Goal: Entertainment & Leisure: Browse casually

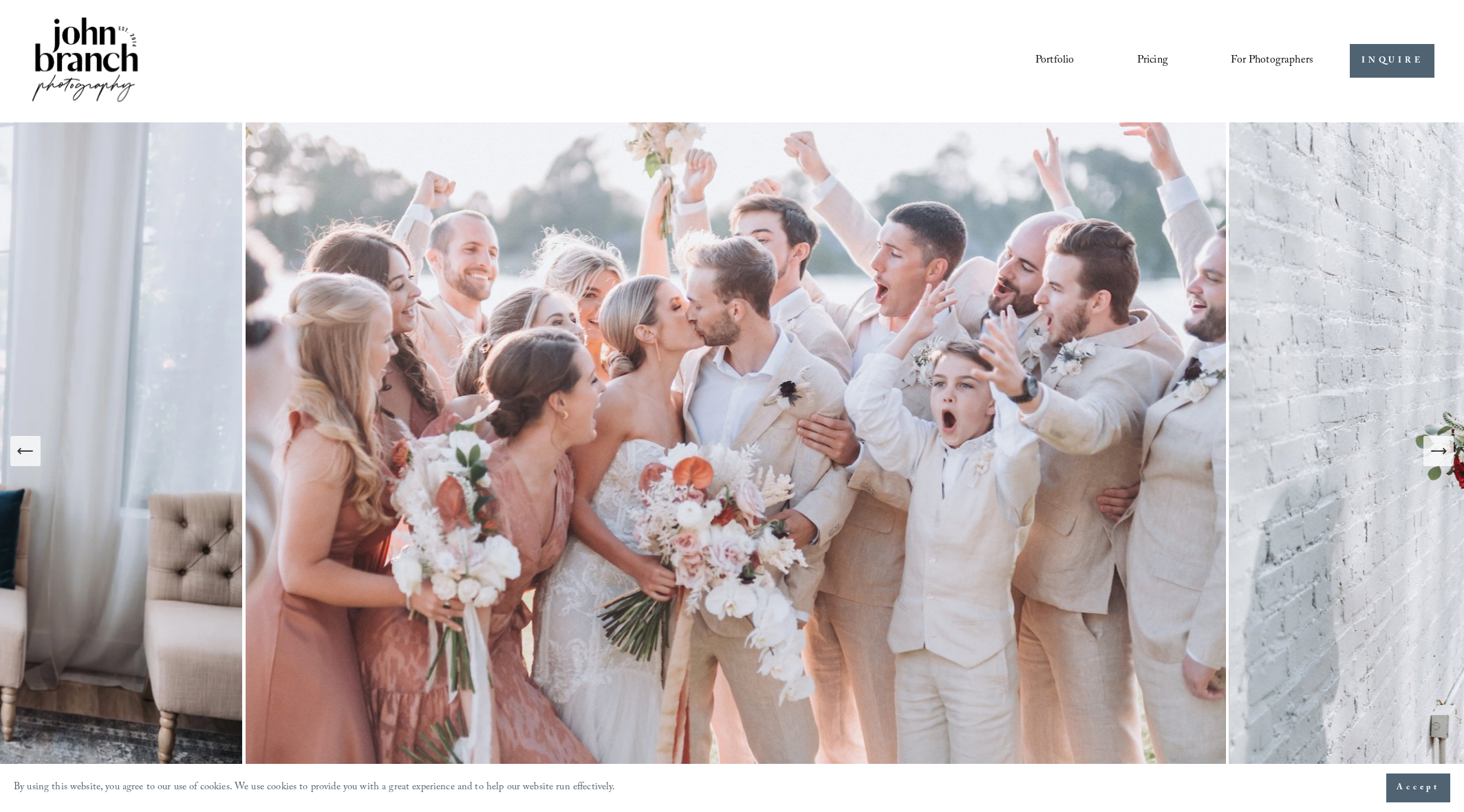
click at [1443, 454] on icon "Next Slide" at bounding box center [1437, 451] width 19 height 19
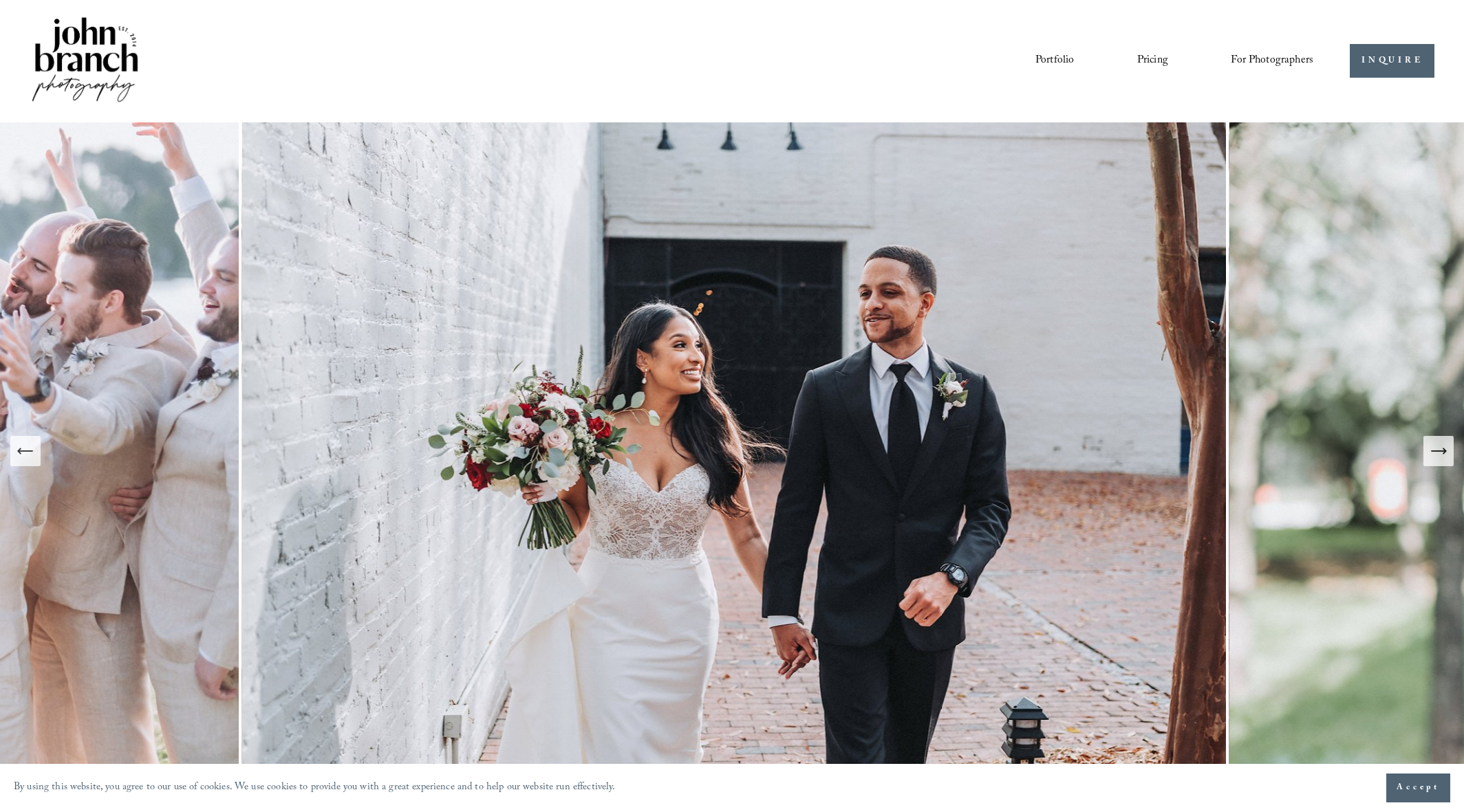
click at [1443, 454] on icon "Next Slide" at bounding box center [1437, 451] width 19 height 19
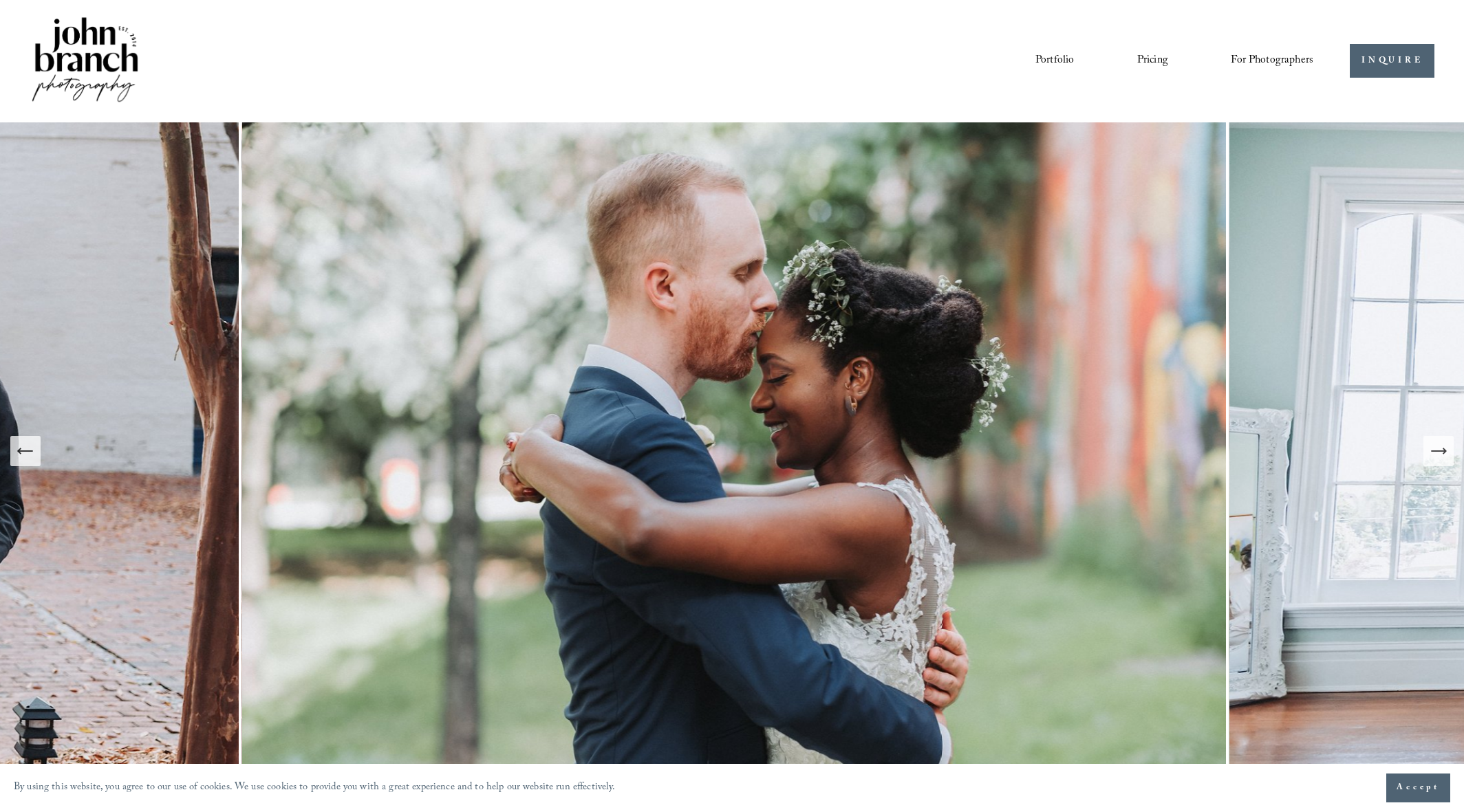
click at [1443, 454] on icon "Next Slide" at bounding box center [1437, 451] width 19 height 19
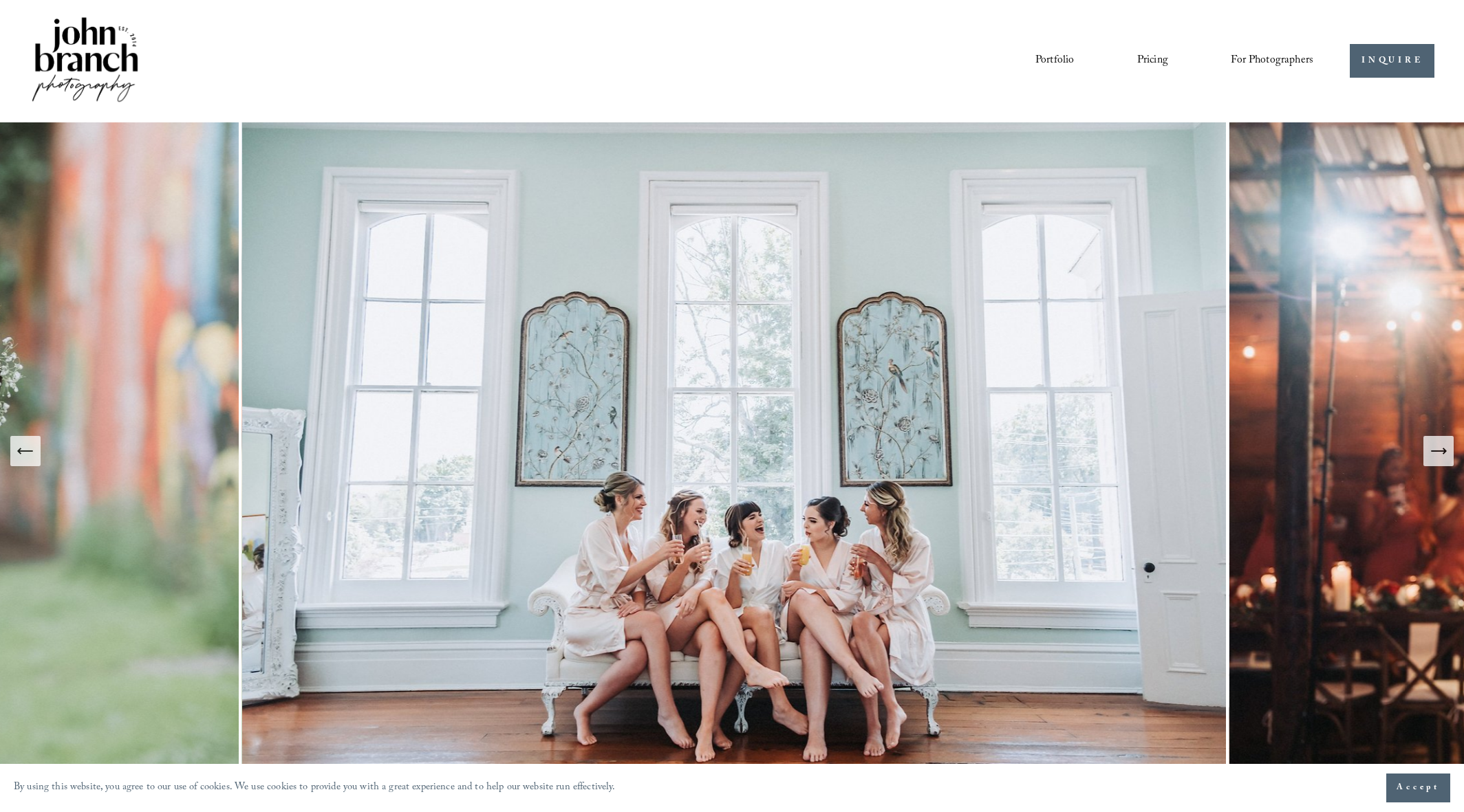
click at [1443, 454] on icon "Next Slide" at bounding box center [1437, 451] width 19 height 19
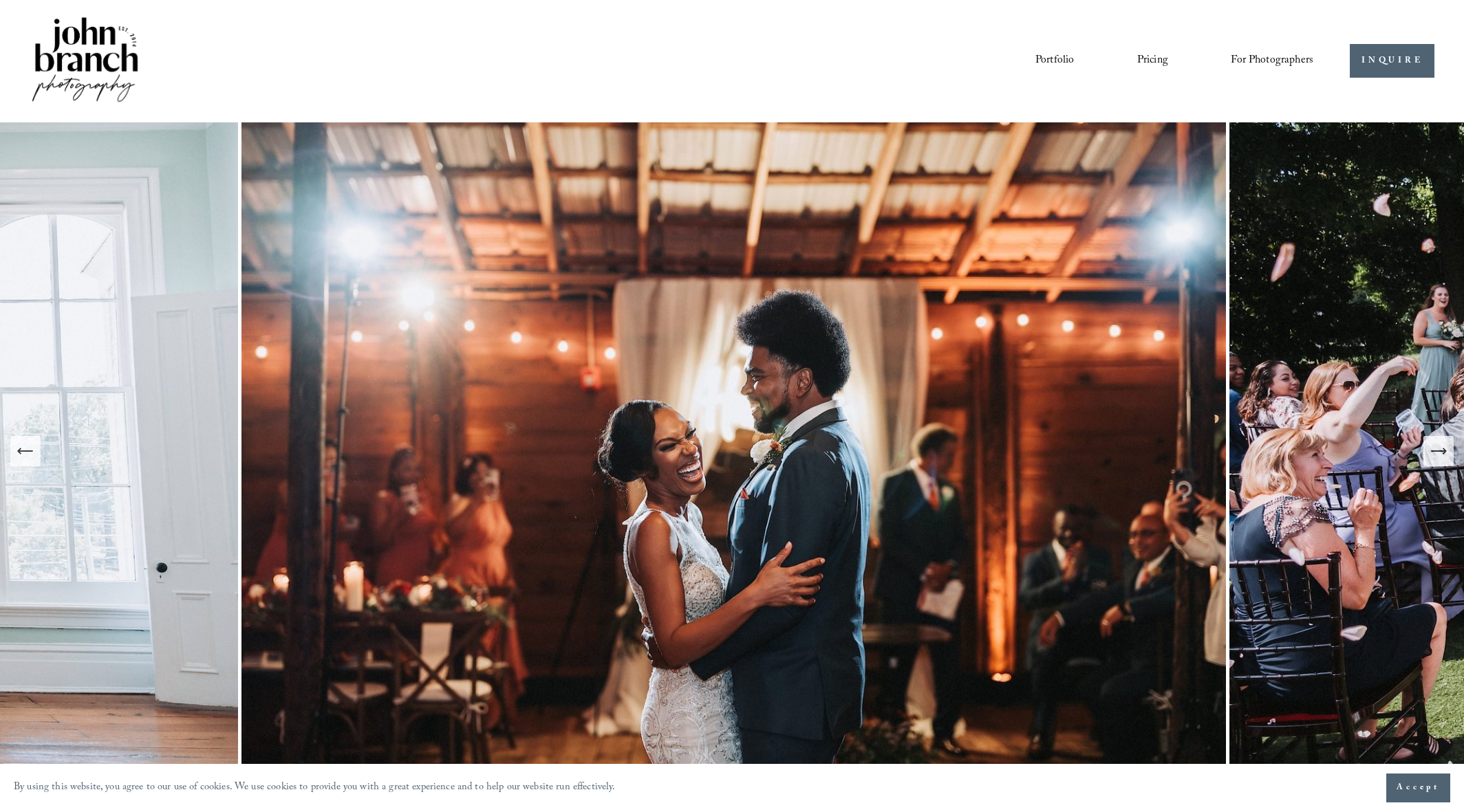
click at [1443, 454] on icon "Next Slide" at bounding box center [1437, 451] width 19 height 19
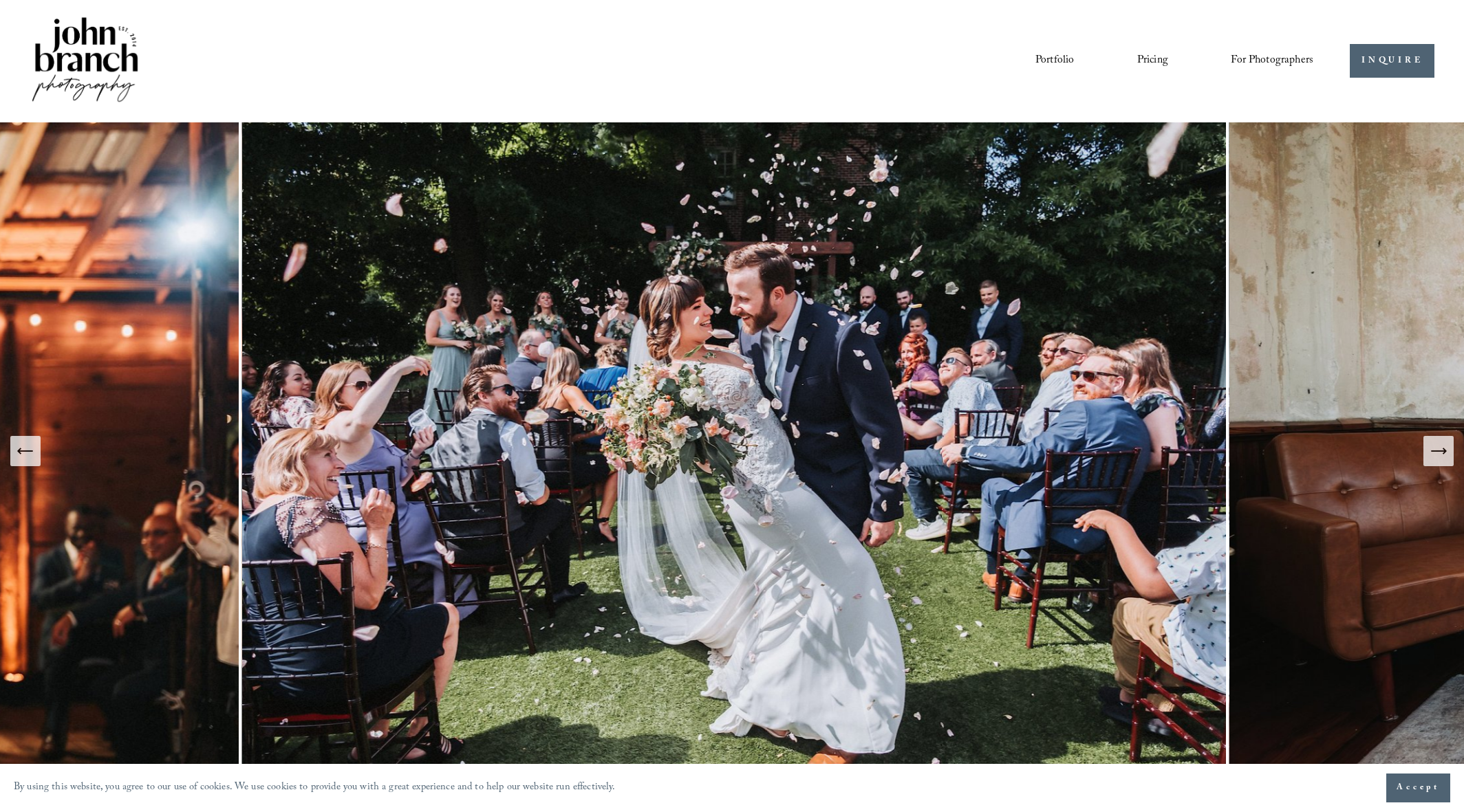
click at [1438, 451] on icon "Next Slide" at bounding box center [1437, 451] width 14 height 0
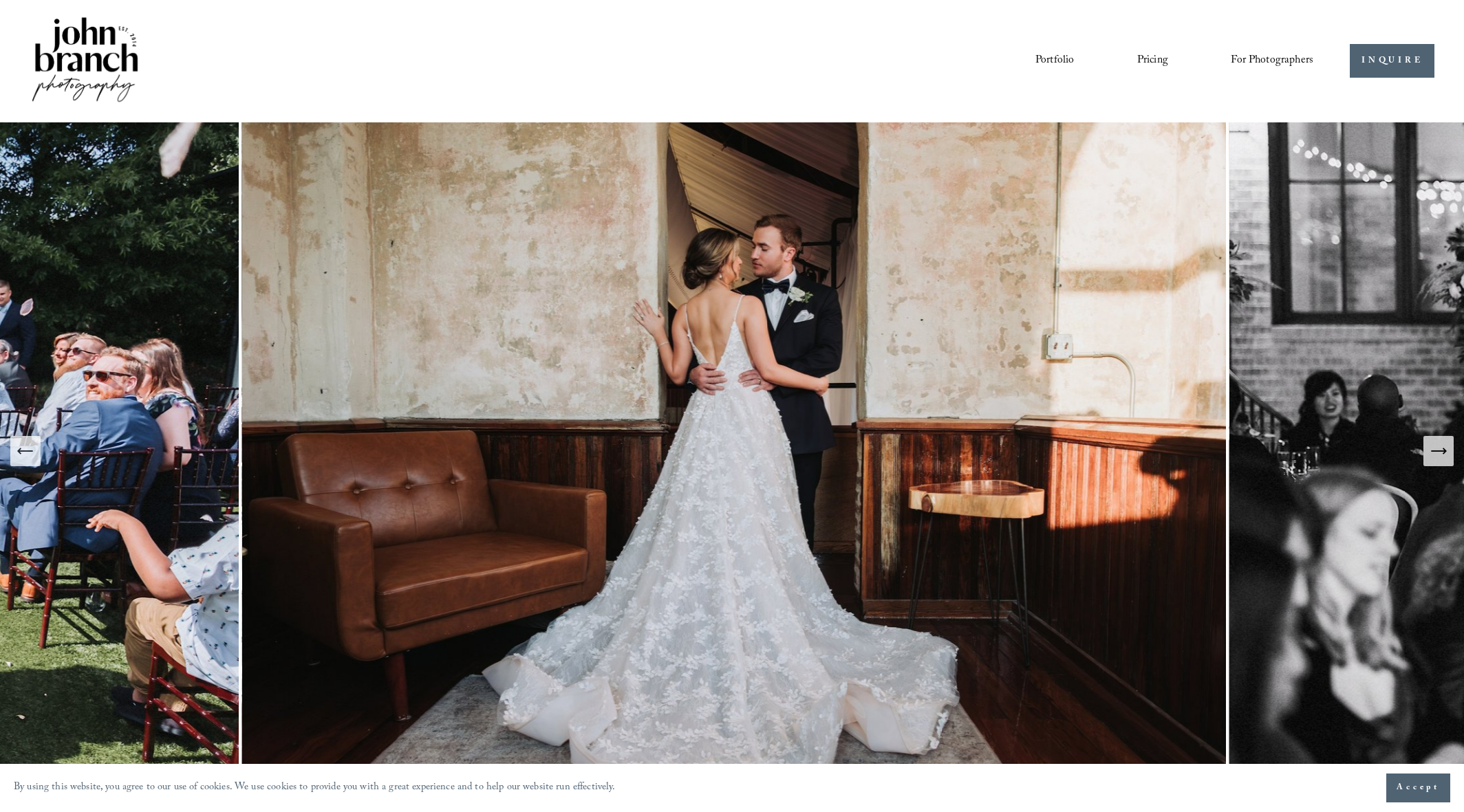
click at [1438, 451] on icon "Next Slide" at bounding box center [1437, 451] width 14 height 0
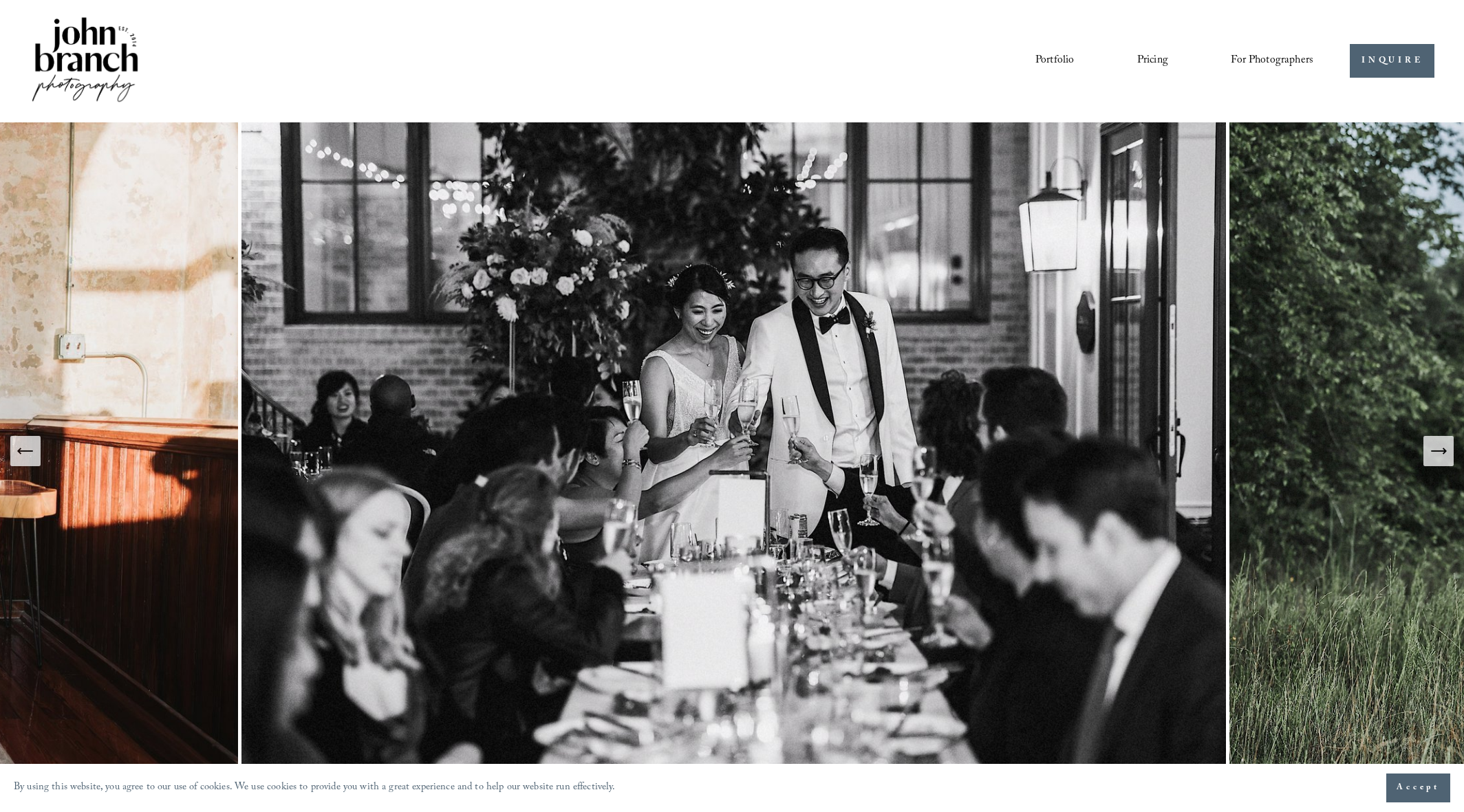
click at [1438, 451] on icon "Next Slide" at bounding box center [1437, 451] width 14 height 0
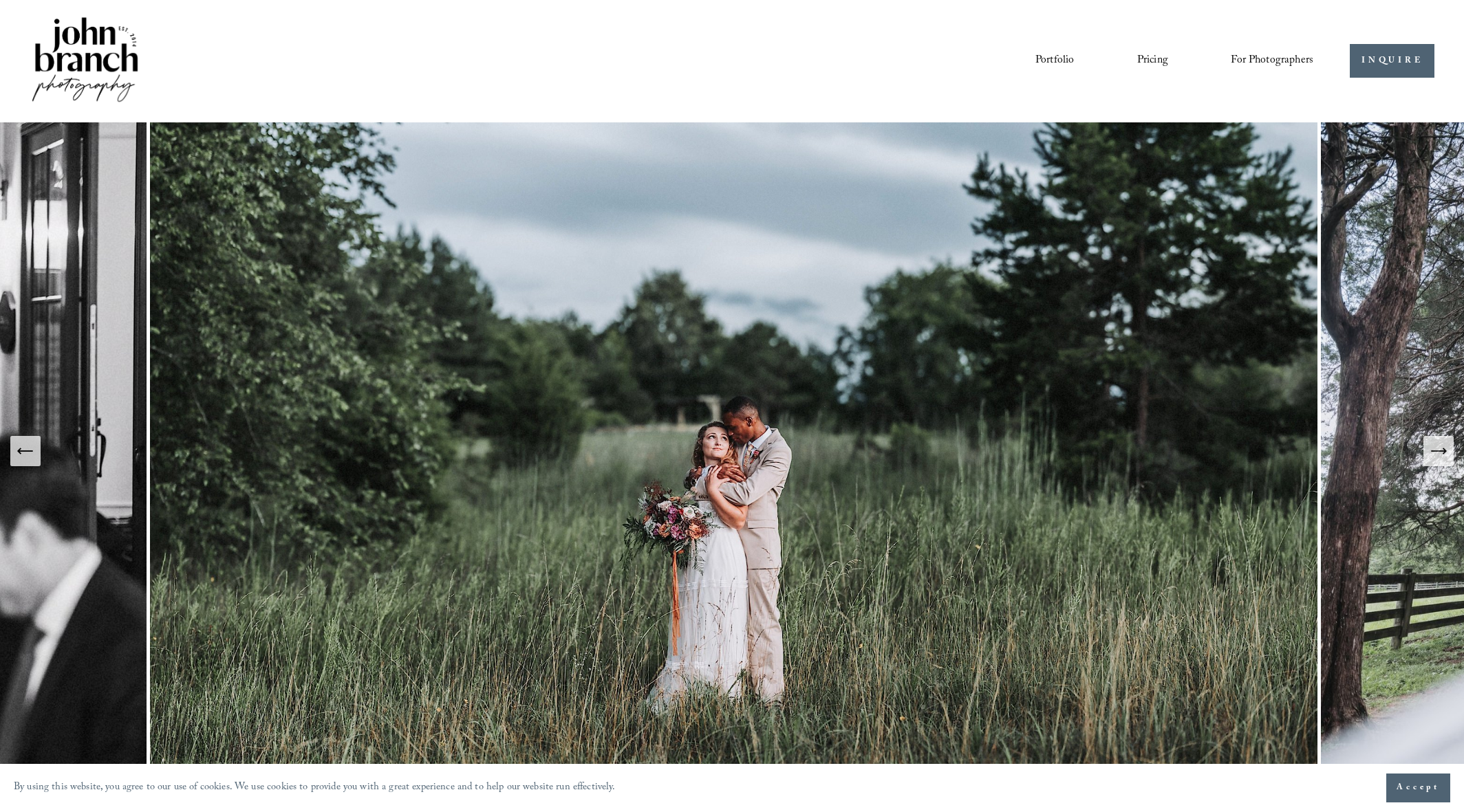
click at [1437, 451] on icon "Next Slide" at bounding box center [1437, 451] width 14 height 0
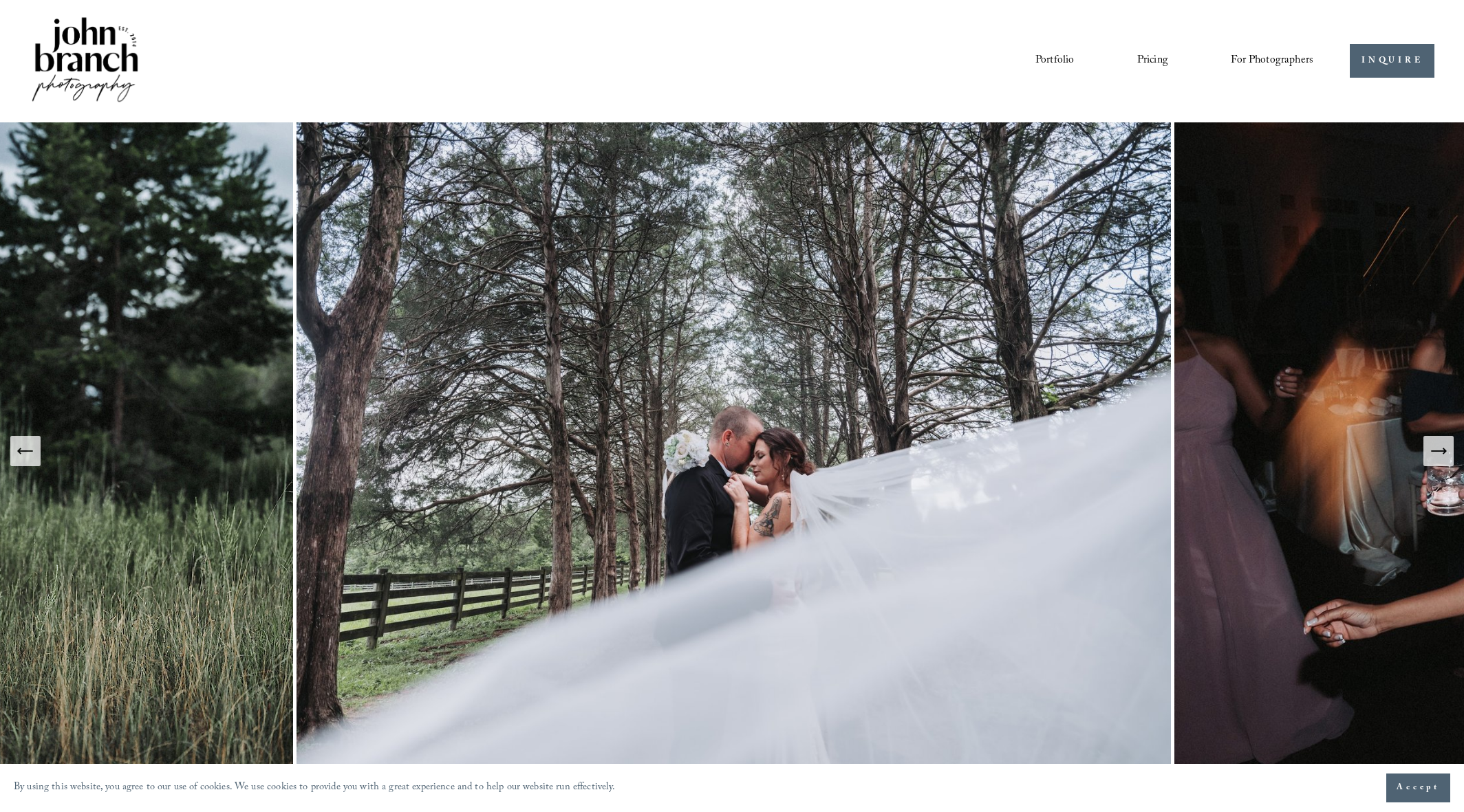
click at [1440, 451] on icon "Next Slide" at bounding box center [1437, 451] width 14 height 0
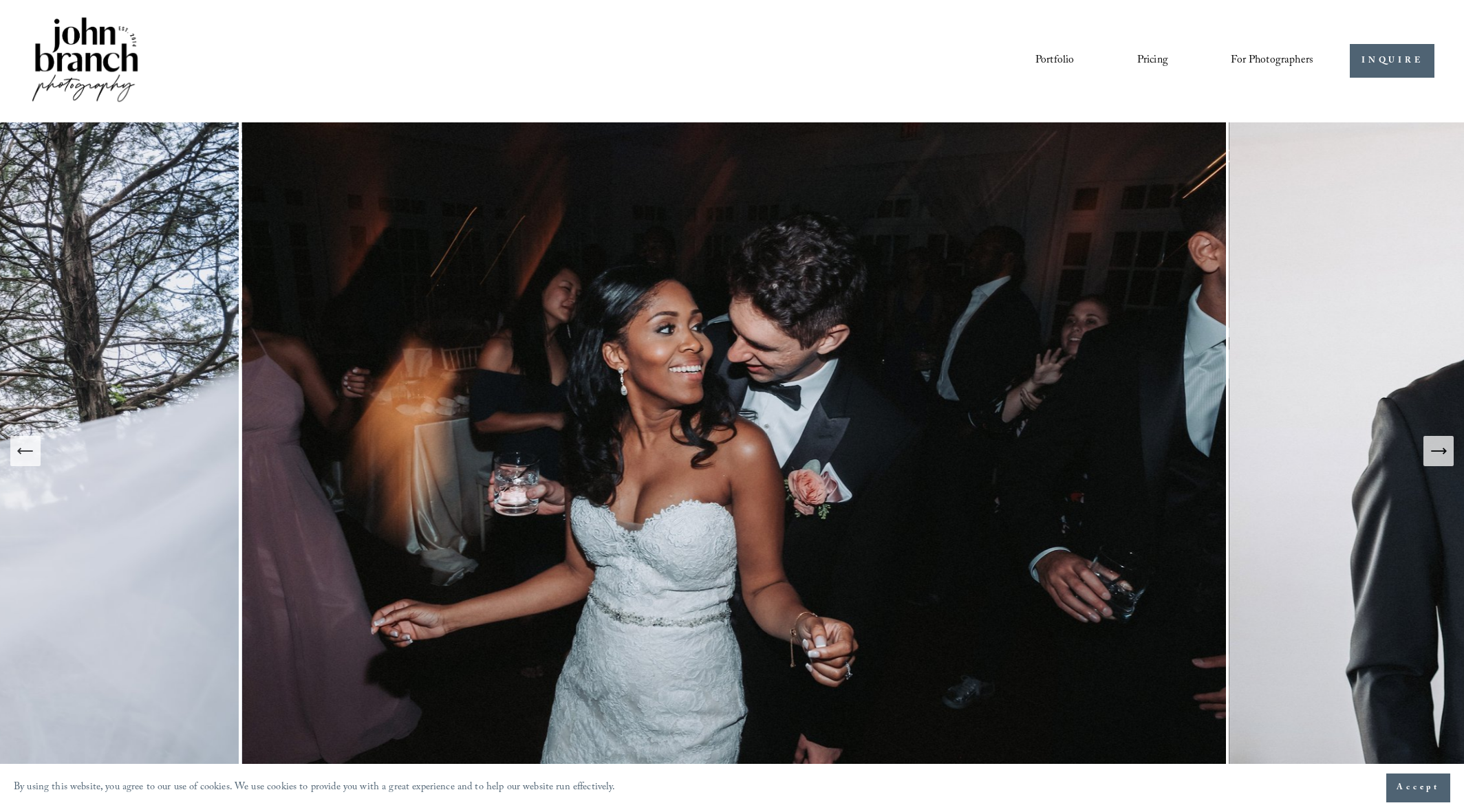
click at [1440, 451] on icon "Next Slide" at bounding box center [1437, 451] width 14 height 0
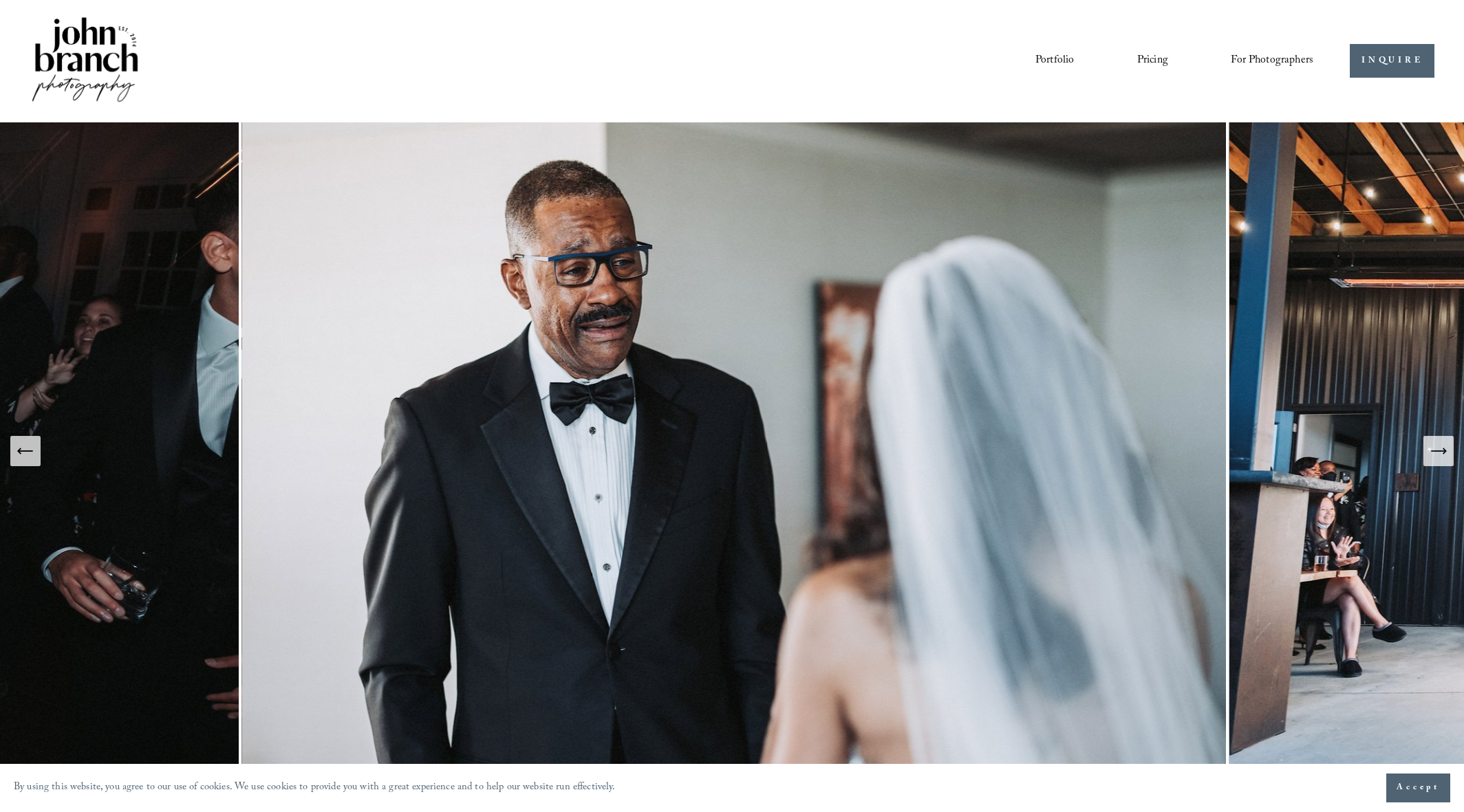
click at [1440, 451] on icon "Next Slide" at bounding box center [1437, 451] width 14 height 0
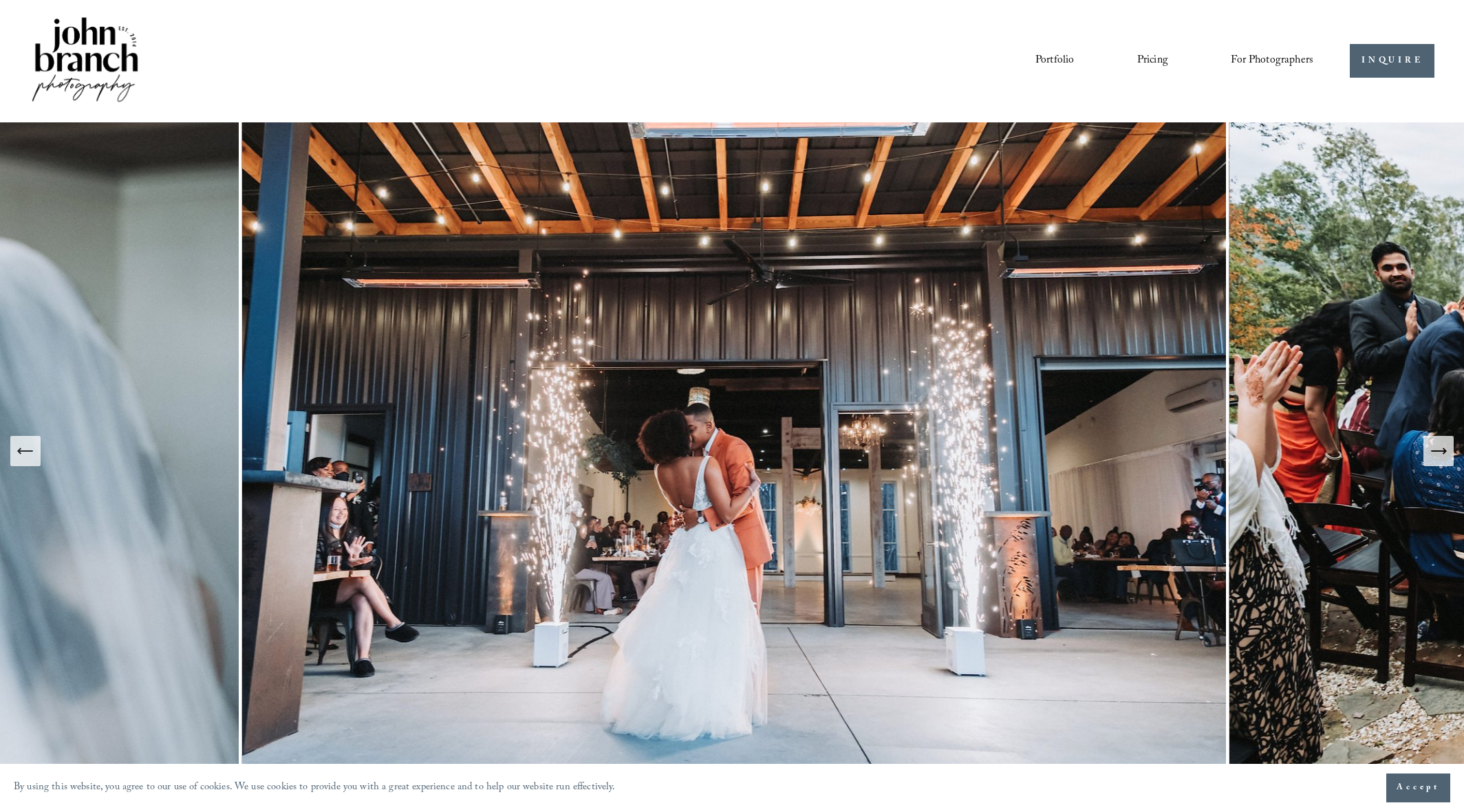
click at [1440, 451] on icon "Next Slide" at bounding box center [1437, 451] width 14 height 0
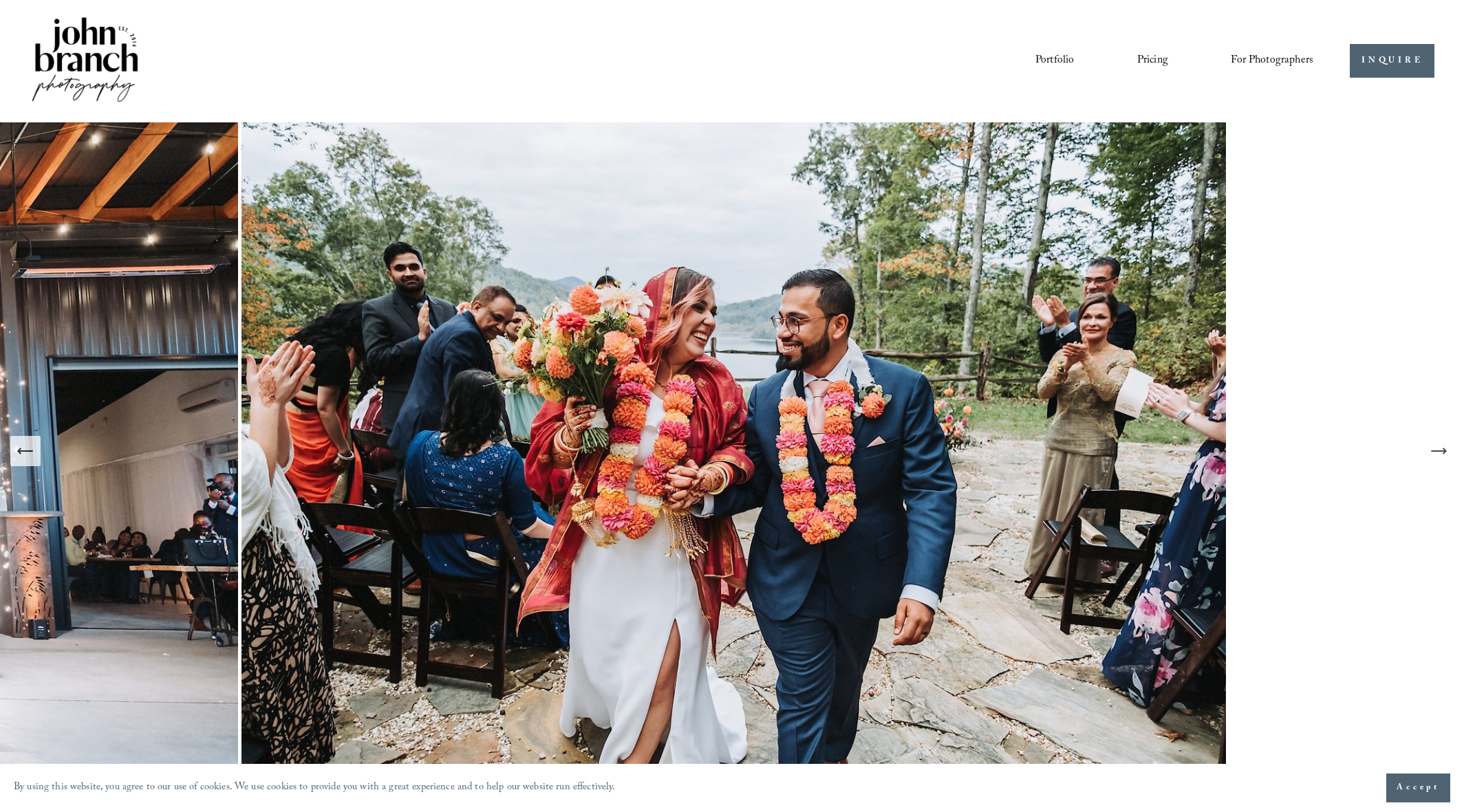
click at [1440, 451] on icon "Next Slide" at bounding box center [1437, 451] width 14 height 0
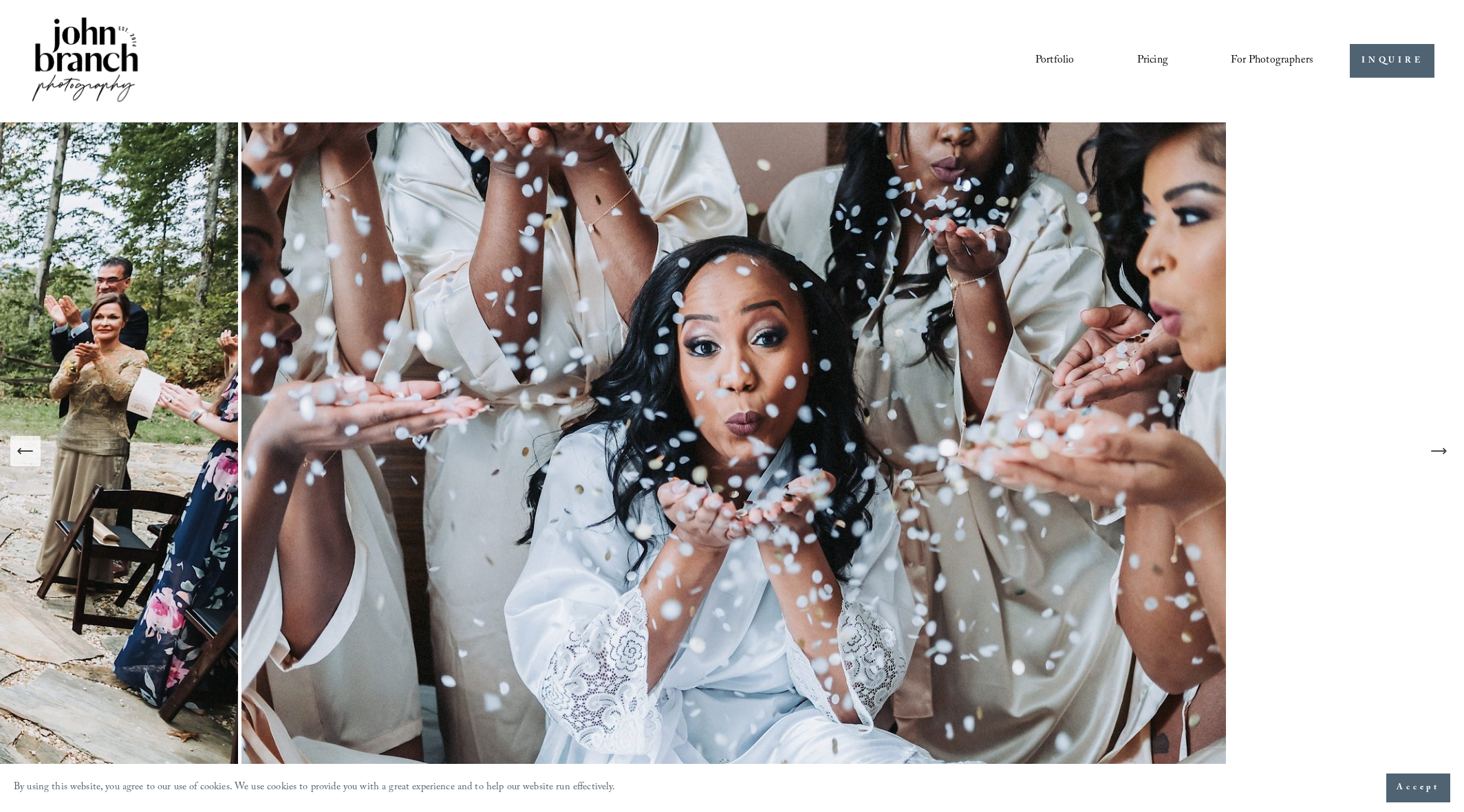
click at [1440, 451] on icon "Next Slide" at bounding box center [1437, 451] width 14 height 0
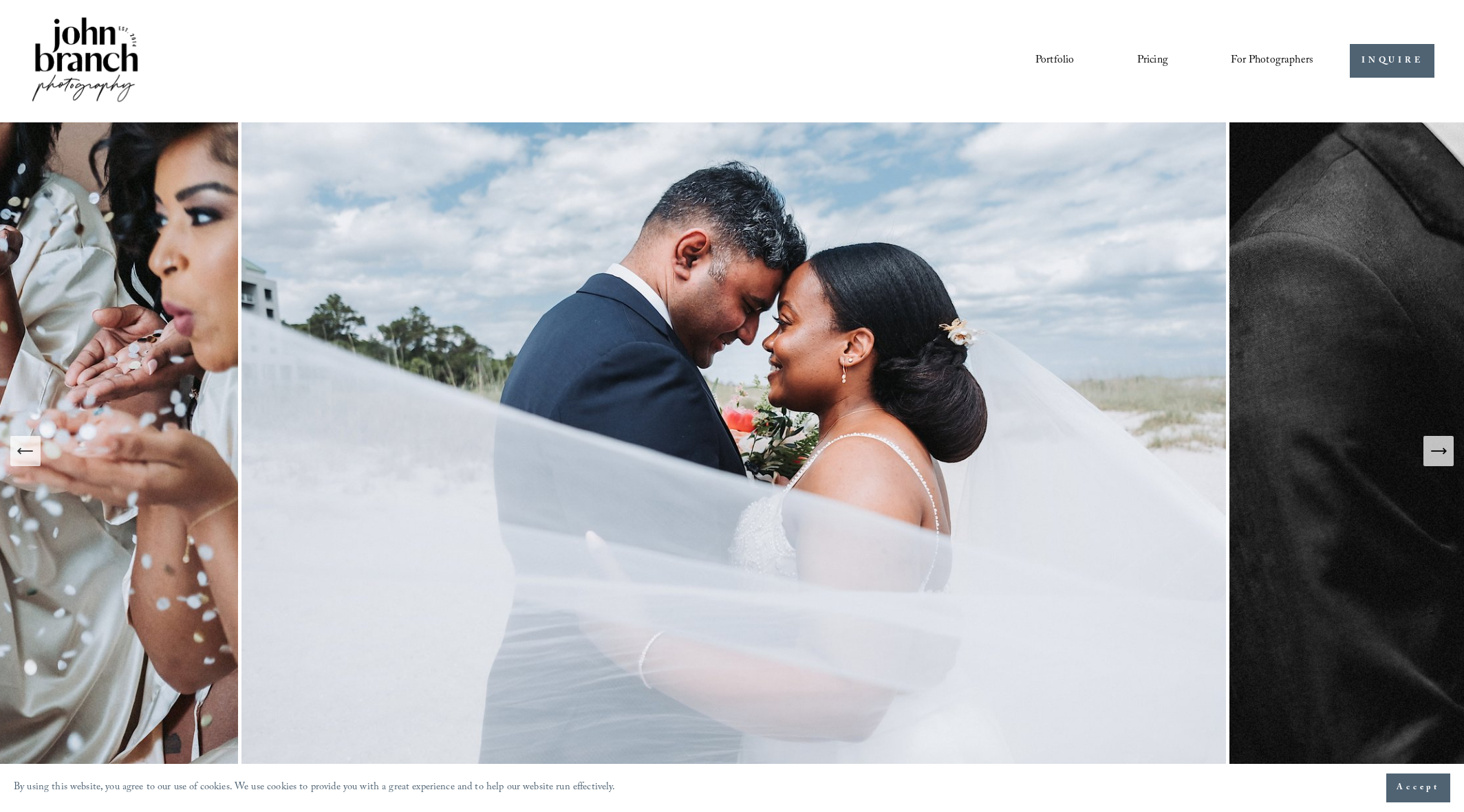
click at [1440, 451] on icon "Next Slide" at bounding box center [1437, 451] width 14 height 0
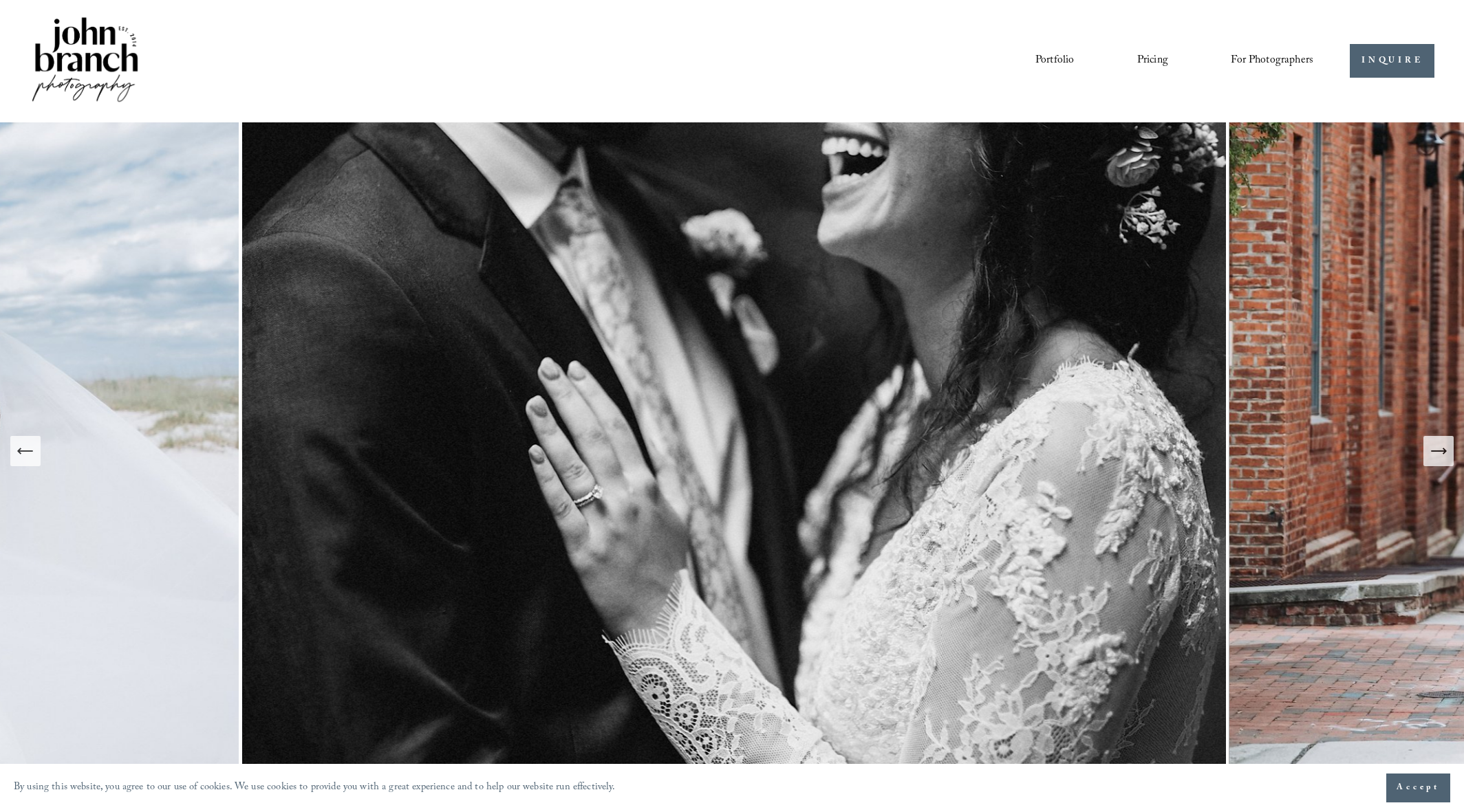
click at [1440, 451] on icon "Next Slide" at bounding box center [1437, 451] width 14 height 0
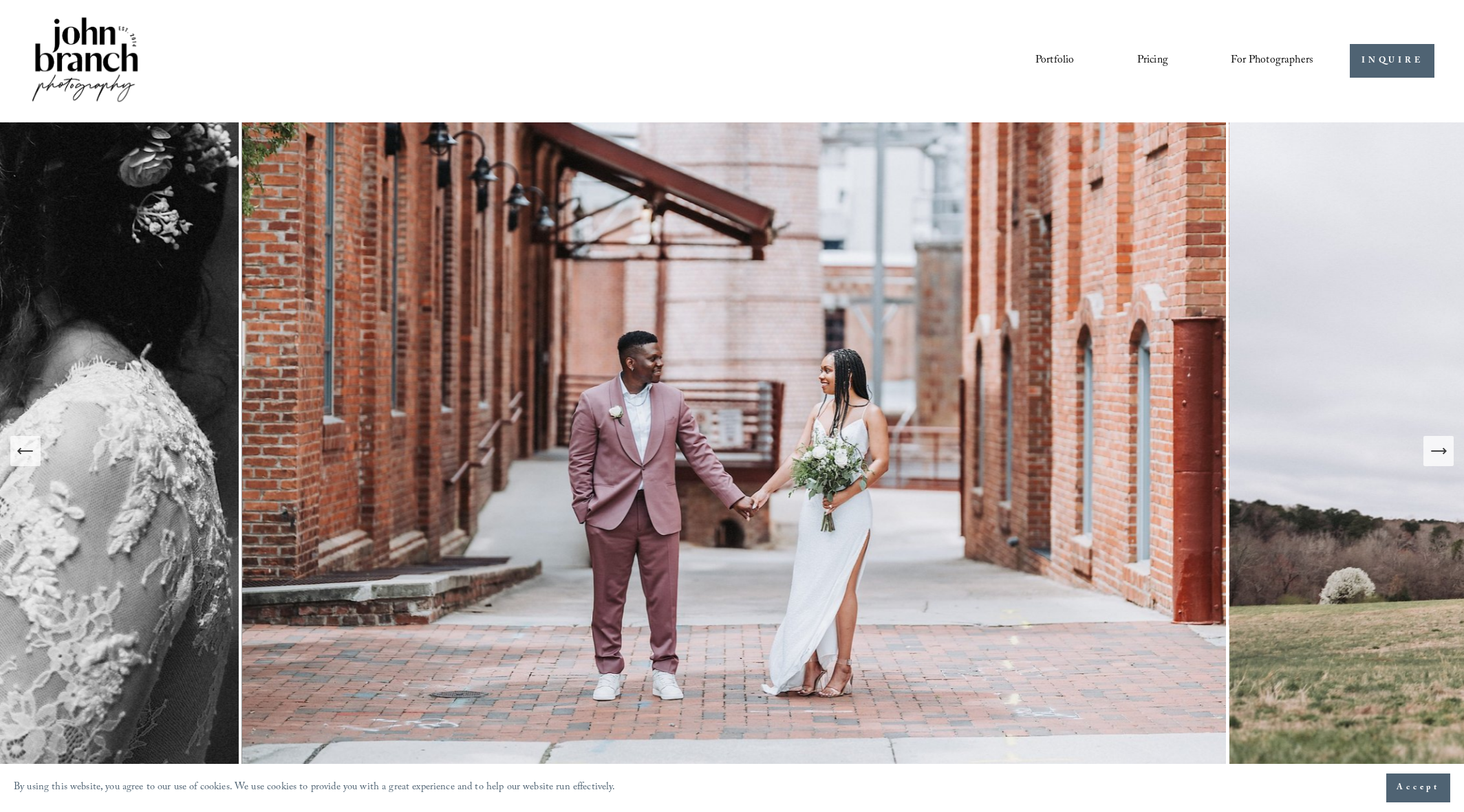
click at [1440, 451] on icon "Next Slide" at bounding box center [1437, 451] width 14 height 0
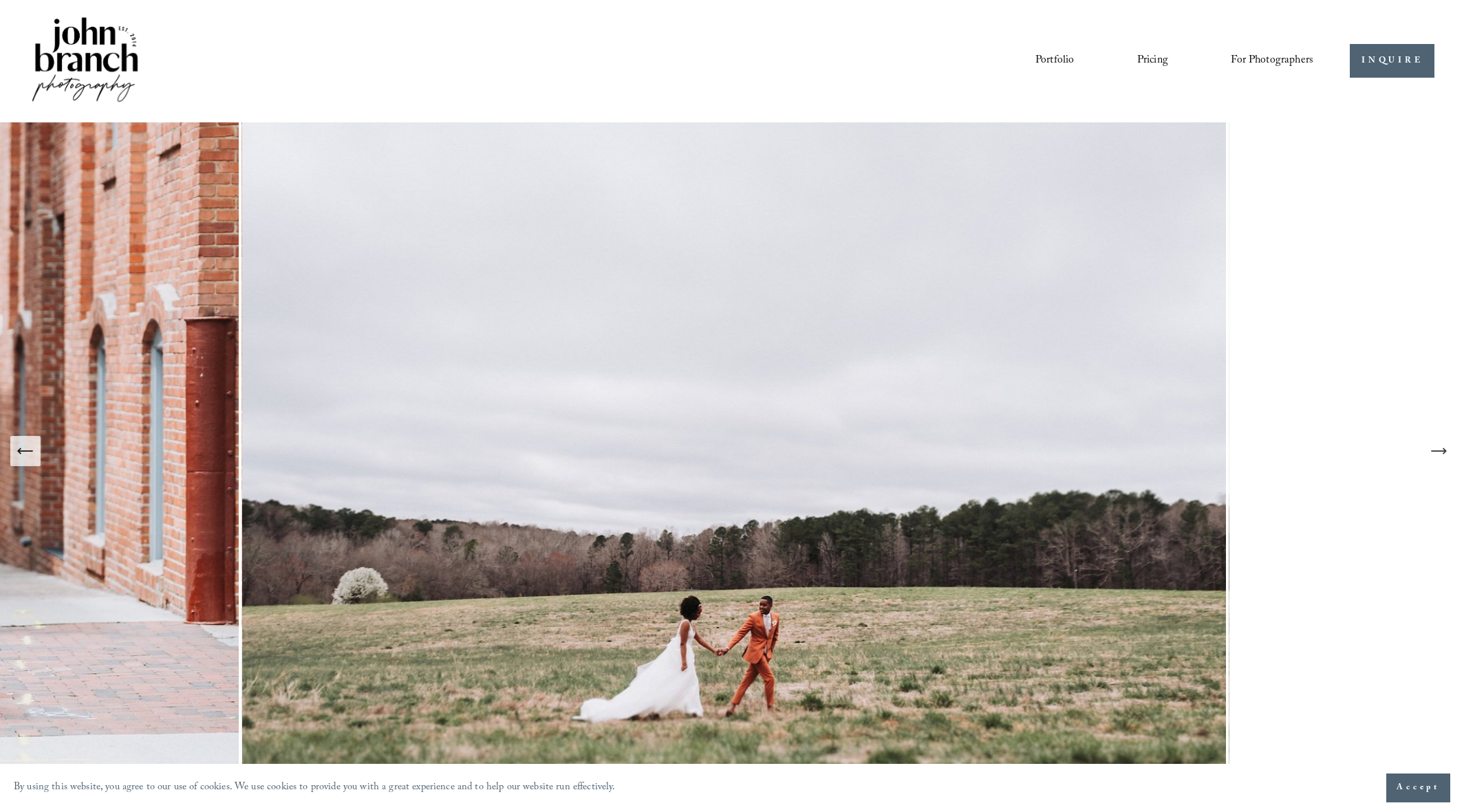
click at [1440, 451] on icon "Next Slide" at bounding box center [1437, 451] width 14 height 0
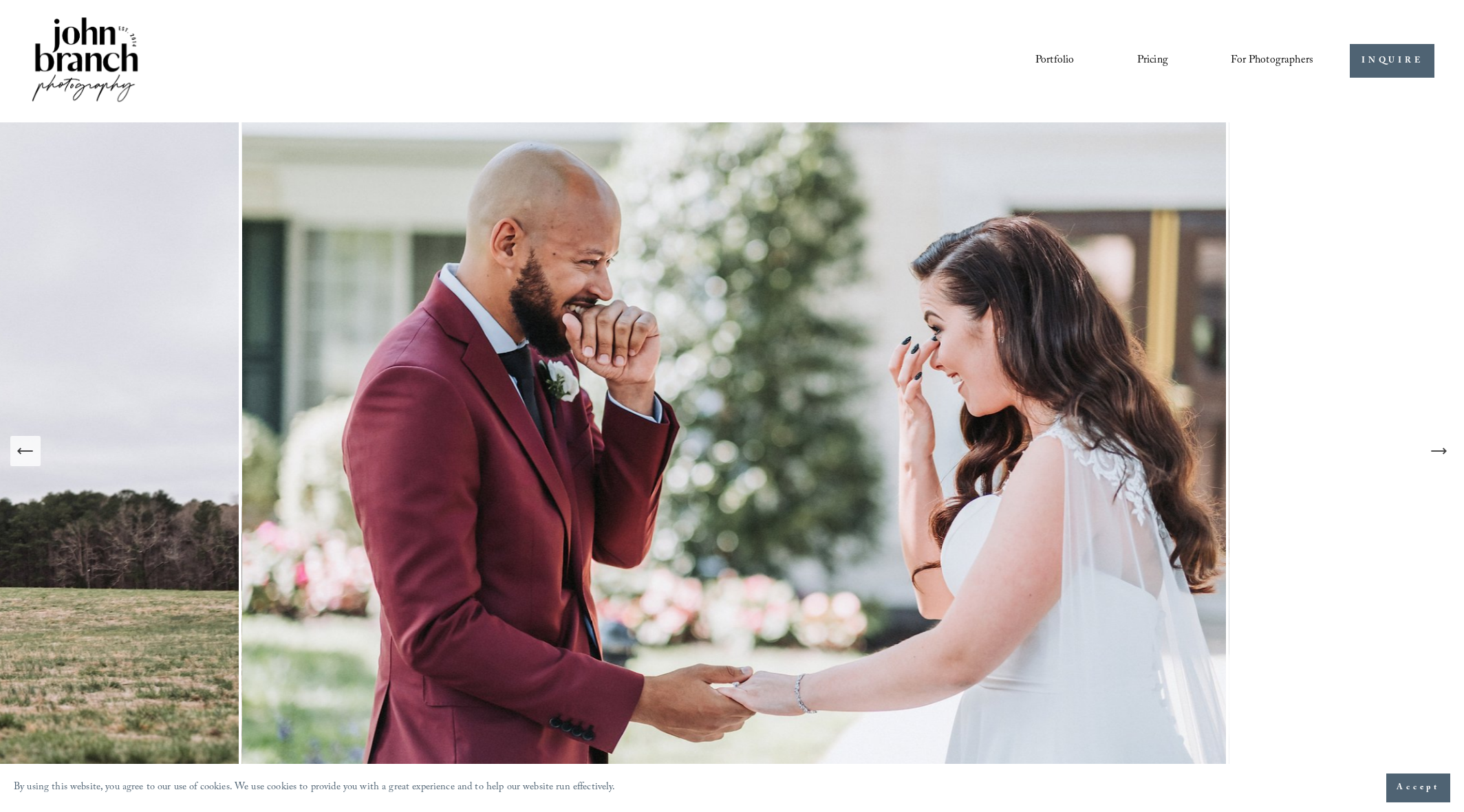
click at [1427, 447] on button "Next Slide" at bounding box center [1438, 451] width 30 height 30
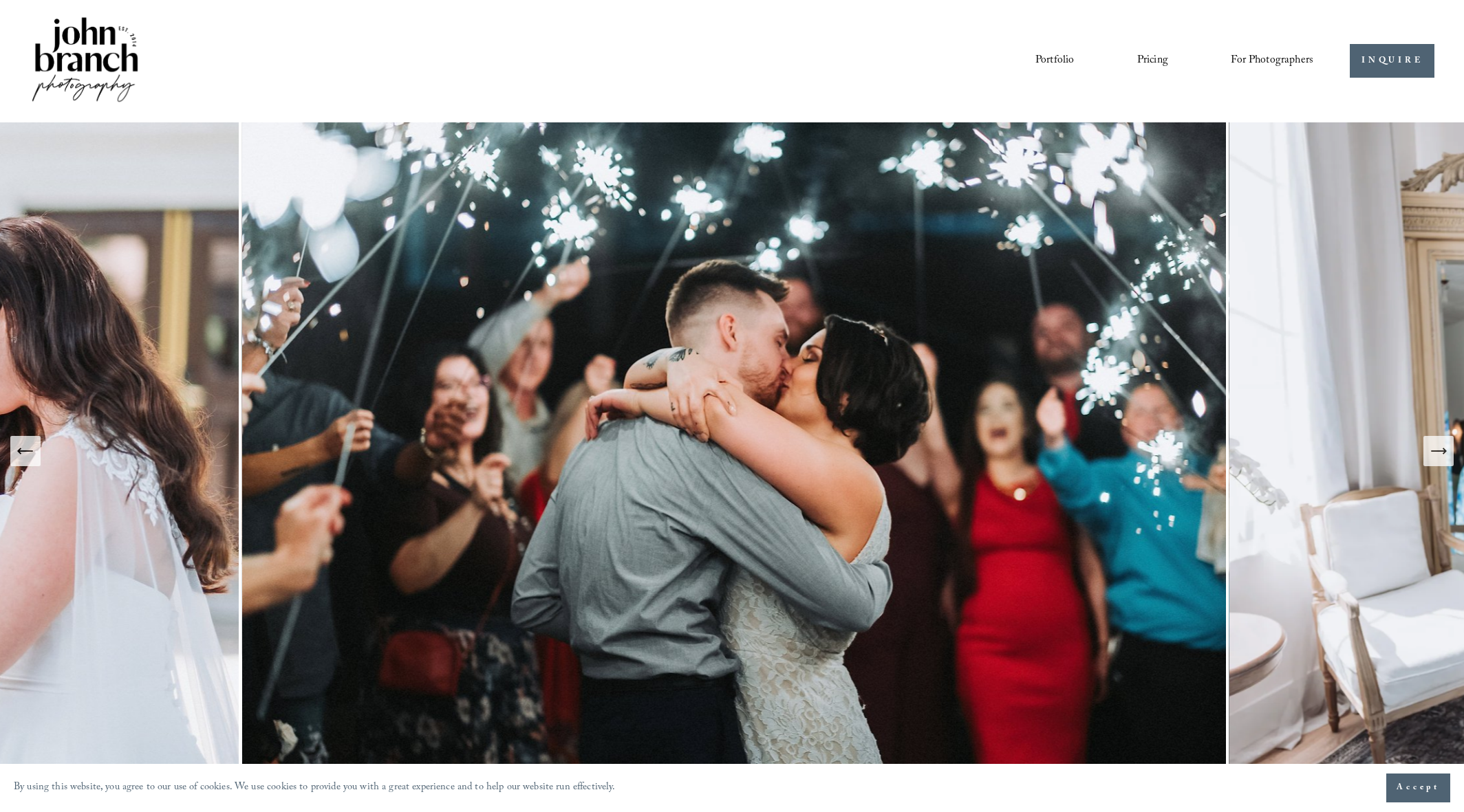
click at [1436, 446] on icon "Next Slide" at bounding box center [1437, 451] width 19 height 19
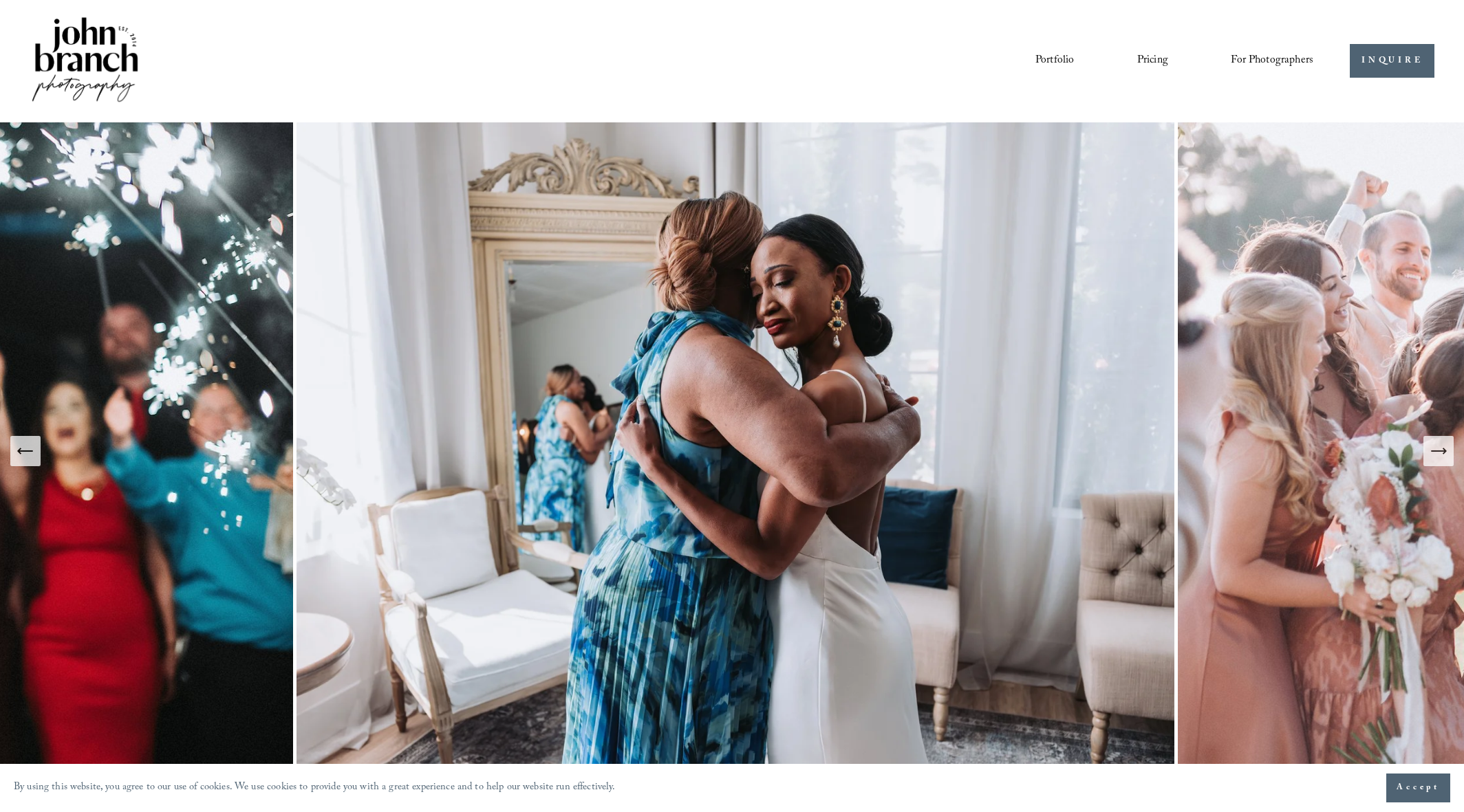
click at [1436, 446] on icon "Next Slide" at bounding box center [1437, 451] width 19 height 19
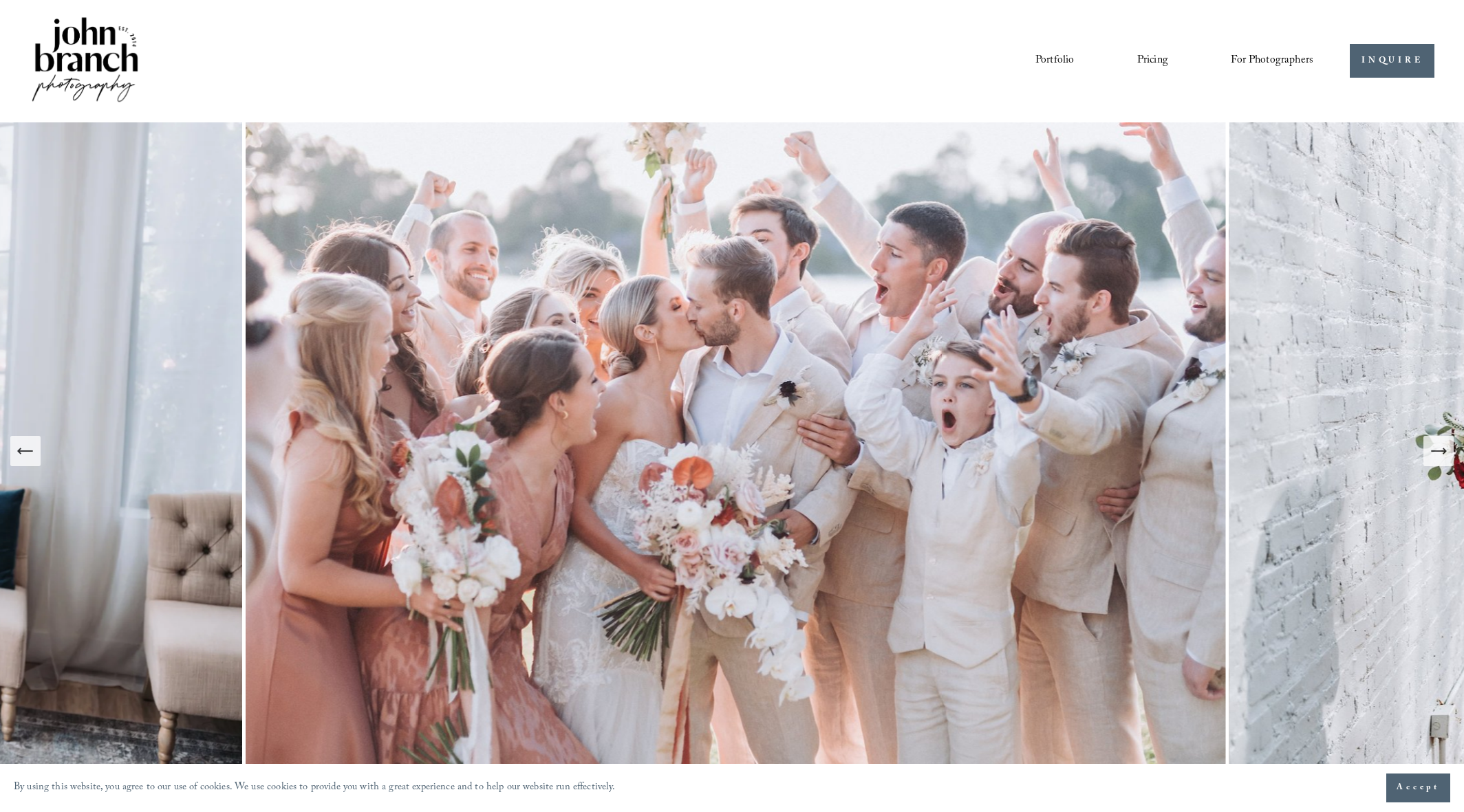
click at [1436, 446] on icon "Next Slide" at bounding box center [1437, 451] width 19 height 19
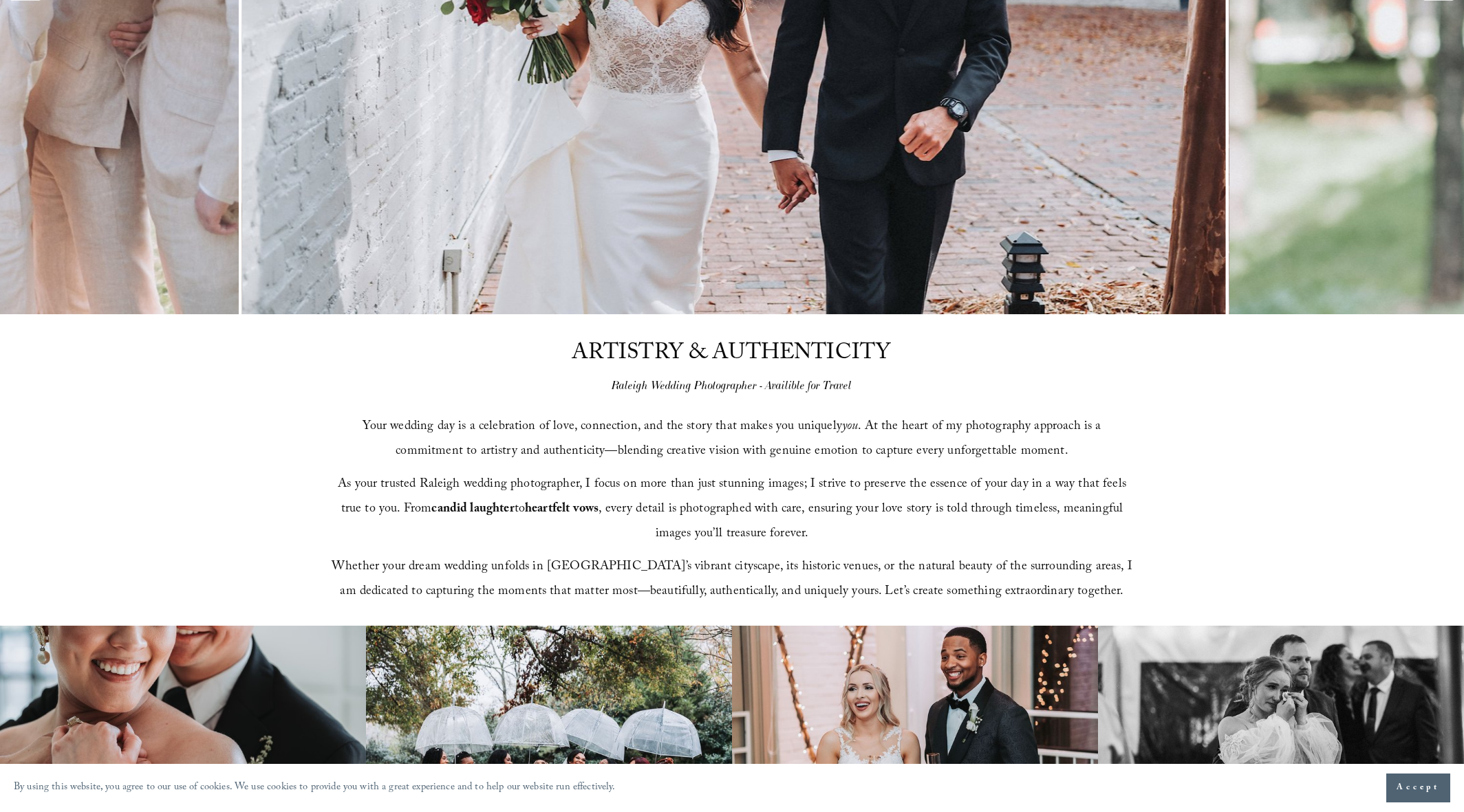
scroll to position [944, 0]
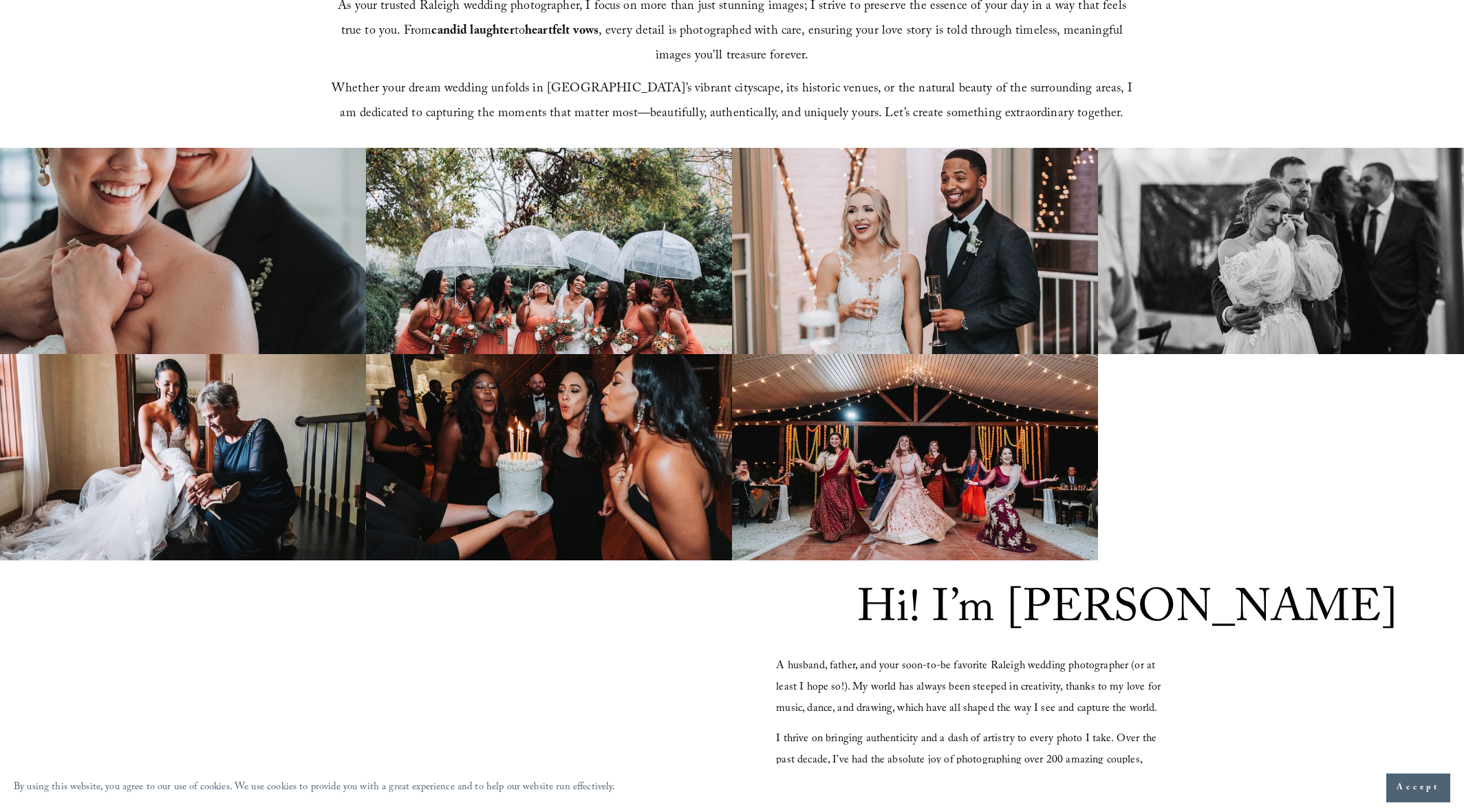
click at [961, 216] on img at bounding box center [914, 250] width 366 height 206
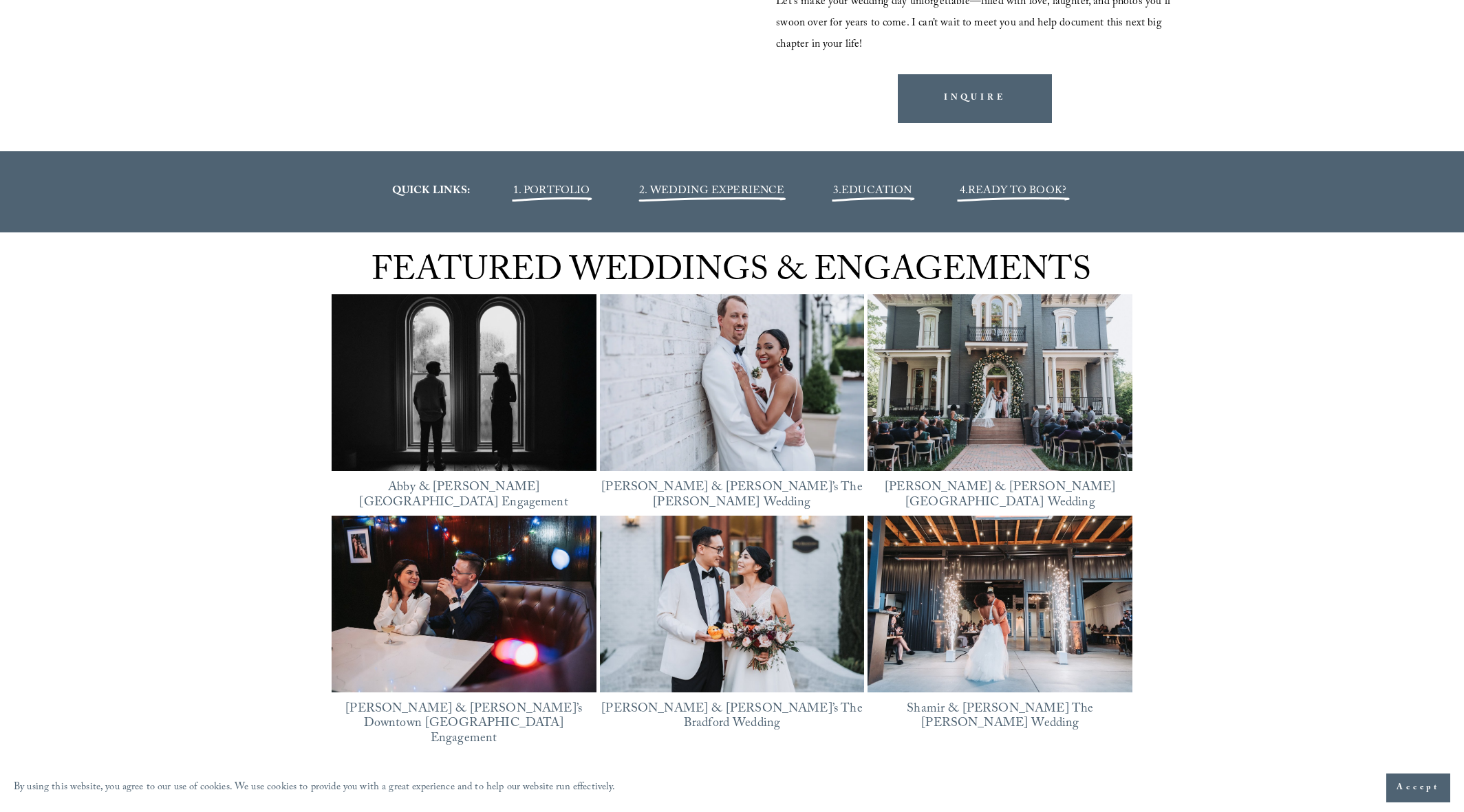
scroll to position [1944, 0]
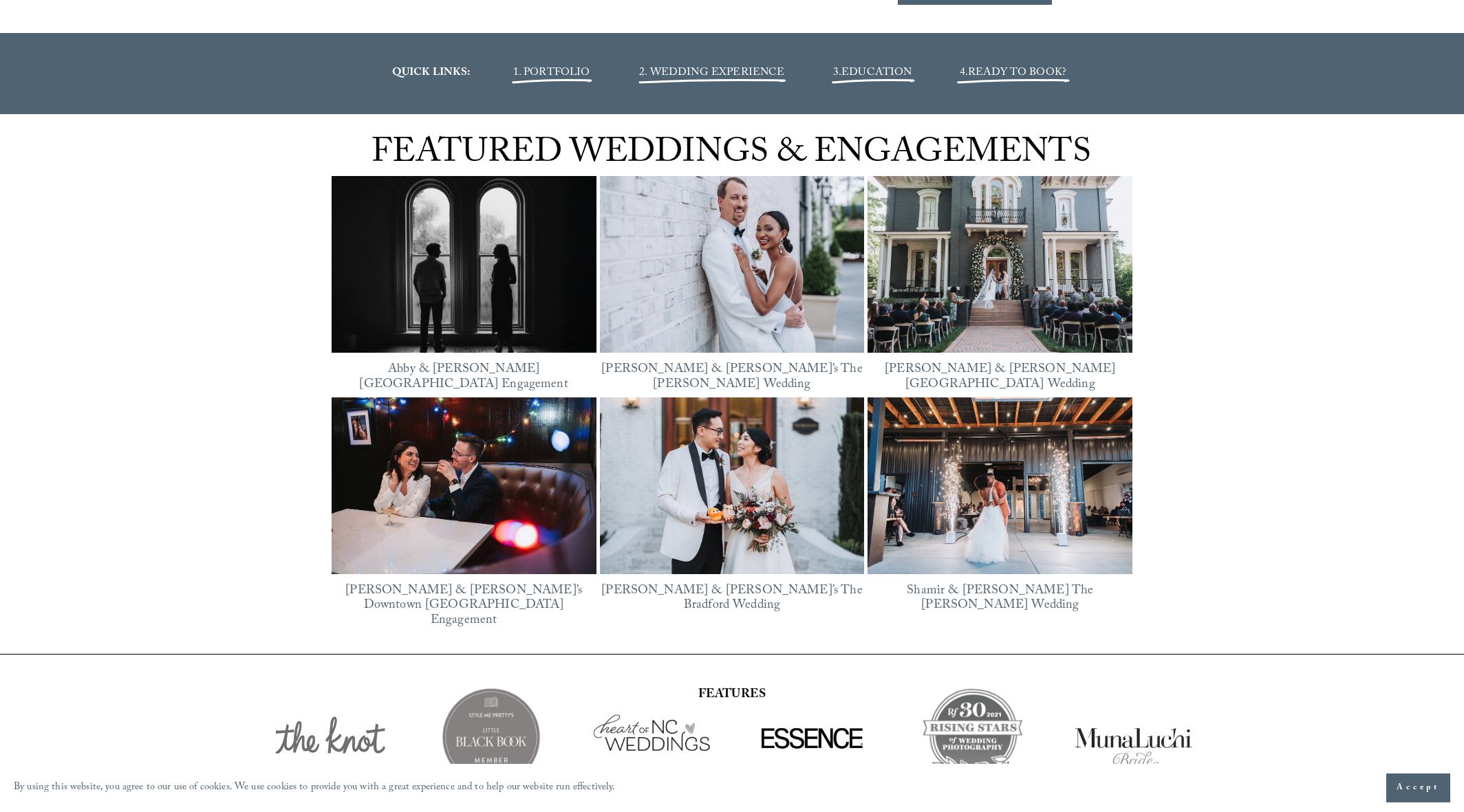
click at [731, 243] on img at bounding box center [732, 264] width 265 height 198
click at [933, 262] on img at bounding box center [999, 265] width 265 height 176
click at [531, 456] on img at bounding box center [463, 486] width 265 height 176
click at [751, 461] on img at bounding box center [732, 486] width 265 height 176
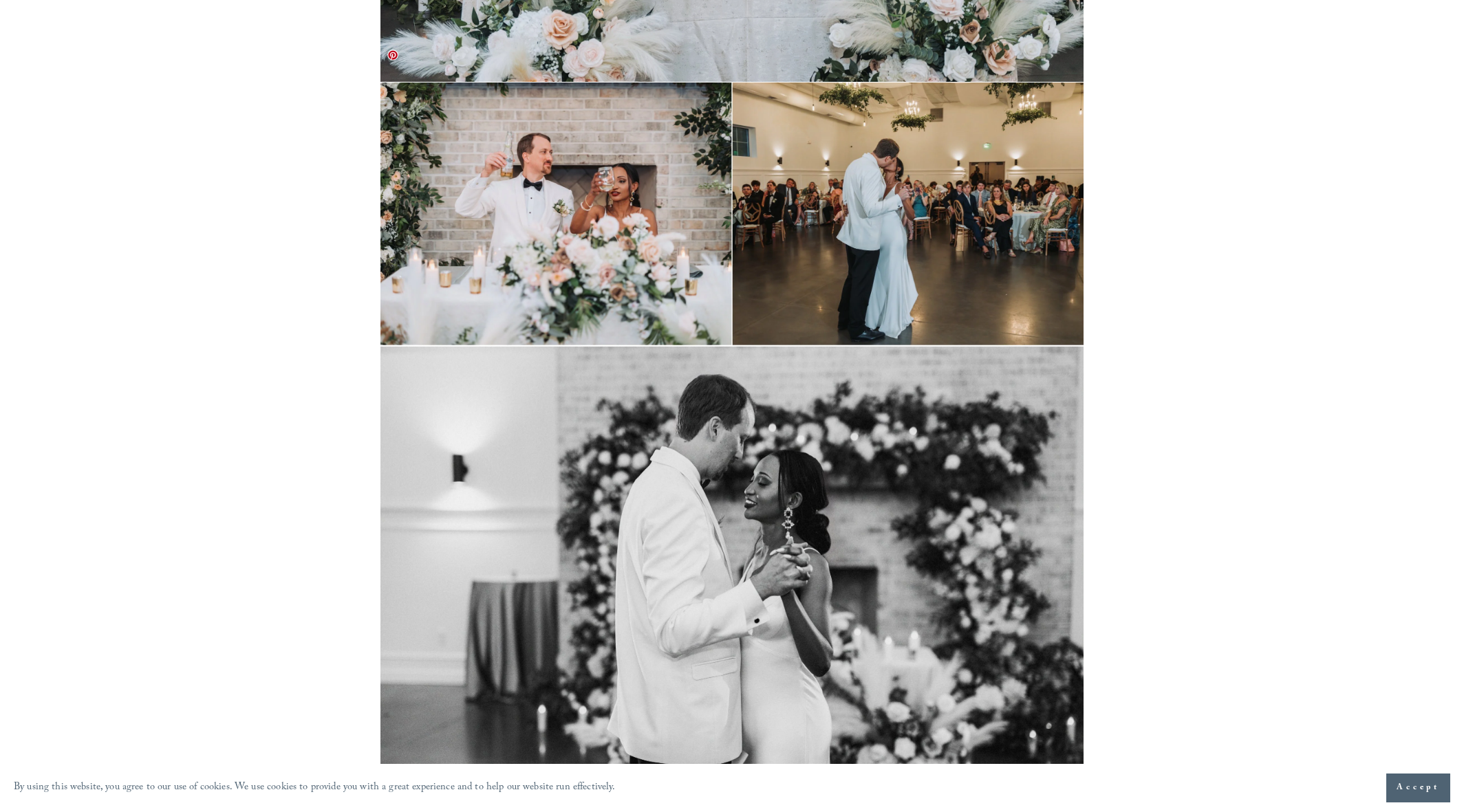
scroll to position [30514, 0]
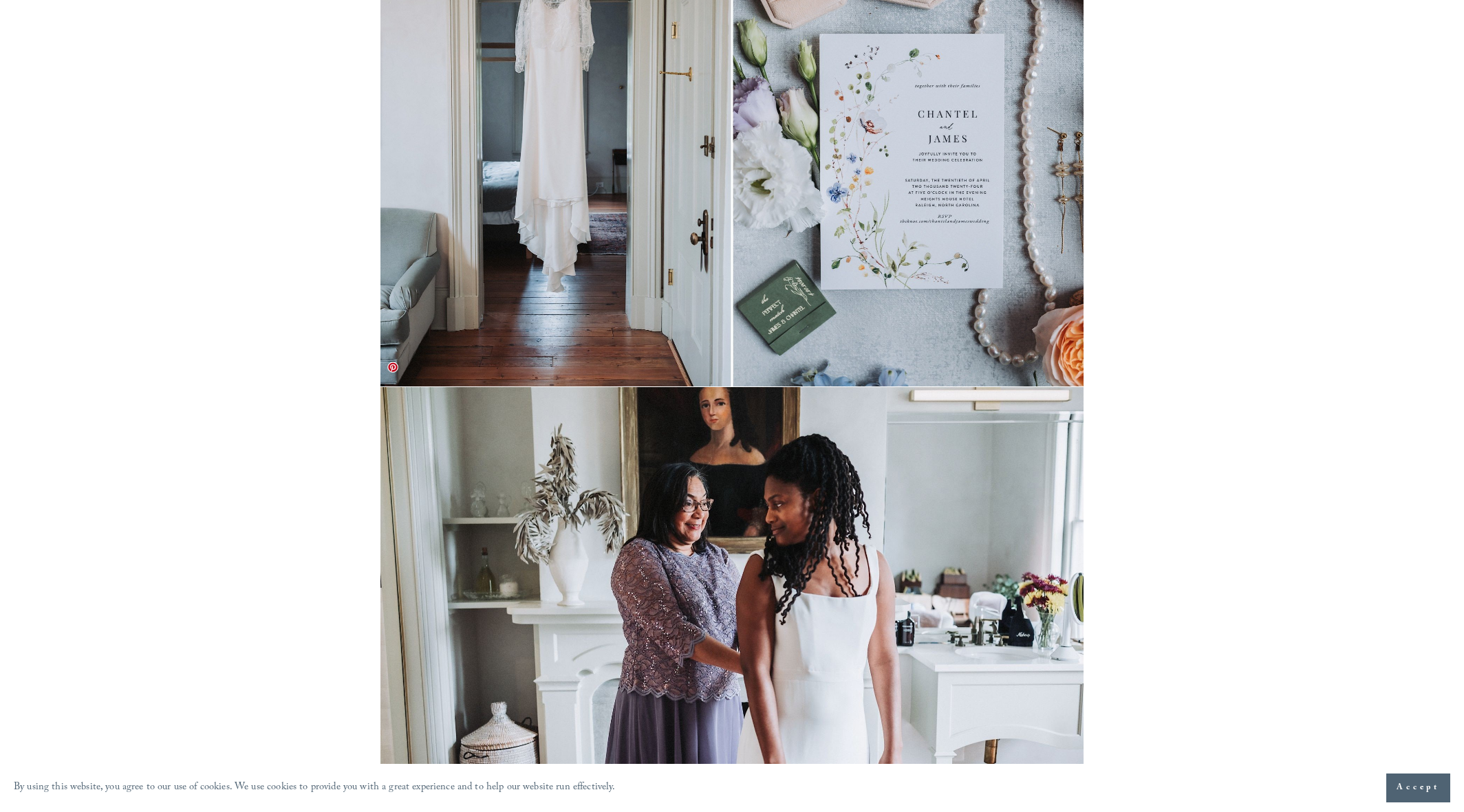
scroll to position [1007, 0]
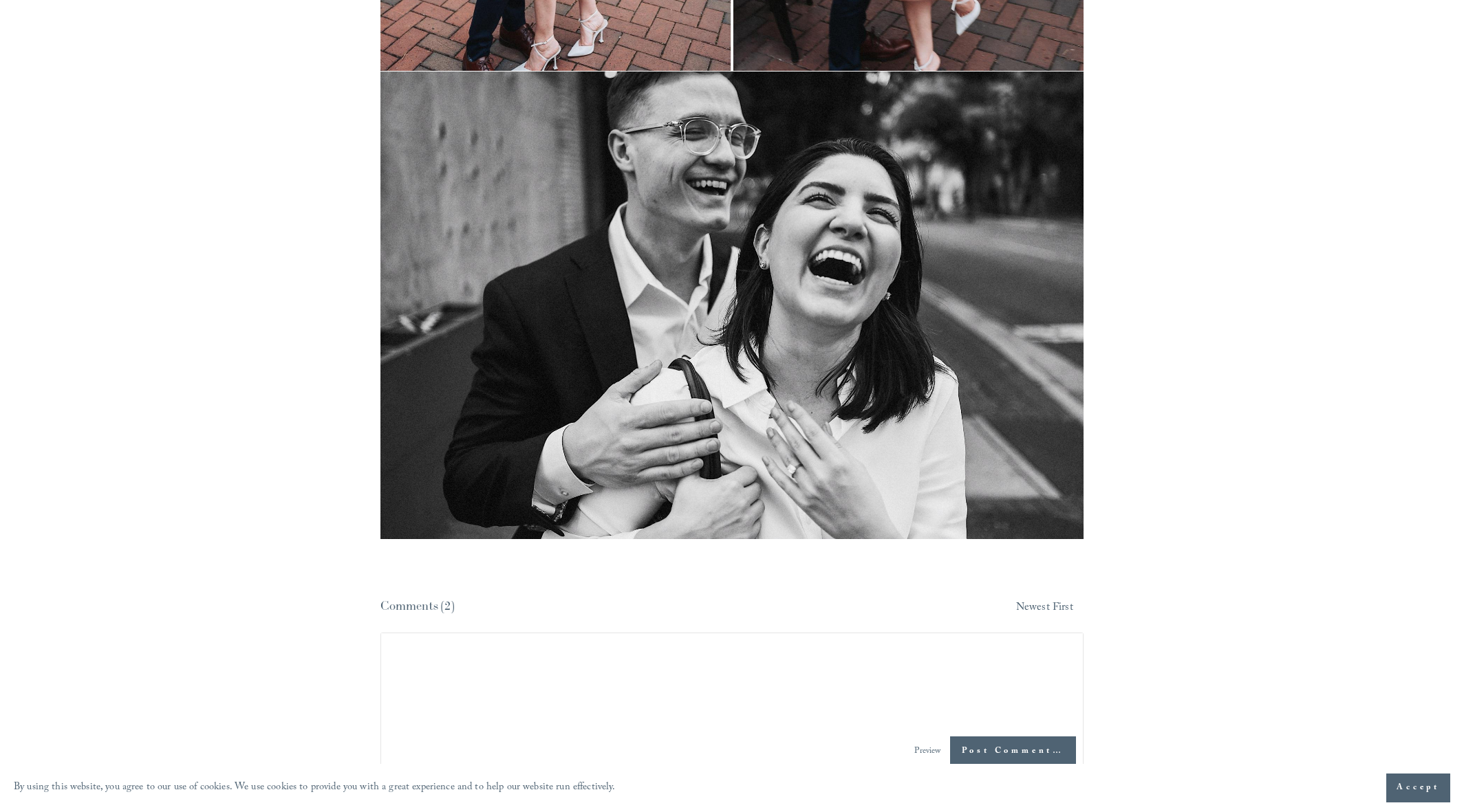
scroll to position [10273, 0]
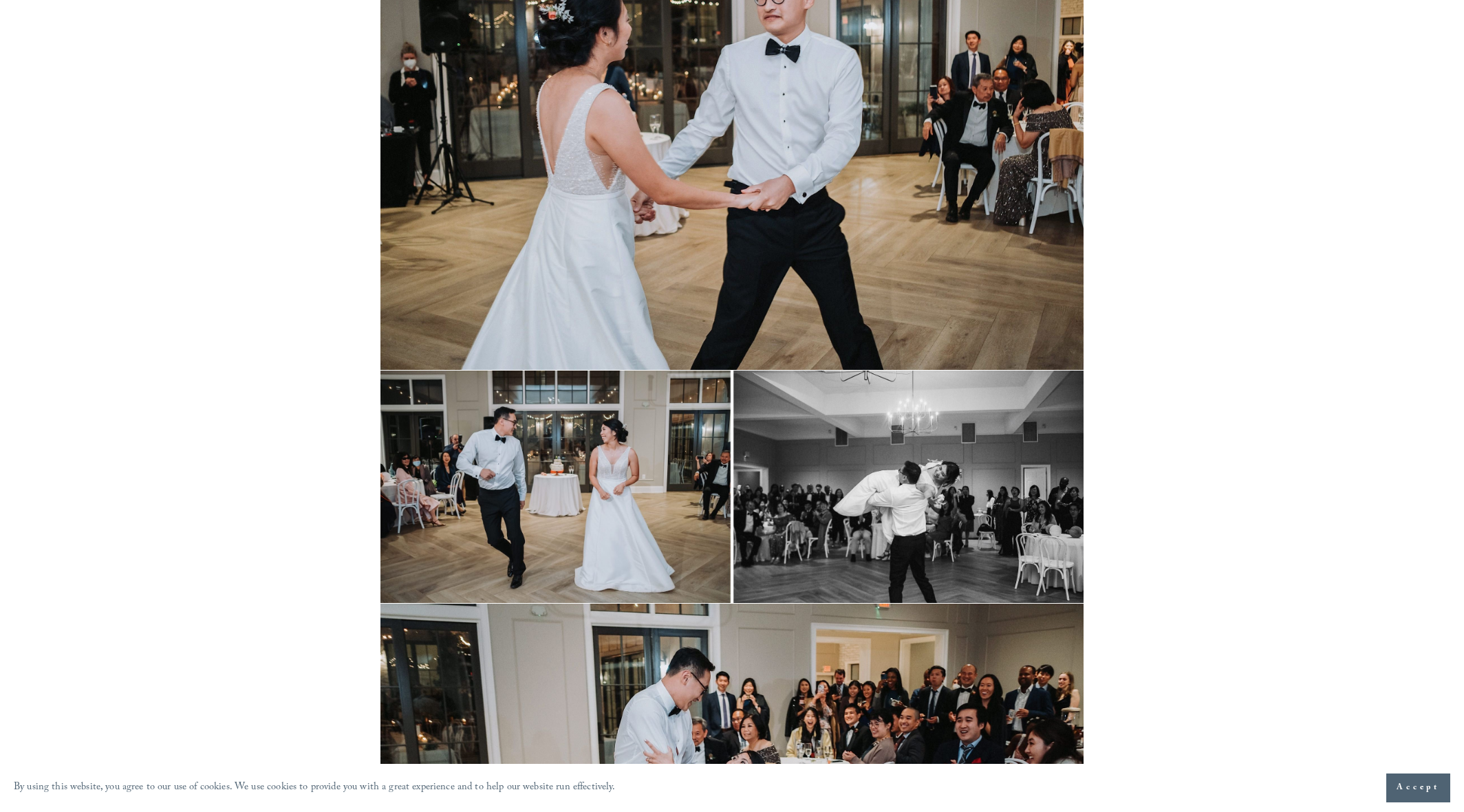
scroll to position [23327, 0]
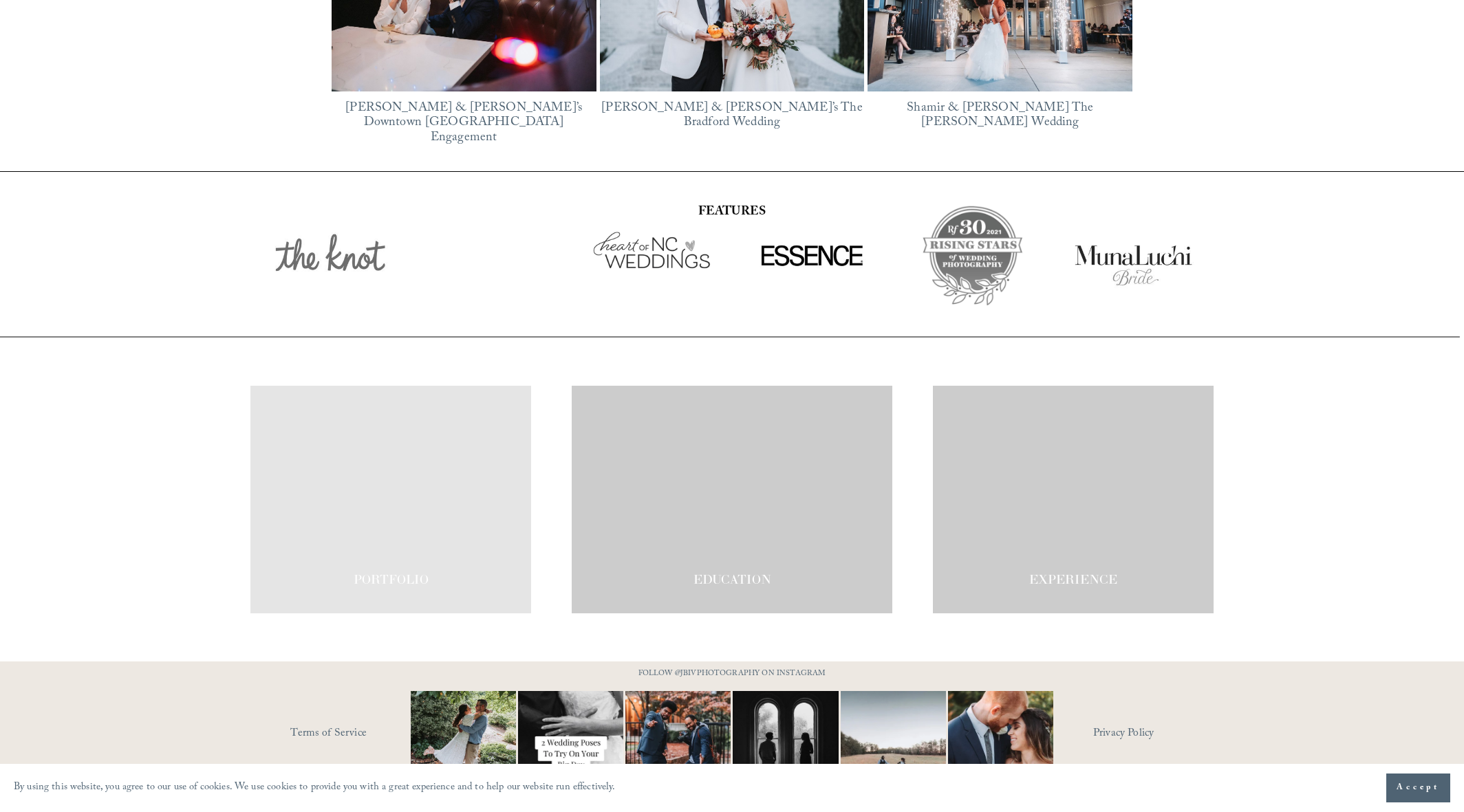
scroll to position [2441, 0]
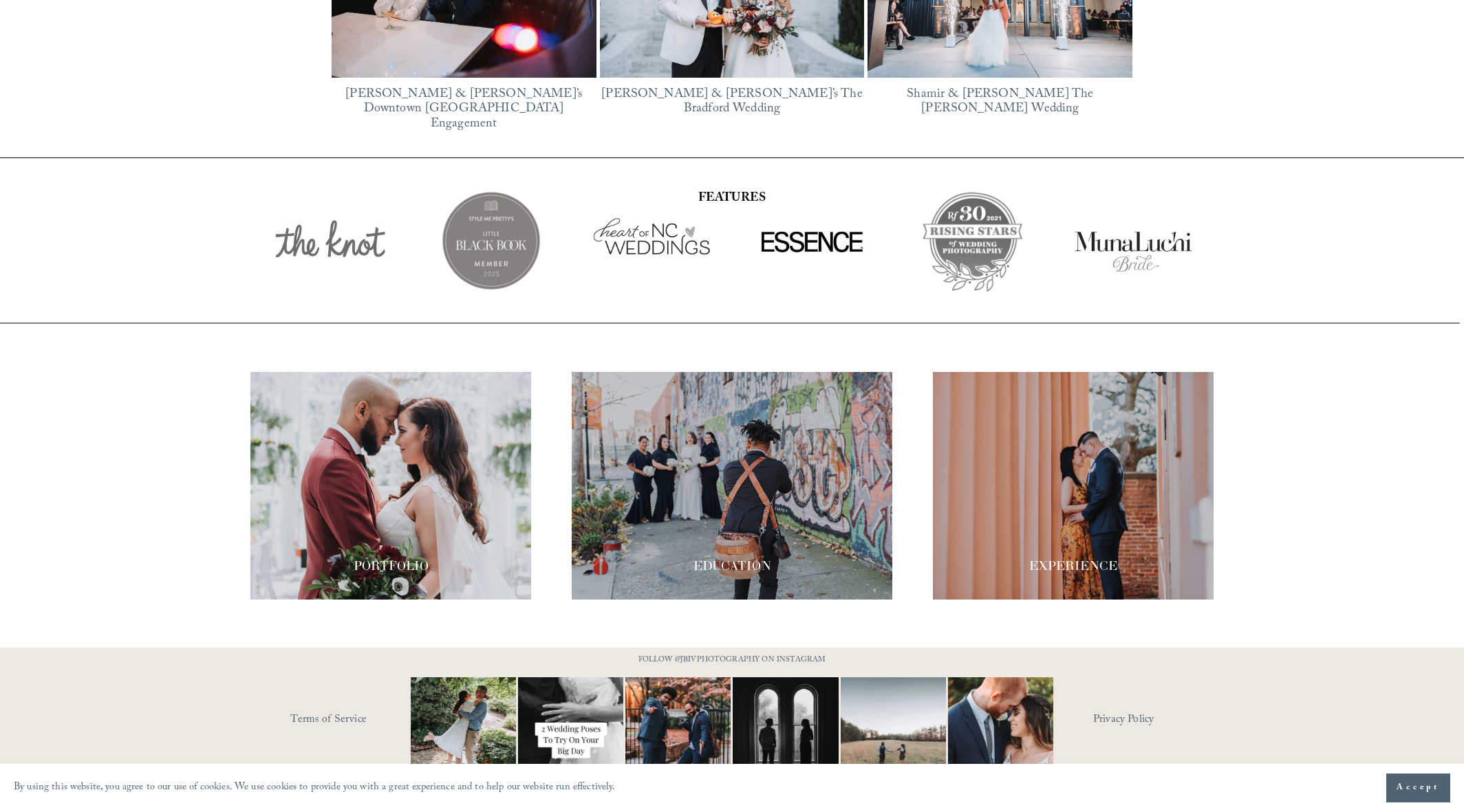
click at [433, 403] on div at bounding box center [390, 485] width 281 height 227
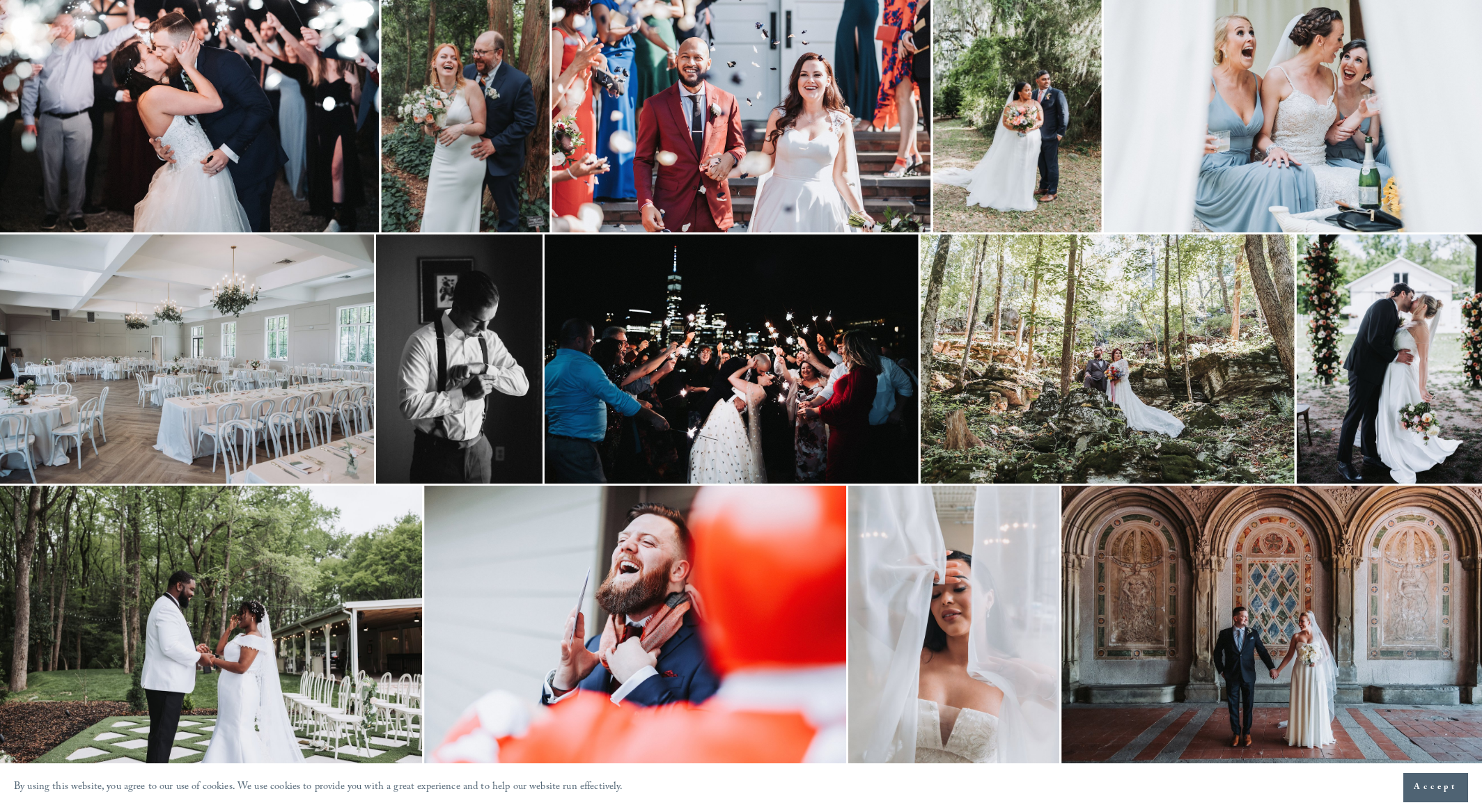
scroll to position [1750, 0]
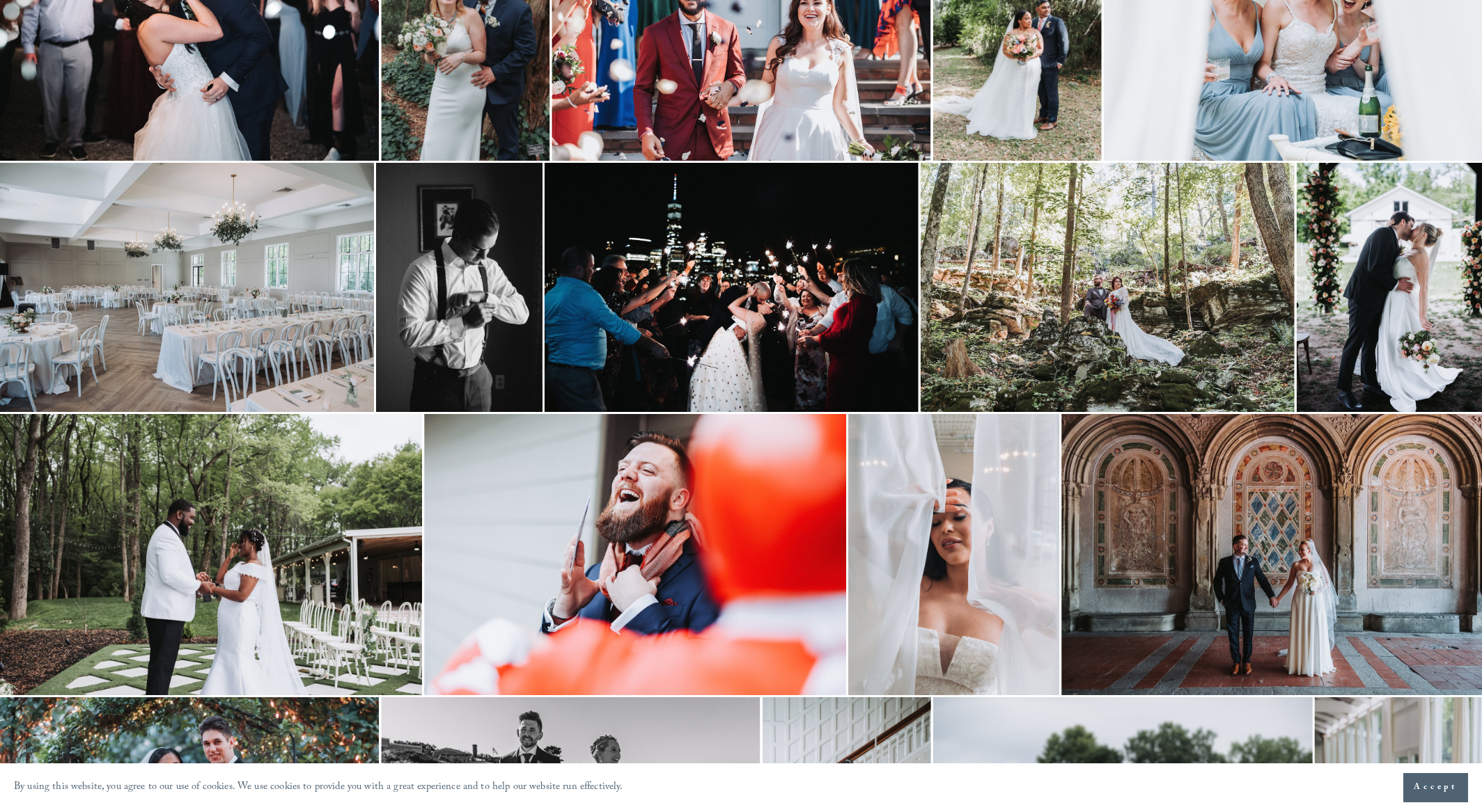
click at [239, 291] on img at bounding box center [187, 288] width 374 height 249
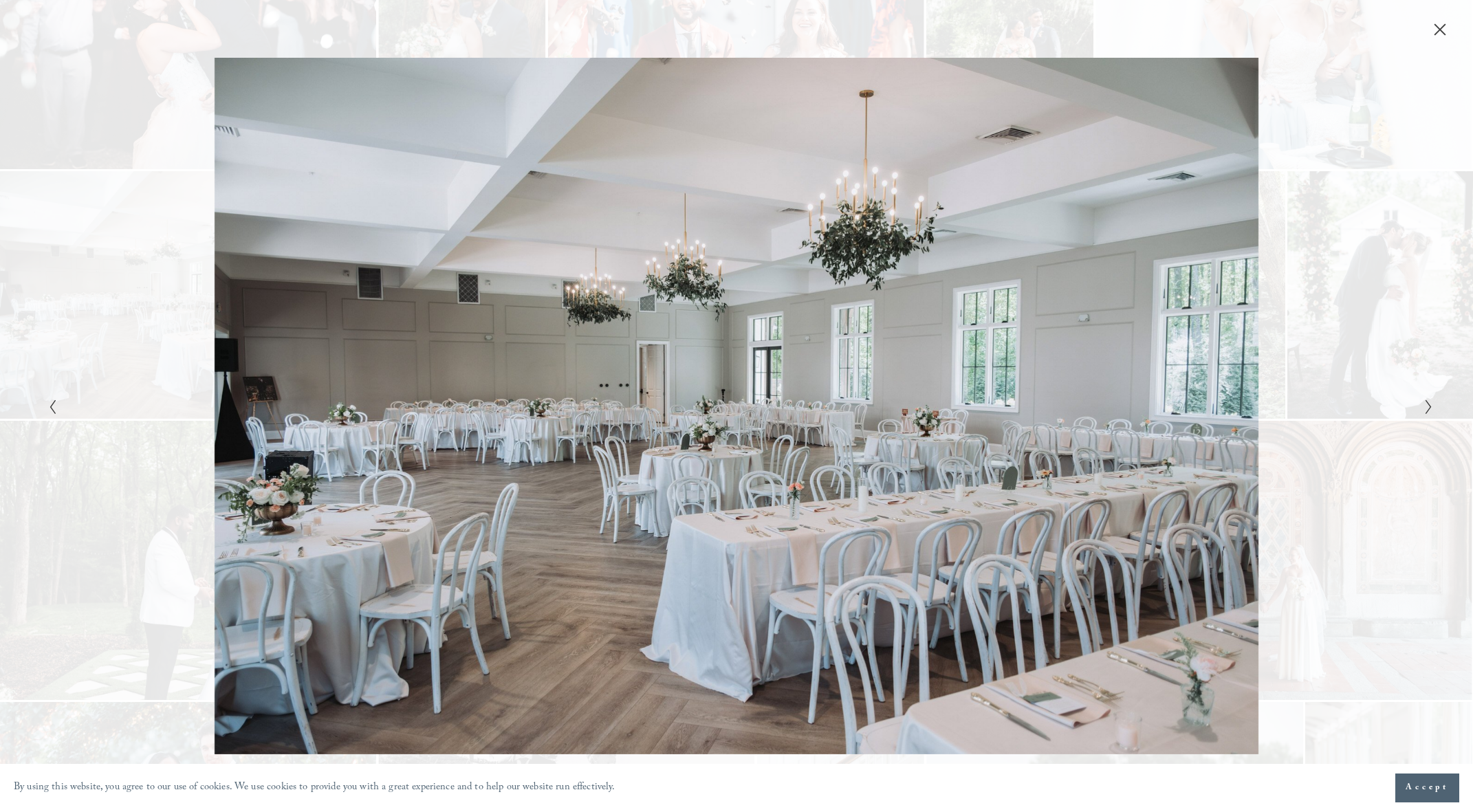
click at [1442, 23] on button "Close" at bounding box center [1440, 30] width 22 height 15
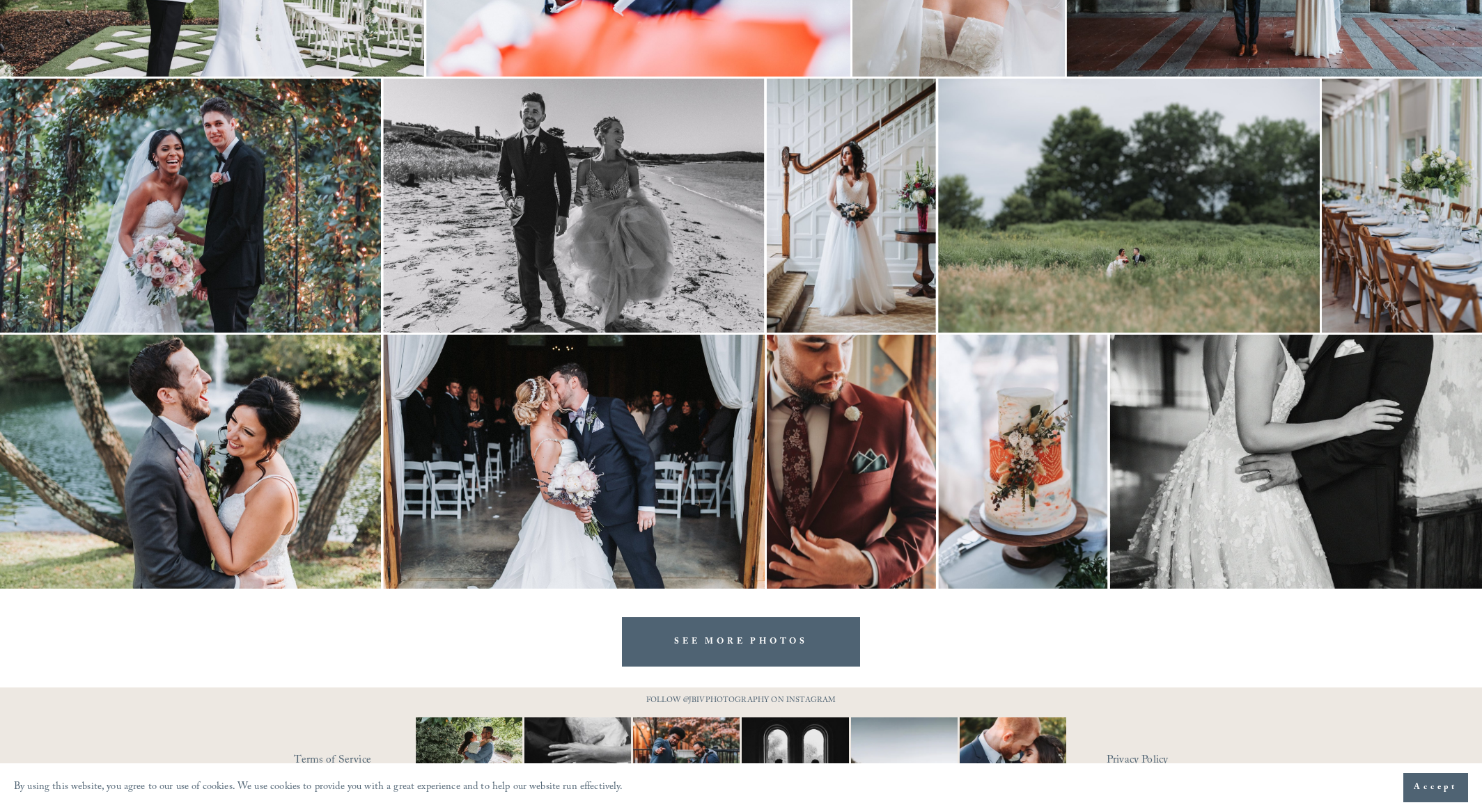
scroll to position [2447, 0]
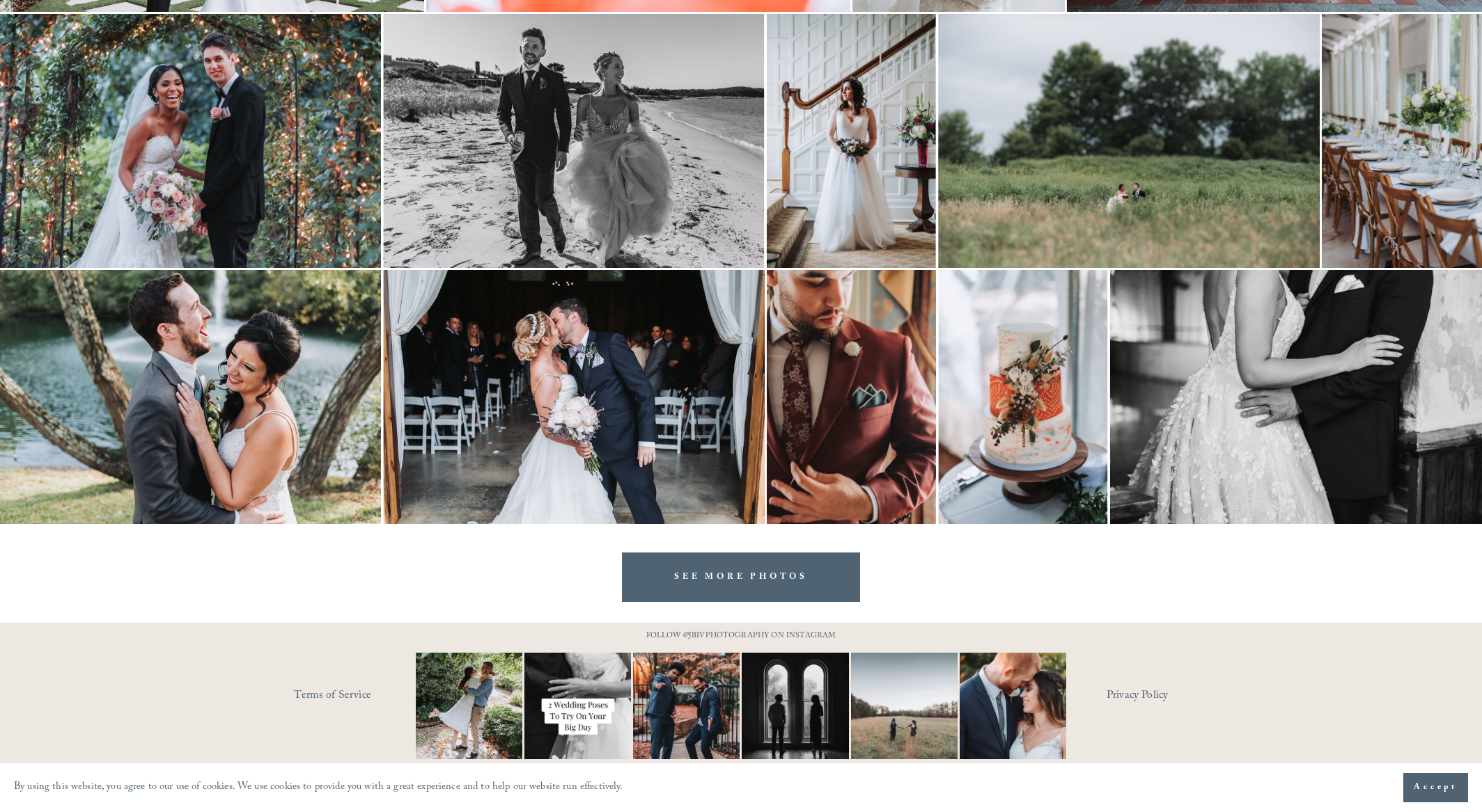
click at [725, 566] on link "SEE MORE PHOTOS" at bounding box center [741, 577] width 238 height 49
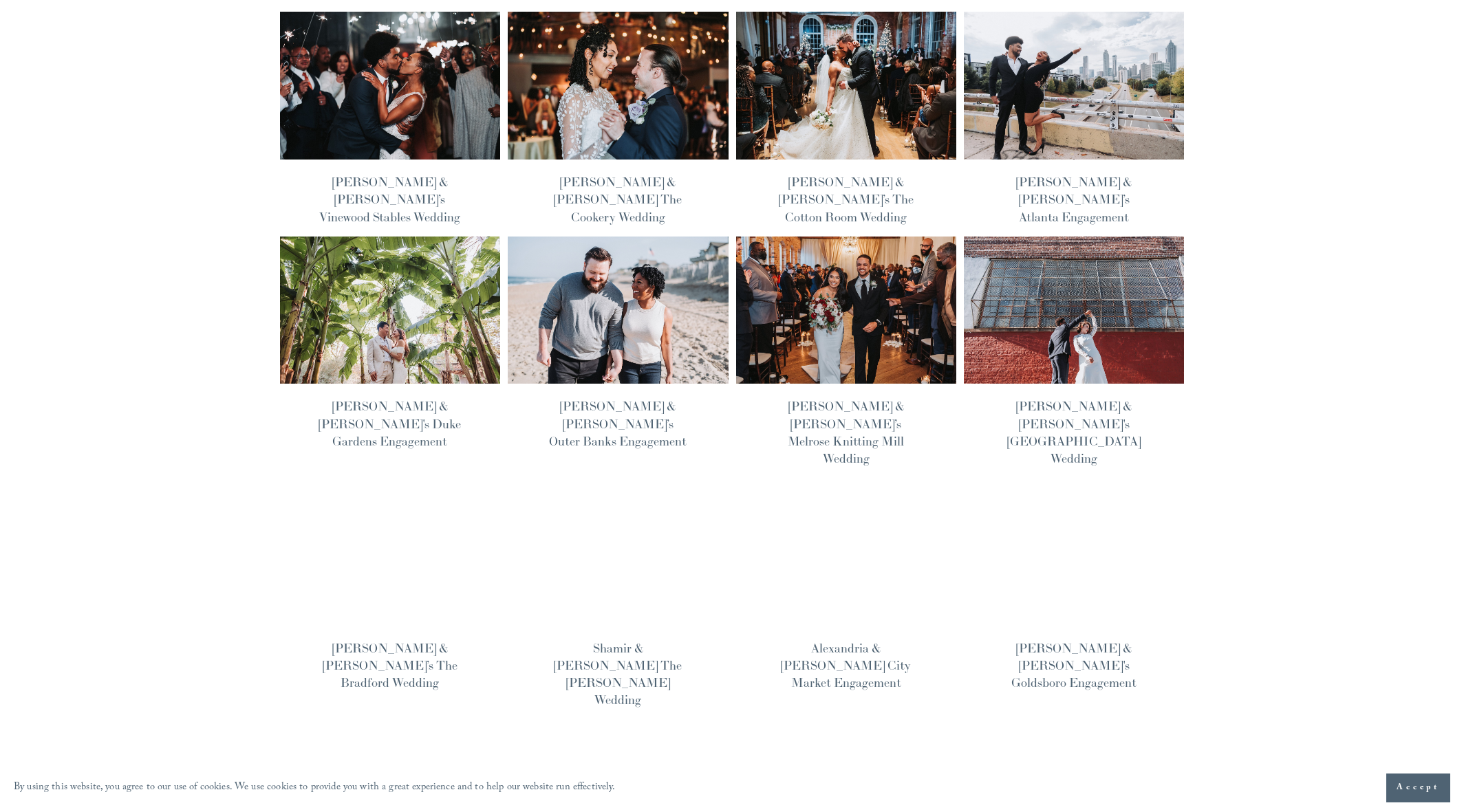
scroll to position [373, 0]
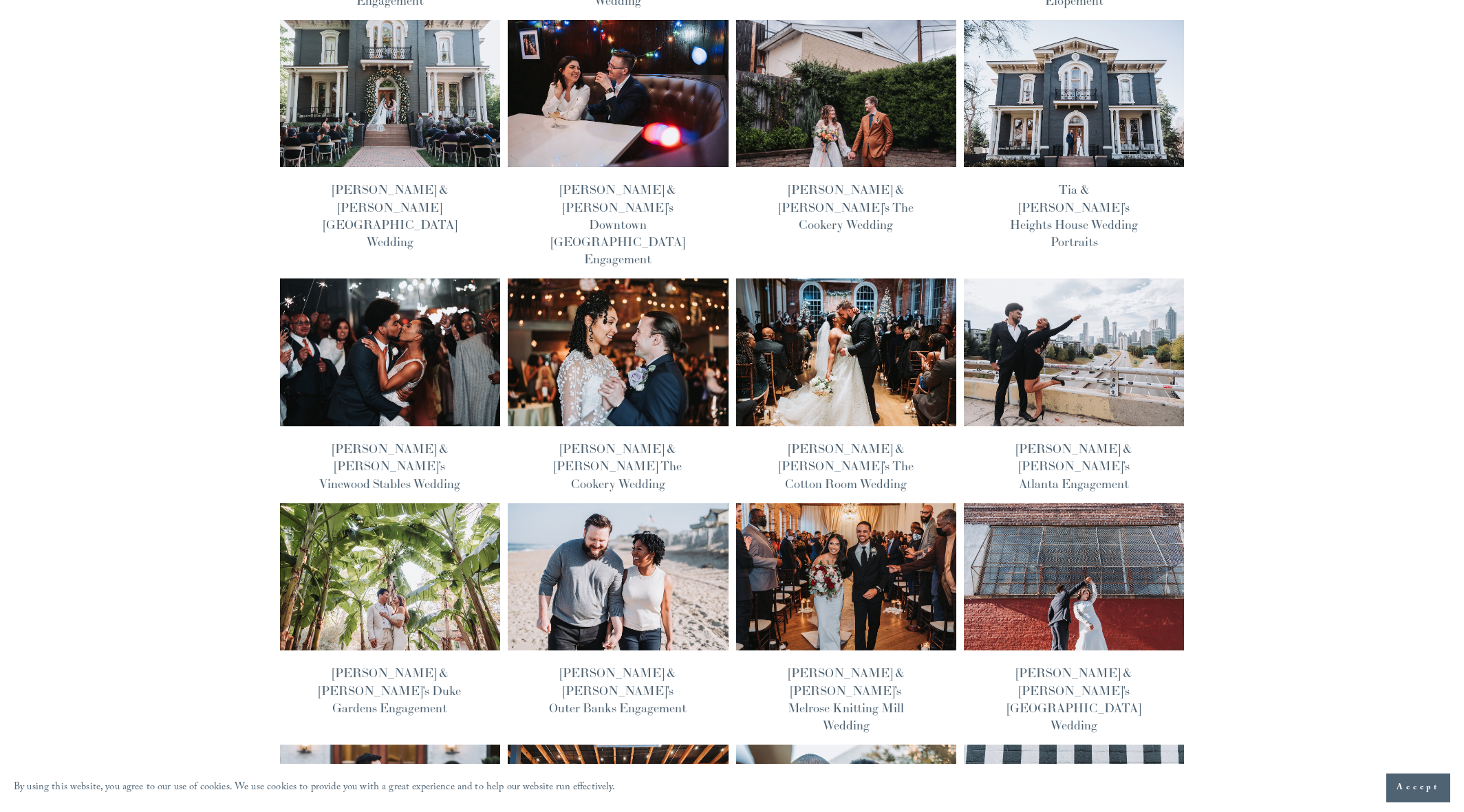
click at [817, 336] on img at bounding box center [846, 352] width 223 height 149
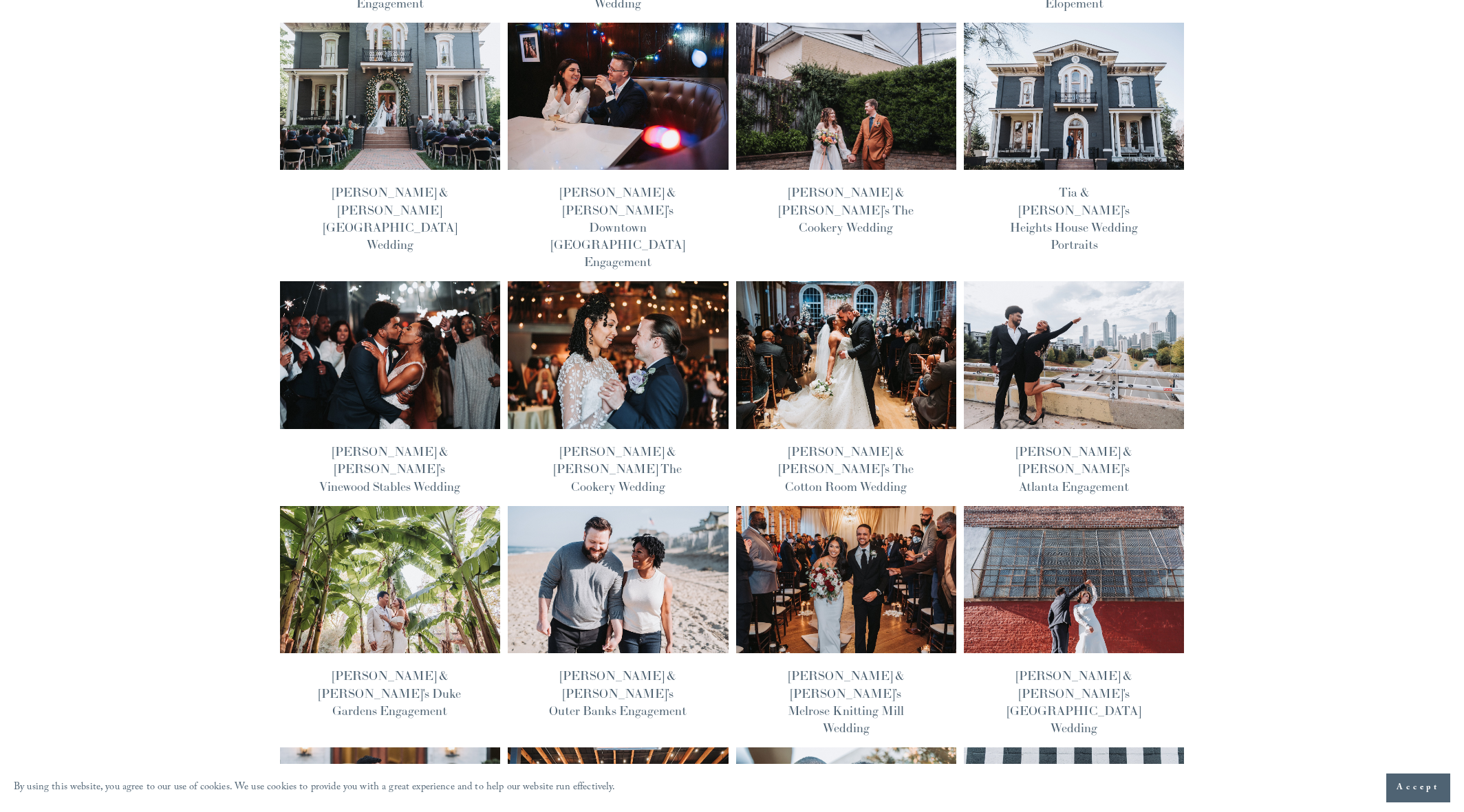
scroll to position [124, 0]
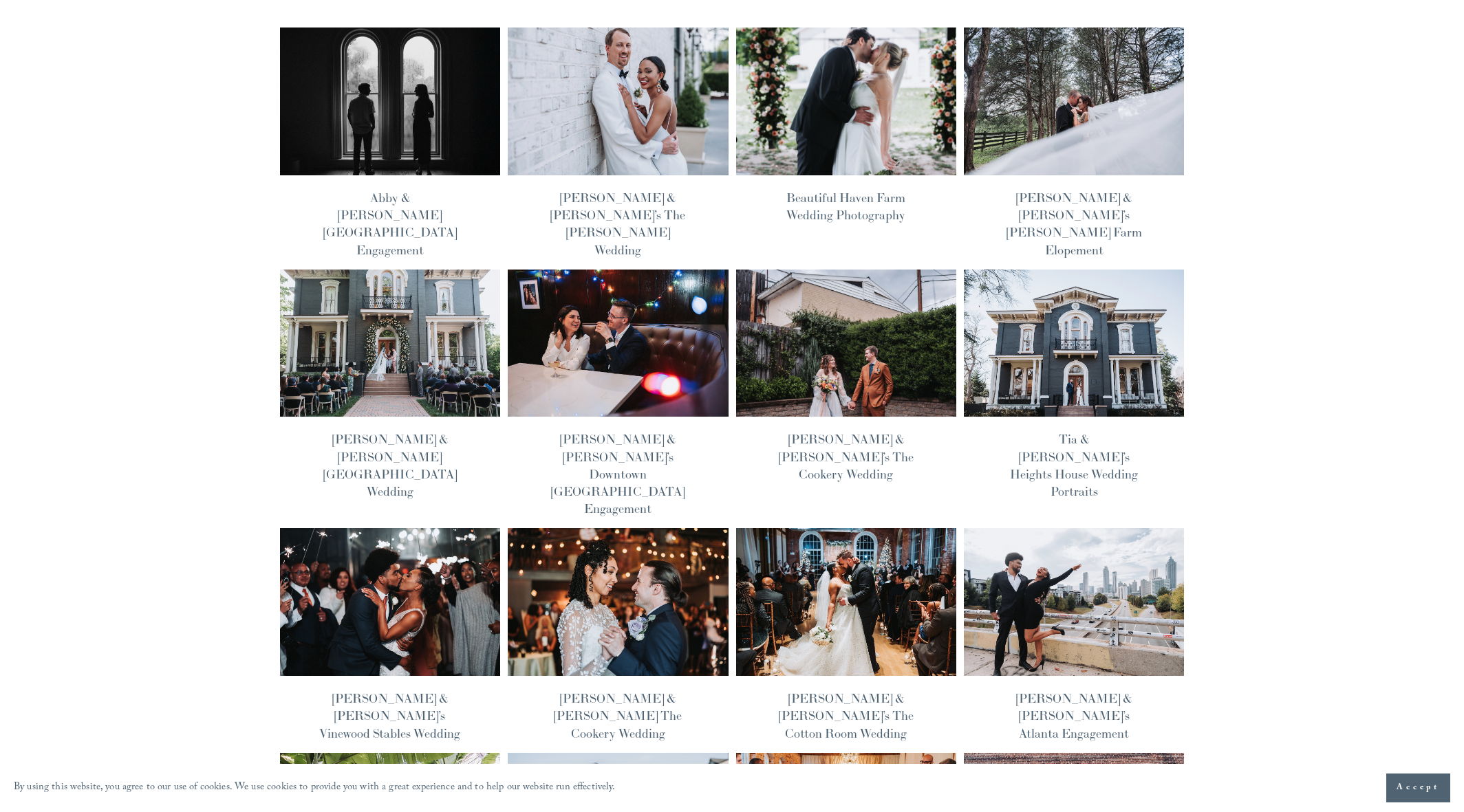
click at [633, 528] on img at bounding box center [618, 602] width 223 height 149
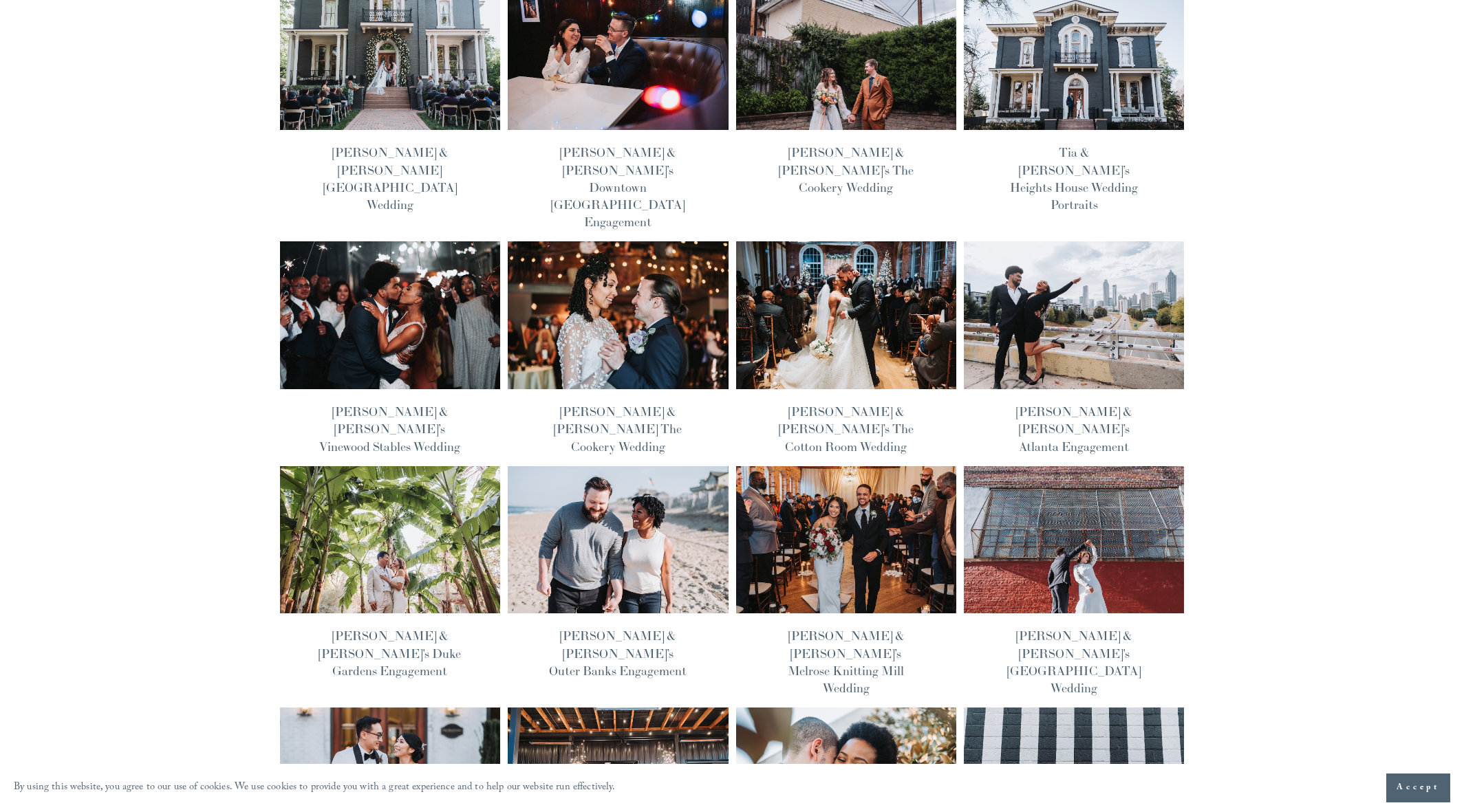
click at [366, 465] on img at bounding box center [389, 540] width 223 height 149
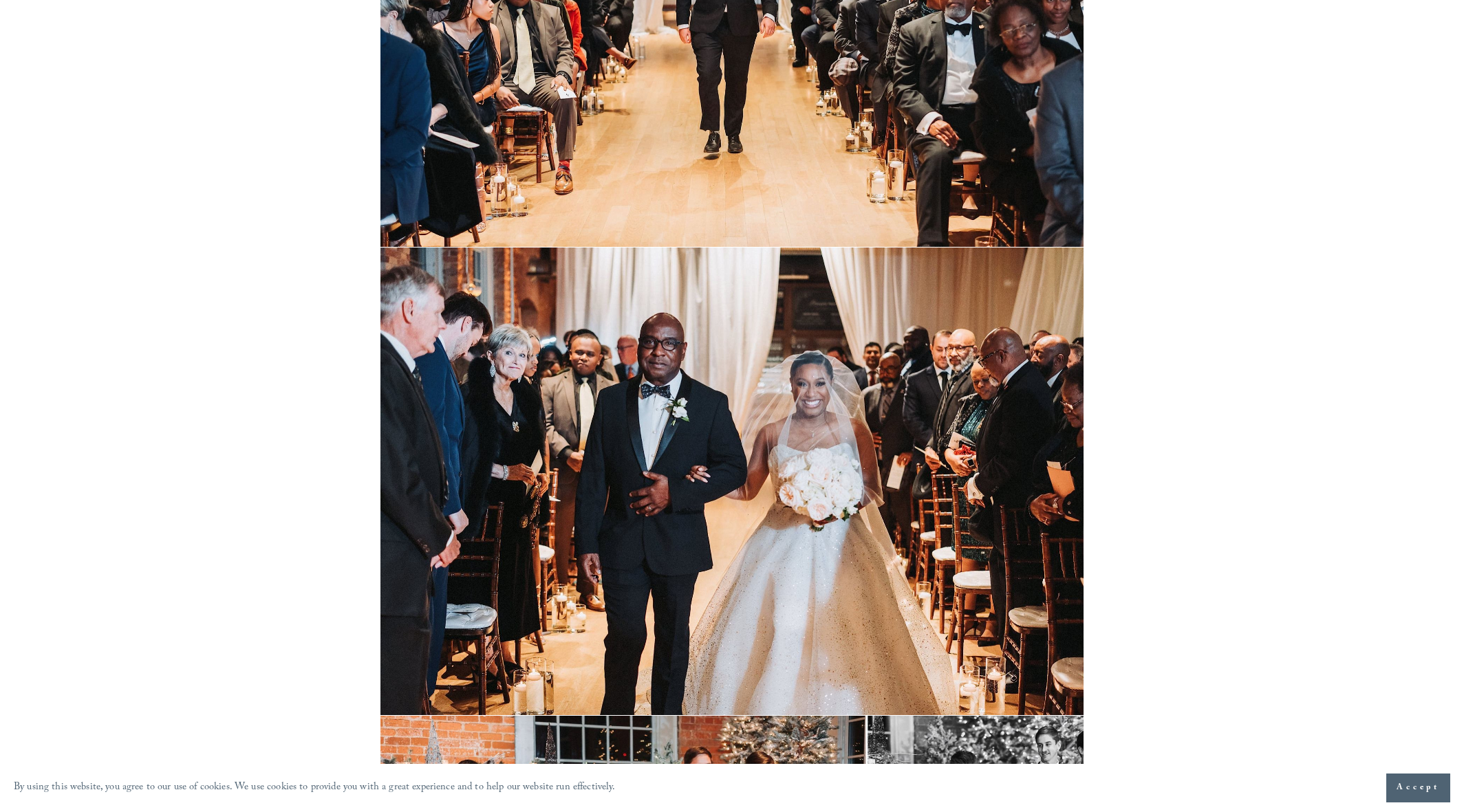
scroll to position [13225, 0]
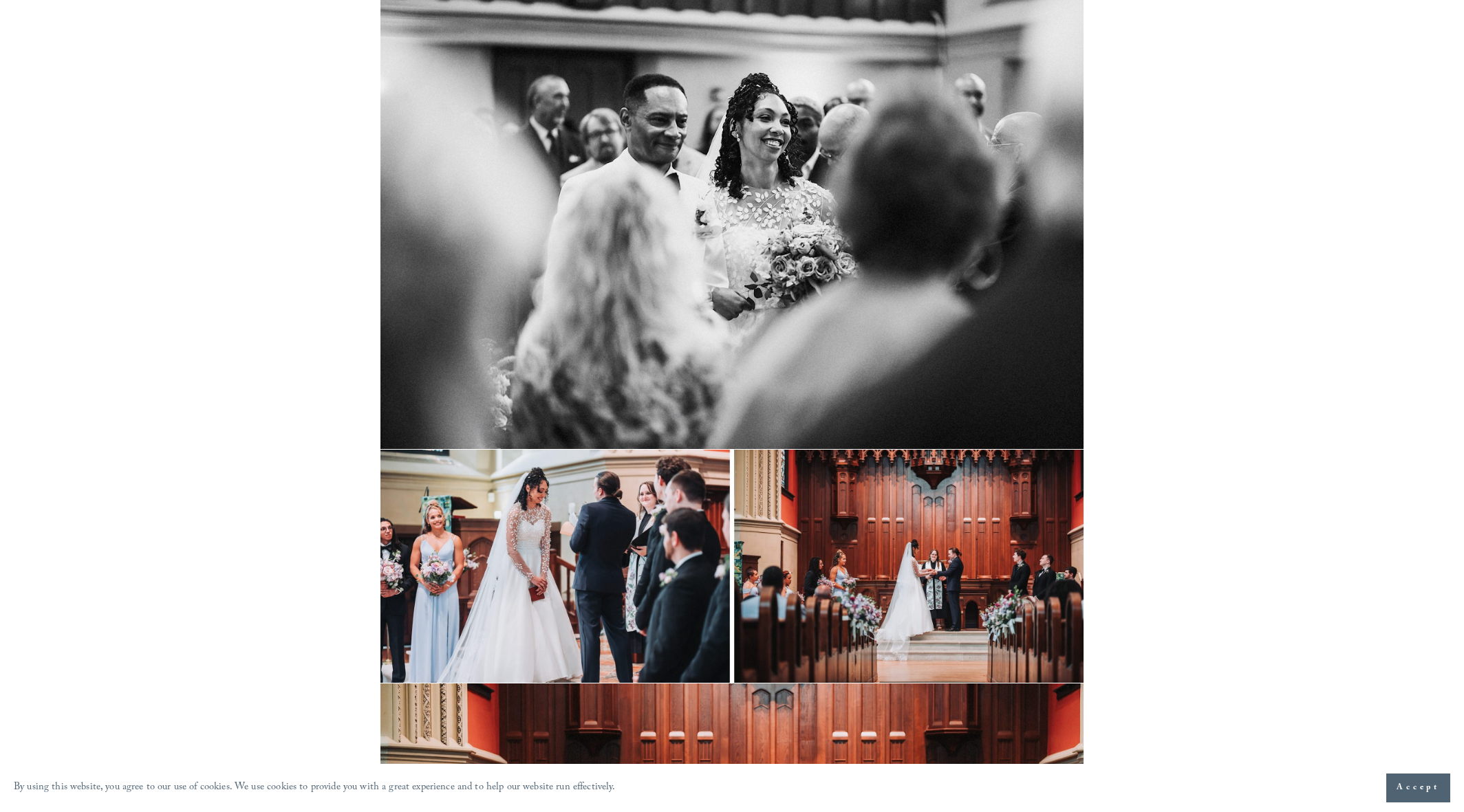
scroll to position [14388, 0]
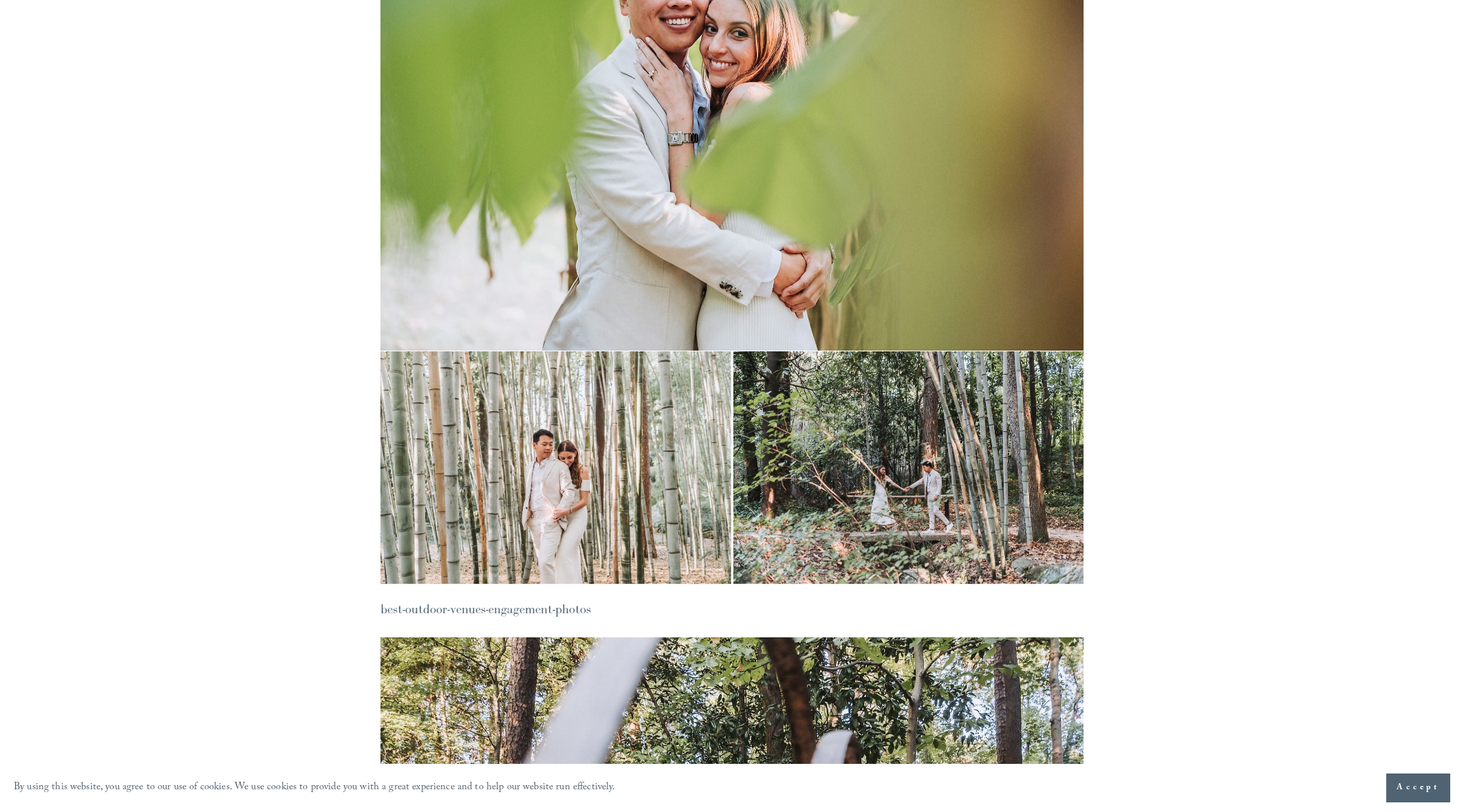
scroll to position [3688, 0]
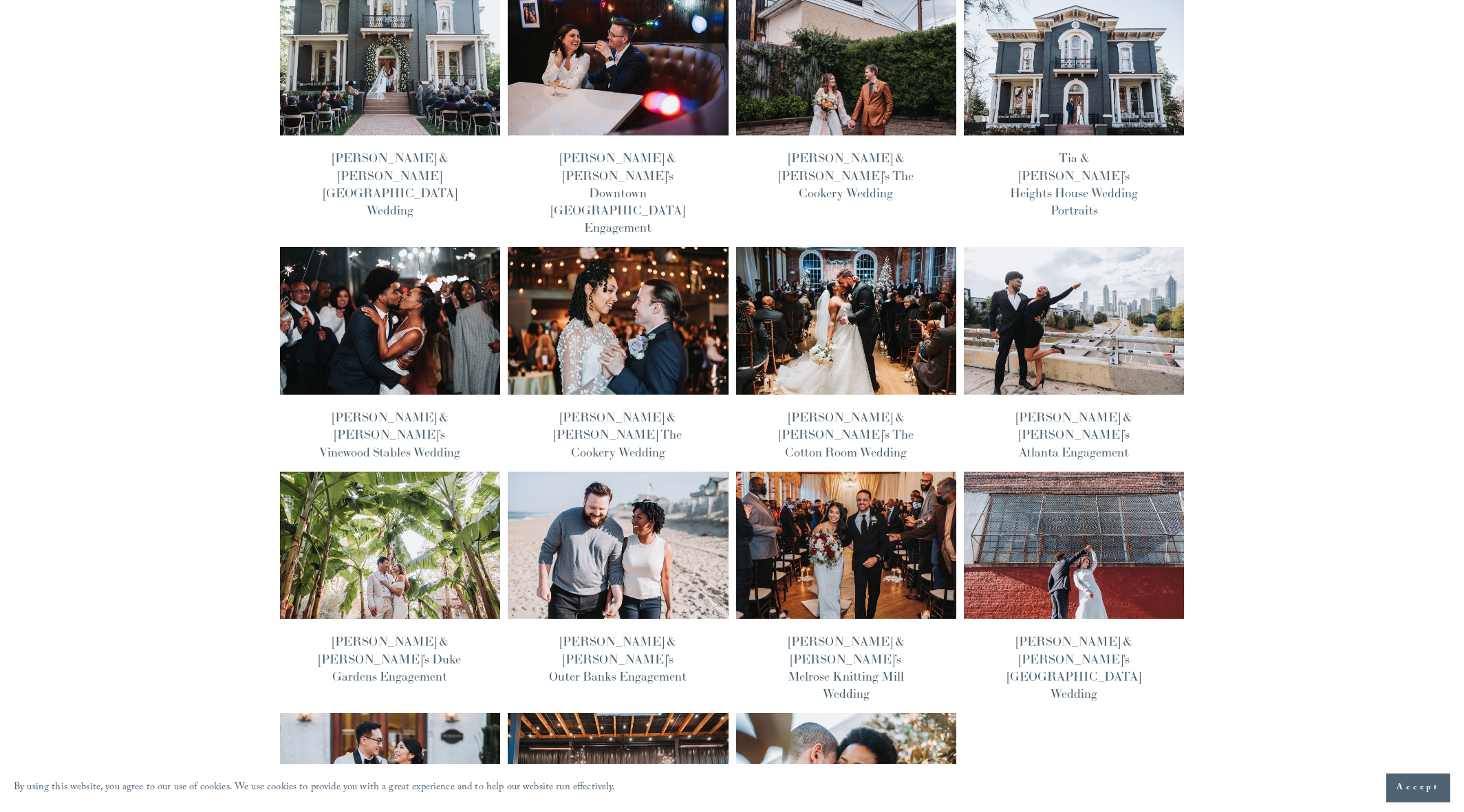
scroll to position [695, 0]
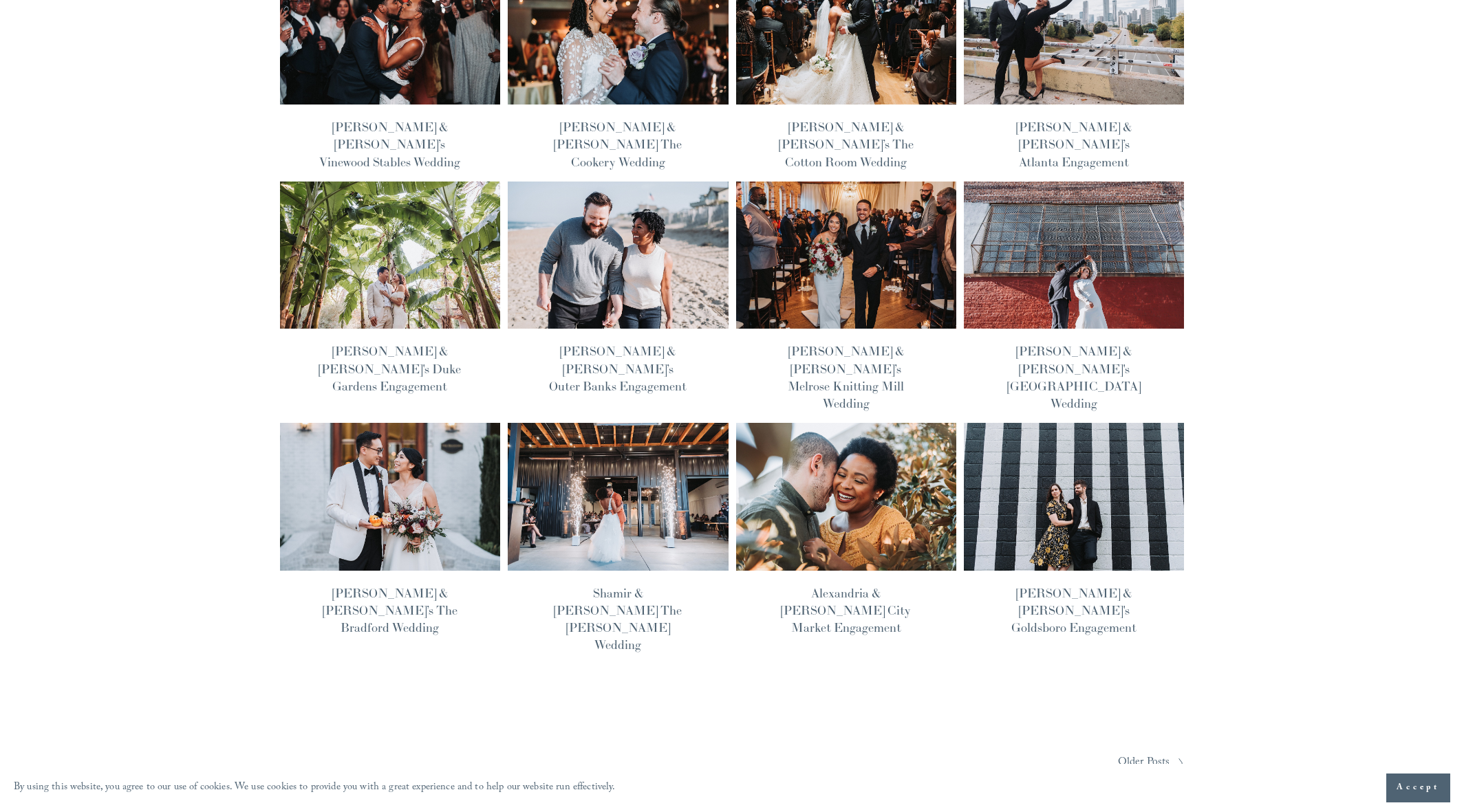
click at [577, 422] on img at bounding box center [618, 496] width 223 height 149
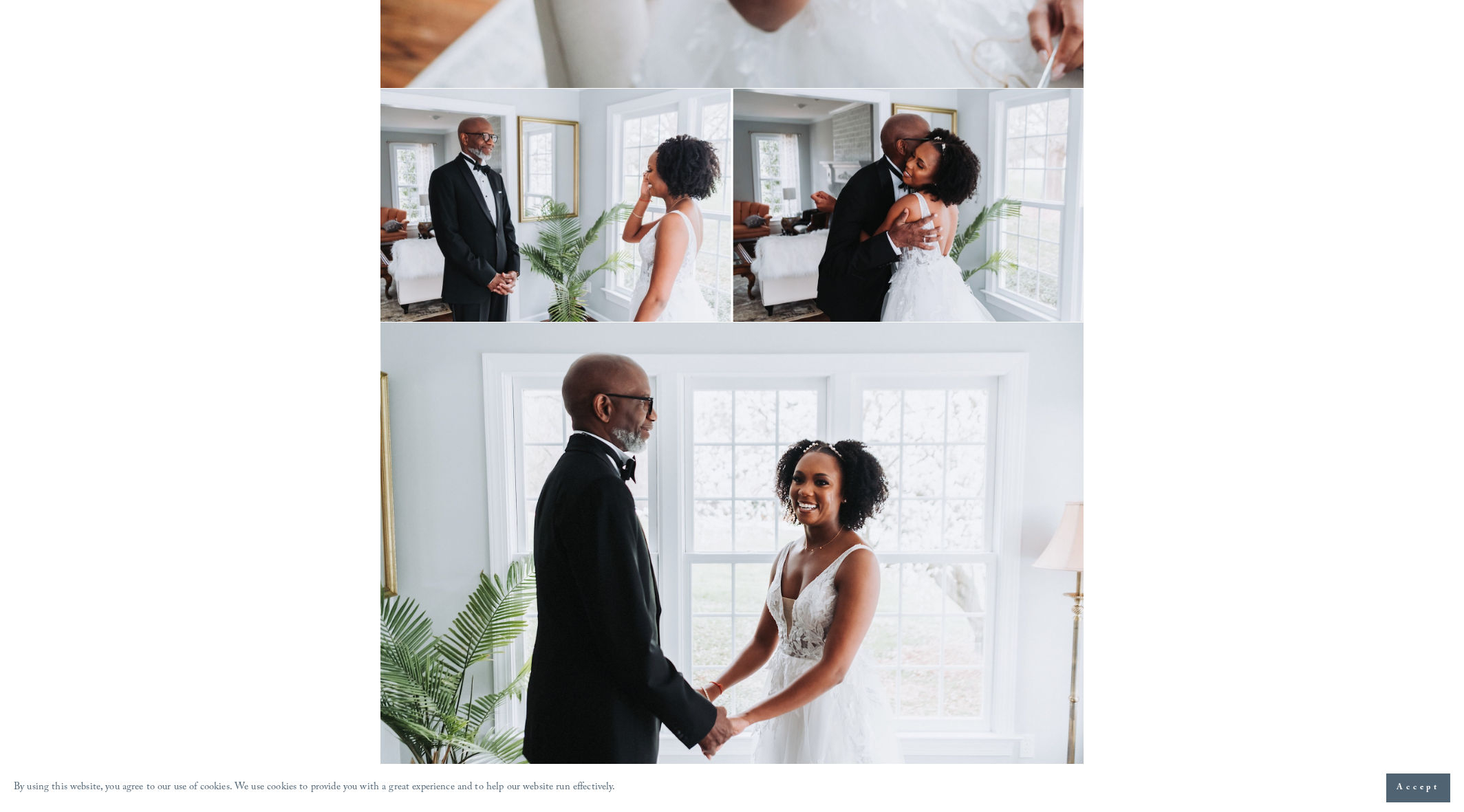
scroll to position [7387, 0]
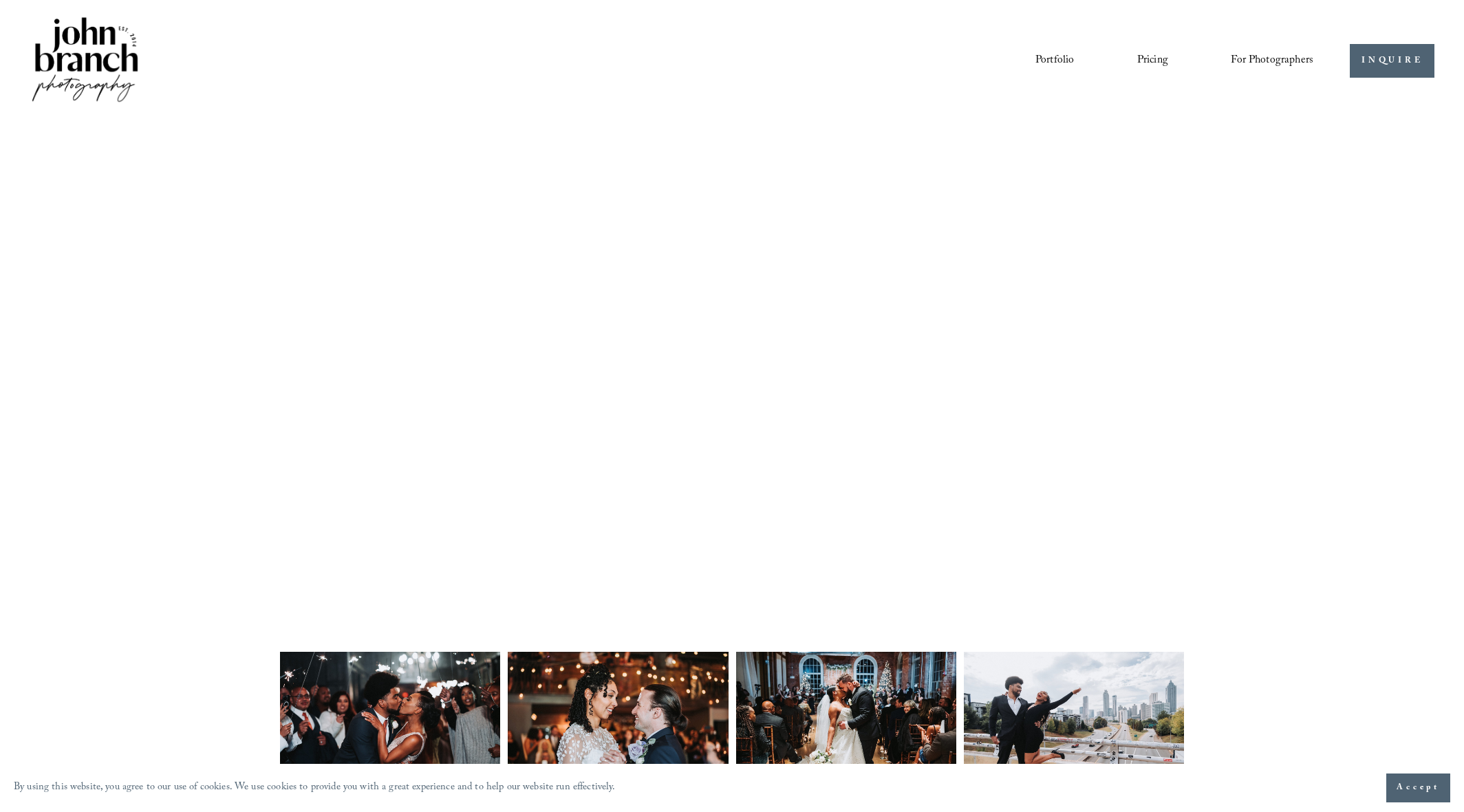
scroll to position [695, 0]
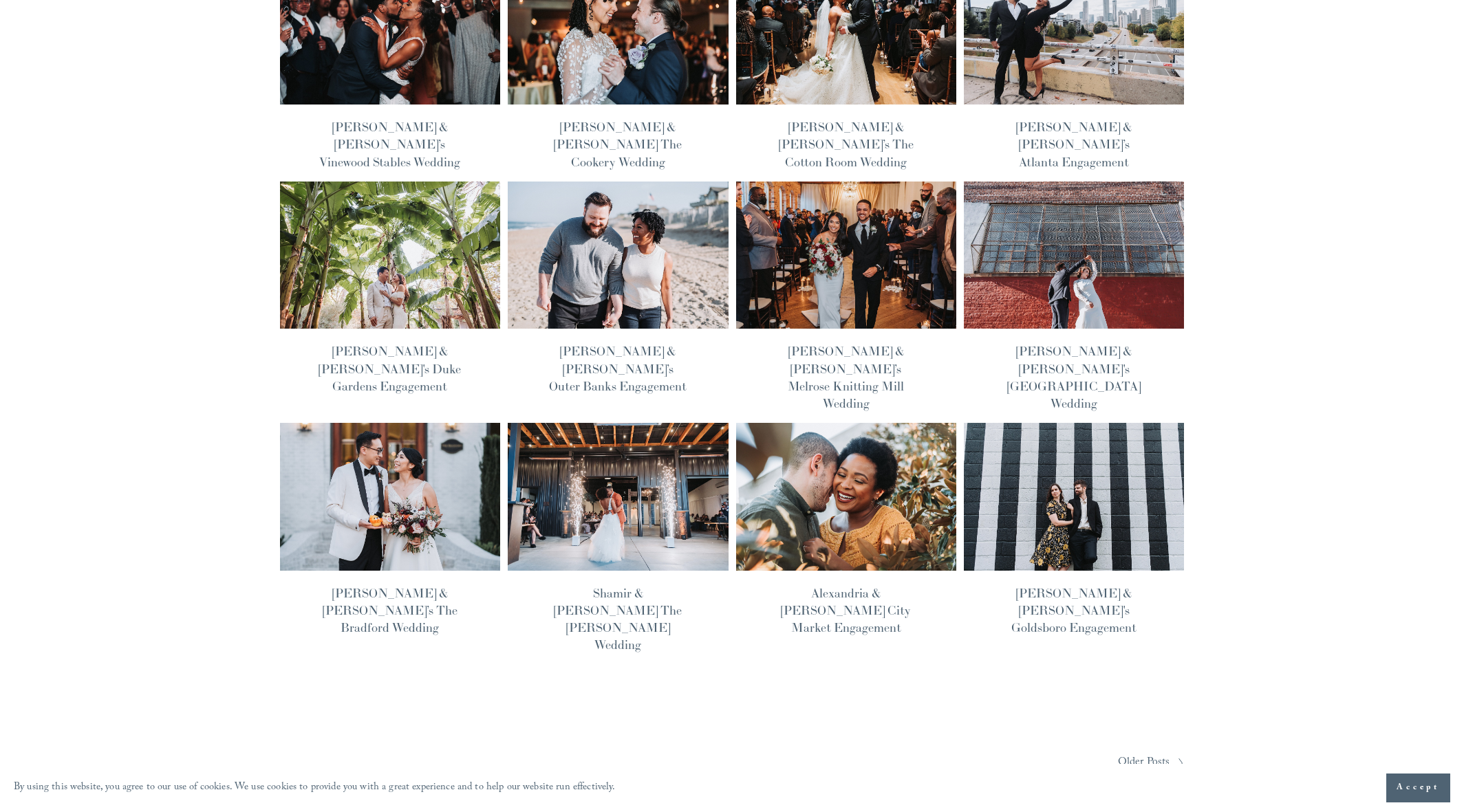
click at [1148, 752] on span "Older Posts" at bounding box center [1144, 763] width 52 height 21
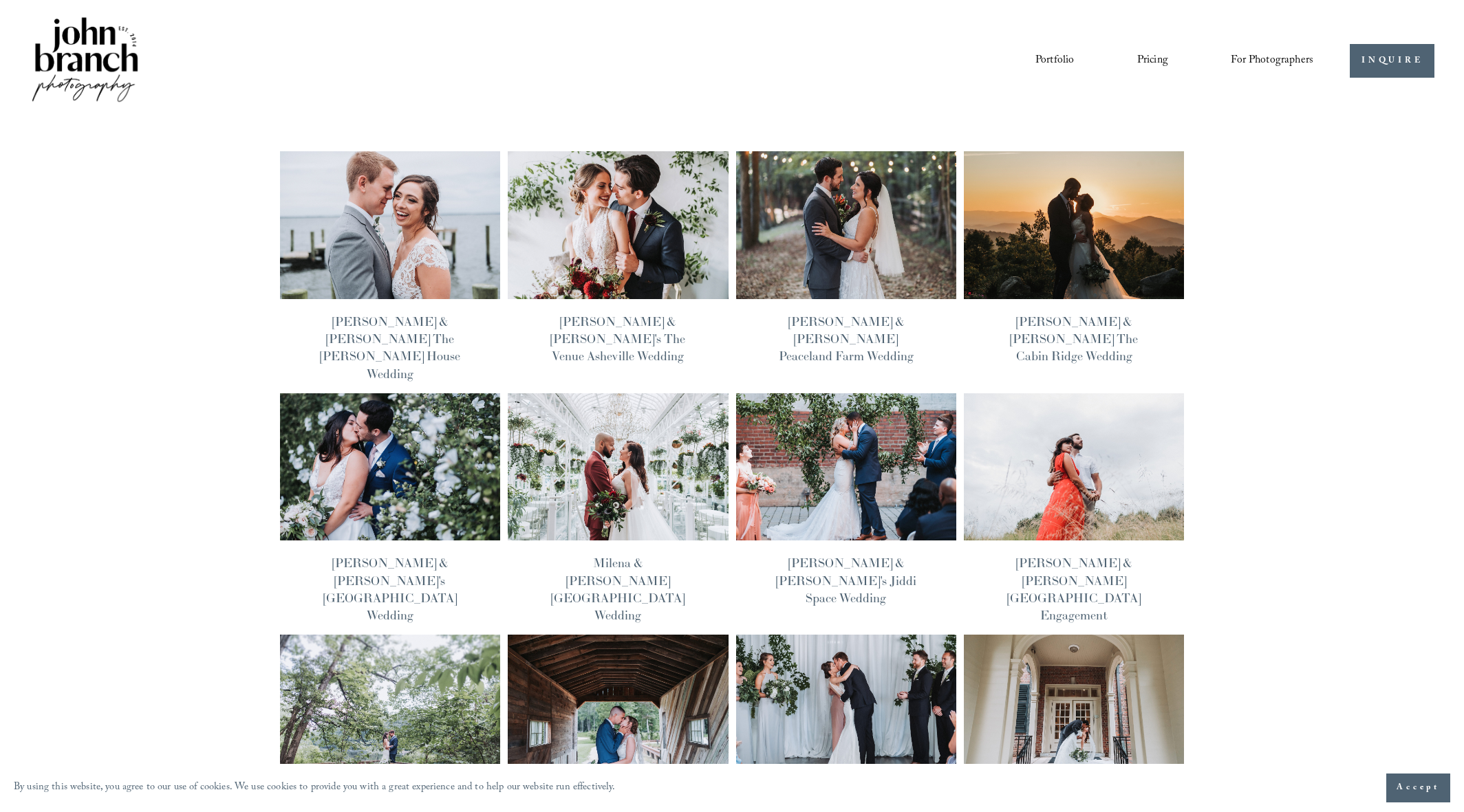
click at [417, 216] on img at bounding box center [389, 225] width 223 height 149
click at [820, 645] on img at bounding box center [846, 709] width 223 height 149
click at [820, 214] on img at bounding box center [846, 225] width 223 height 149
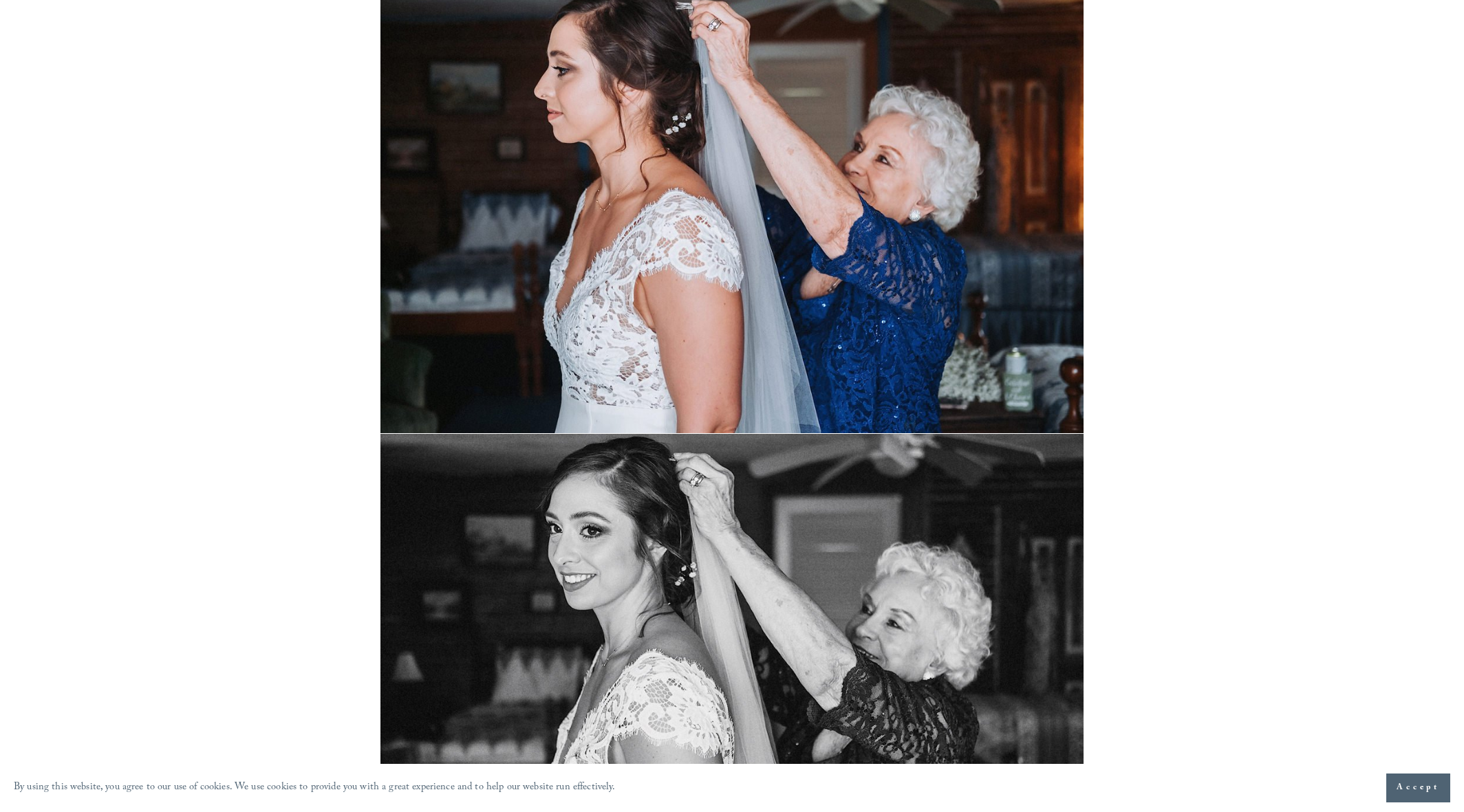
scroll to position [11983, 0]
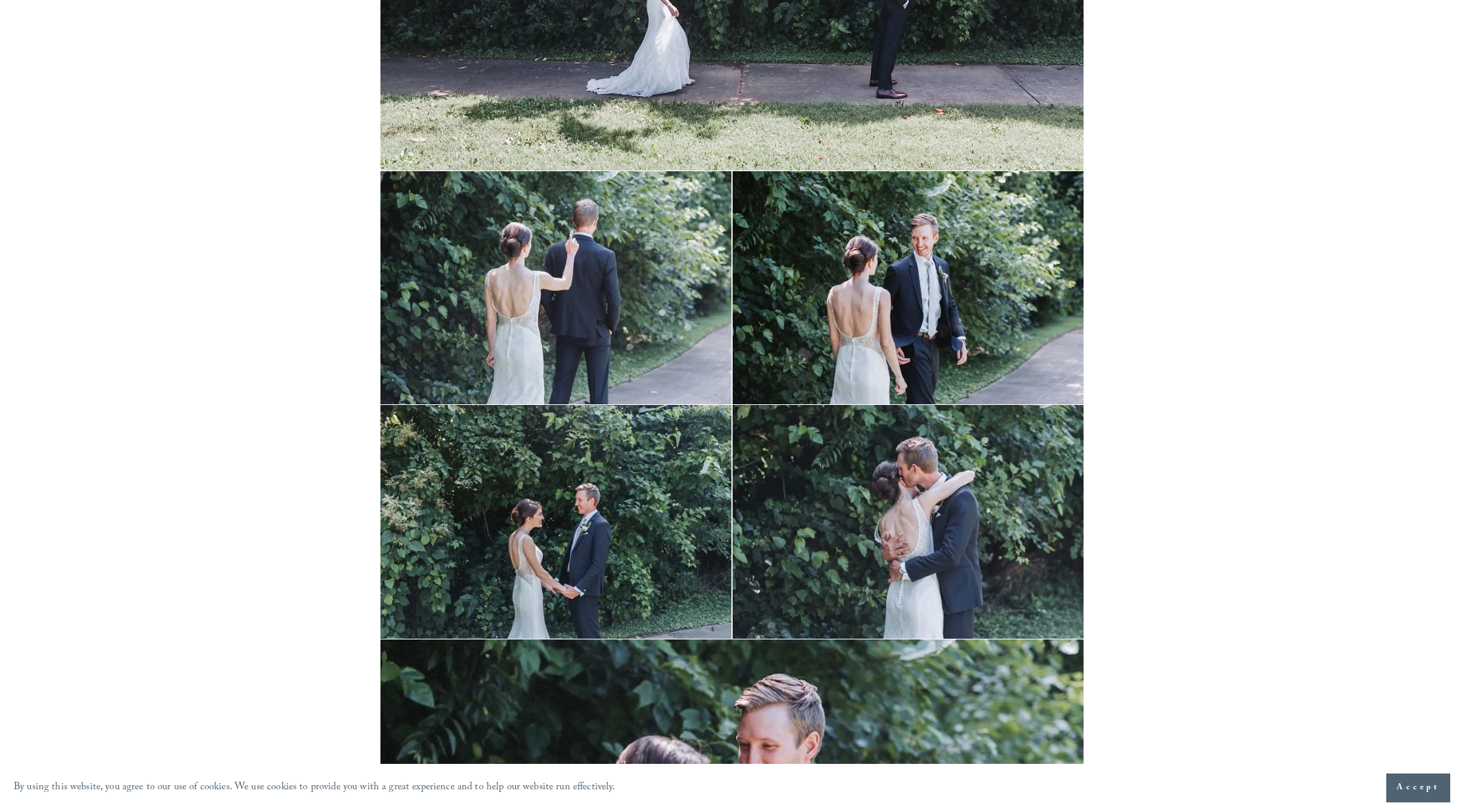
scroll to position [6767, 0]
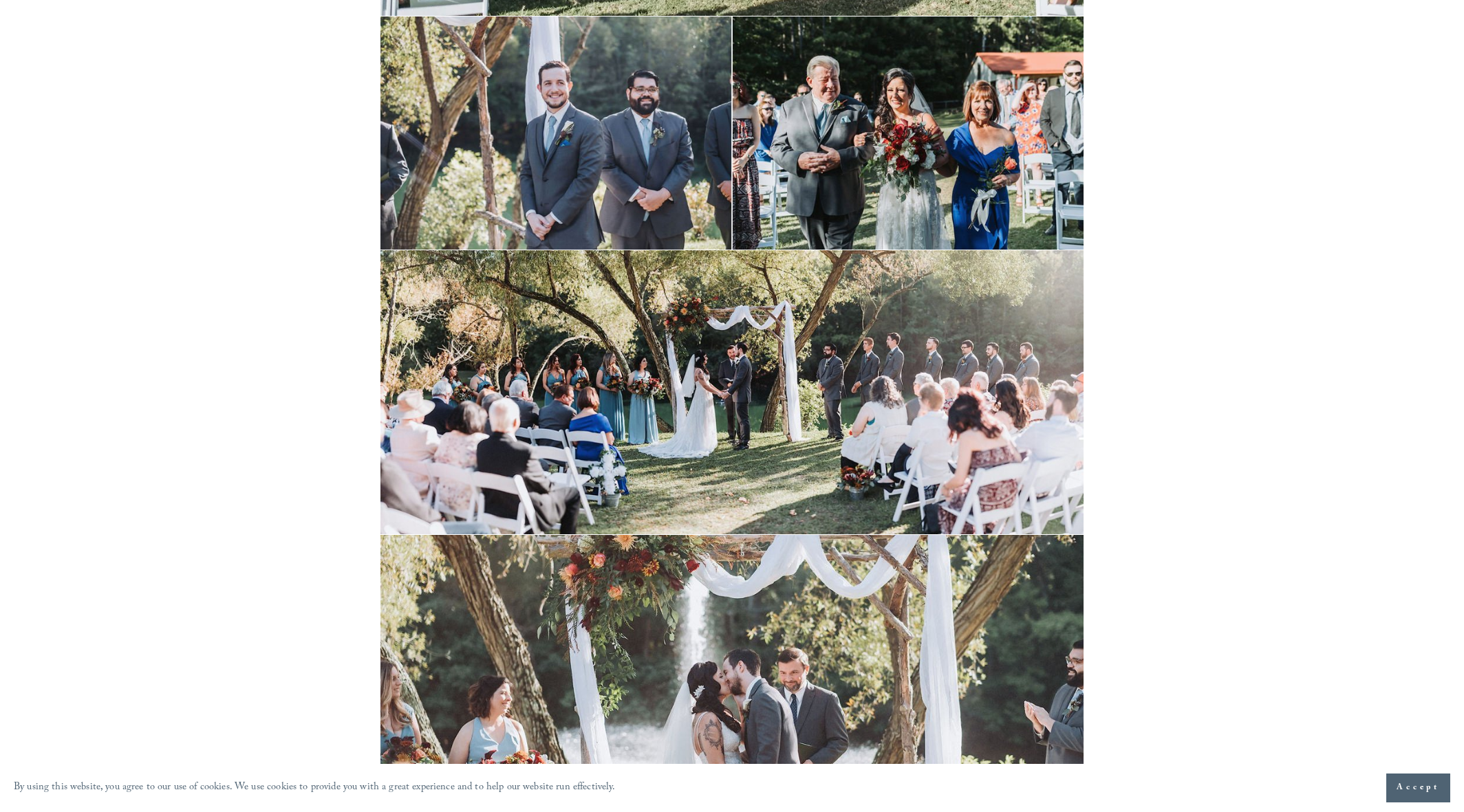
scroll to position [9750, 0]
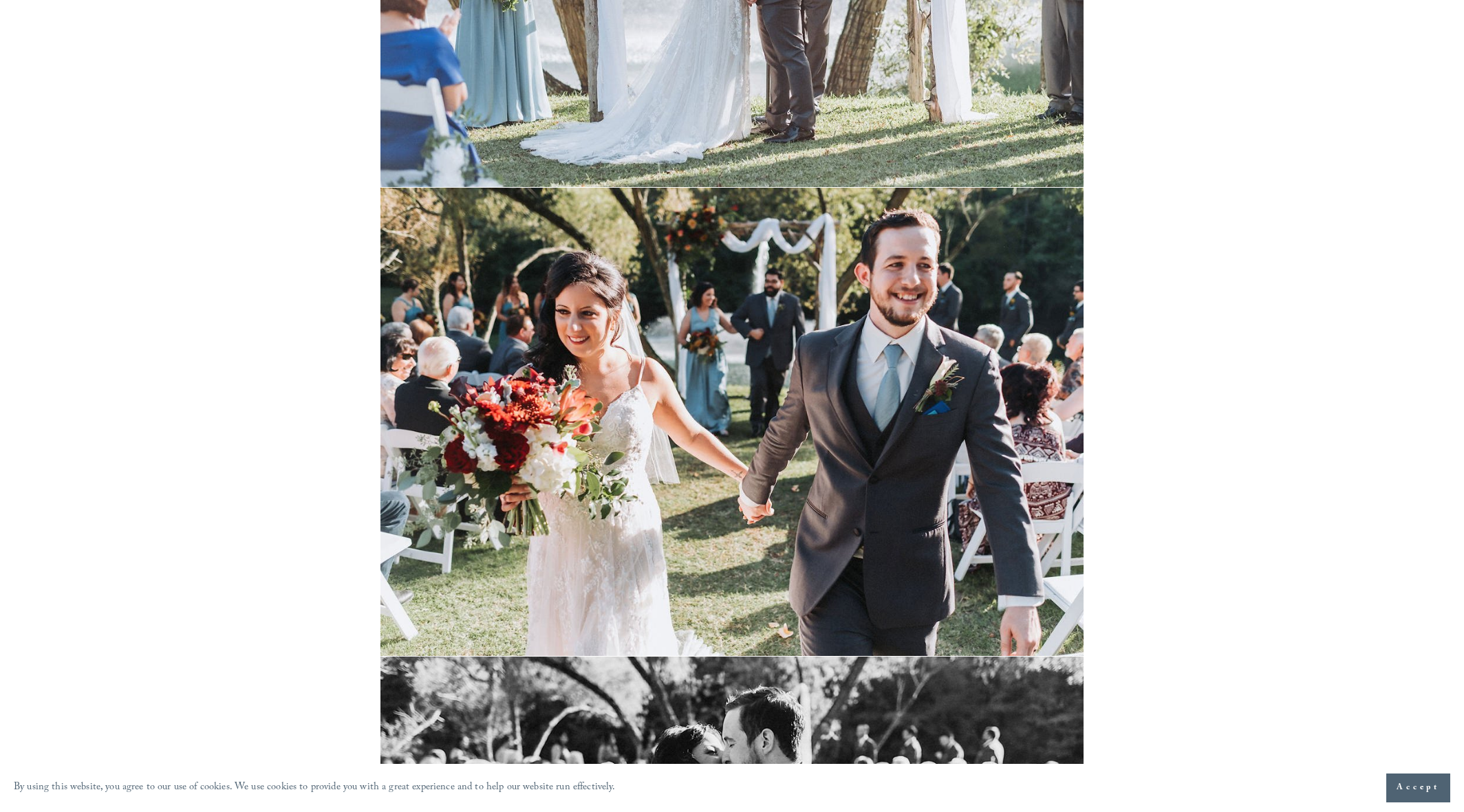
scroll to position [10945, 0]
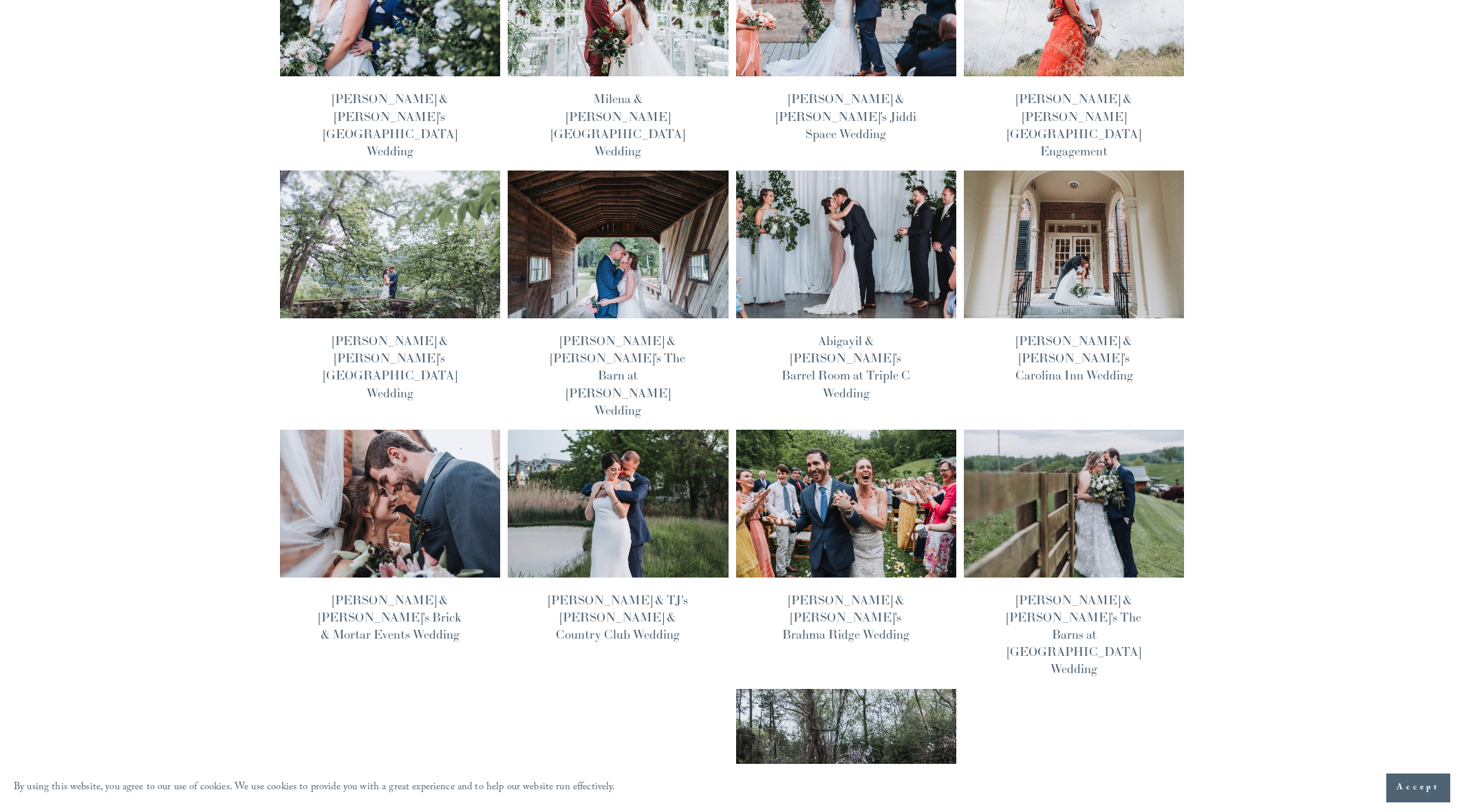
scroll to position [580, 0]
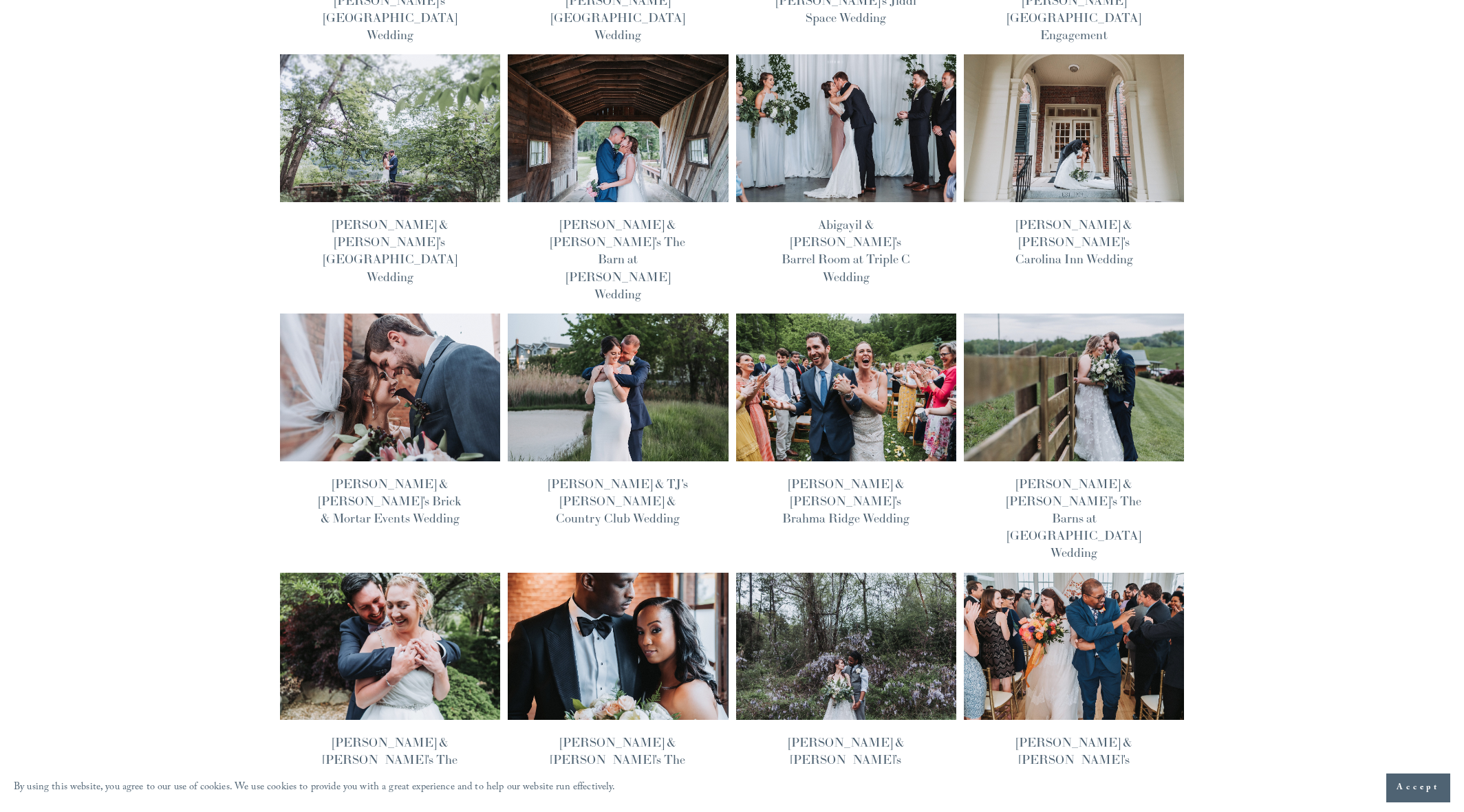
click at [390, 313] on img at bounding box center [389, 388] width 223 height 149
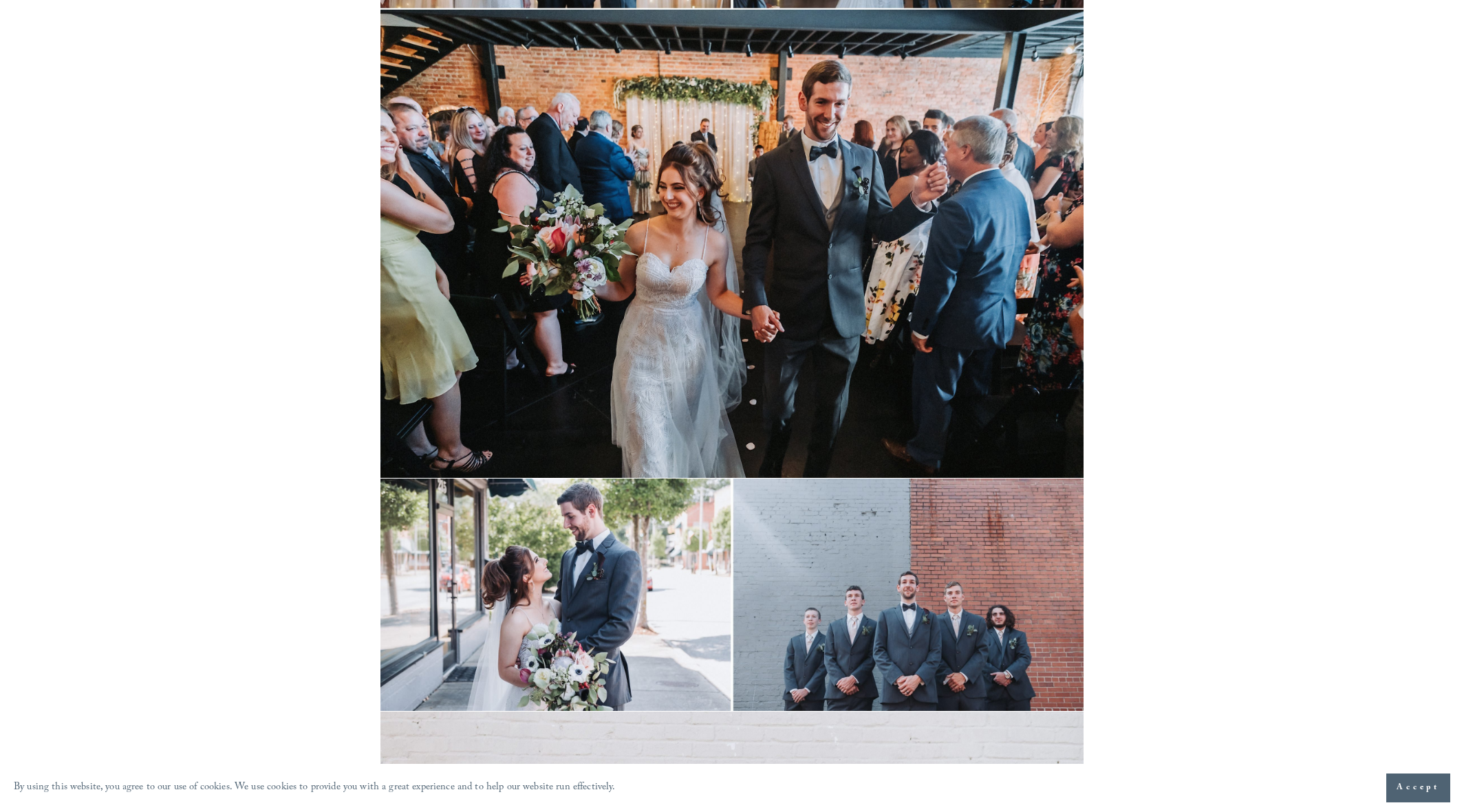
scroll to position [10102, 0]
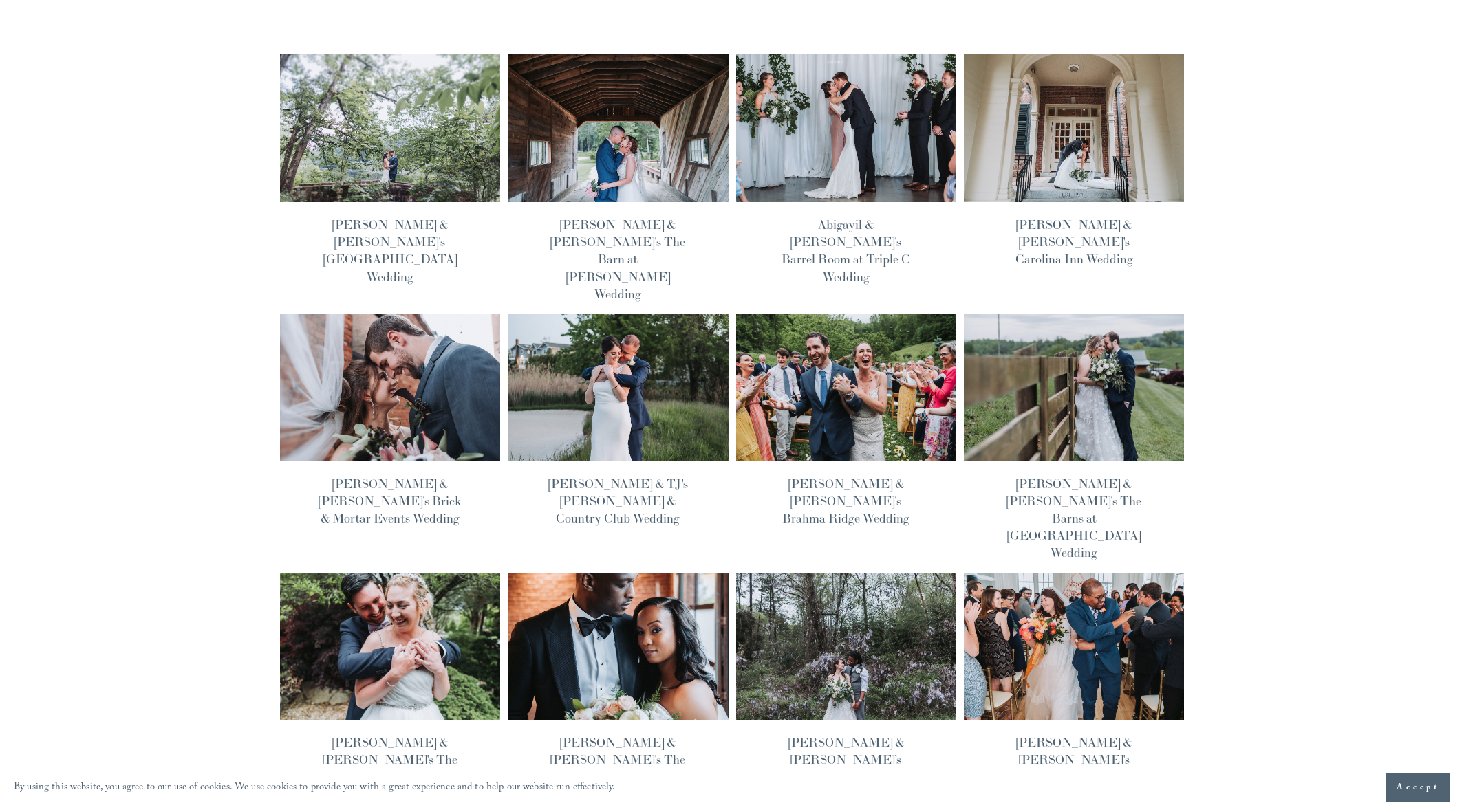
scroll to position [300, 0]
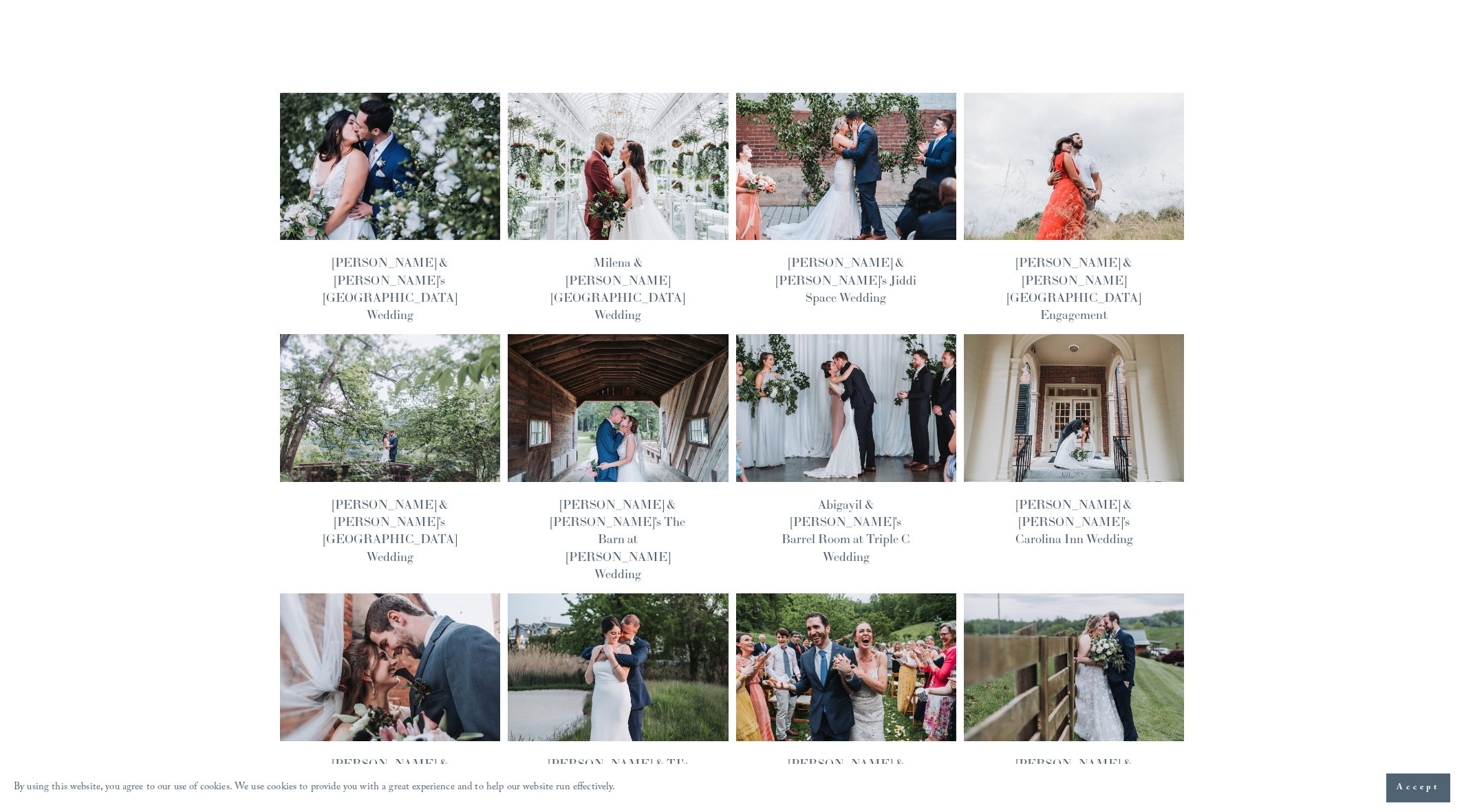
click at [1062, 593] on img at bounding box center [1073, 668] width 223 height 149
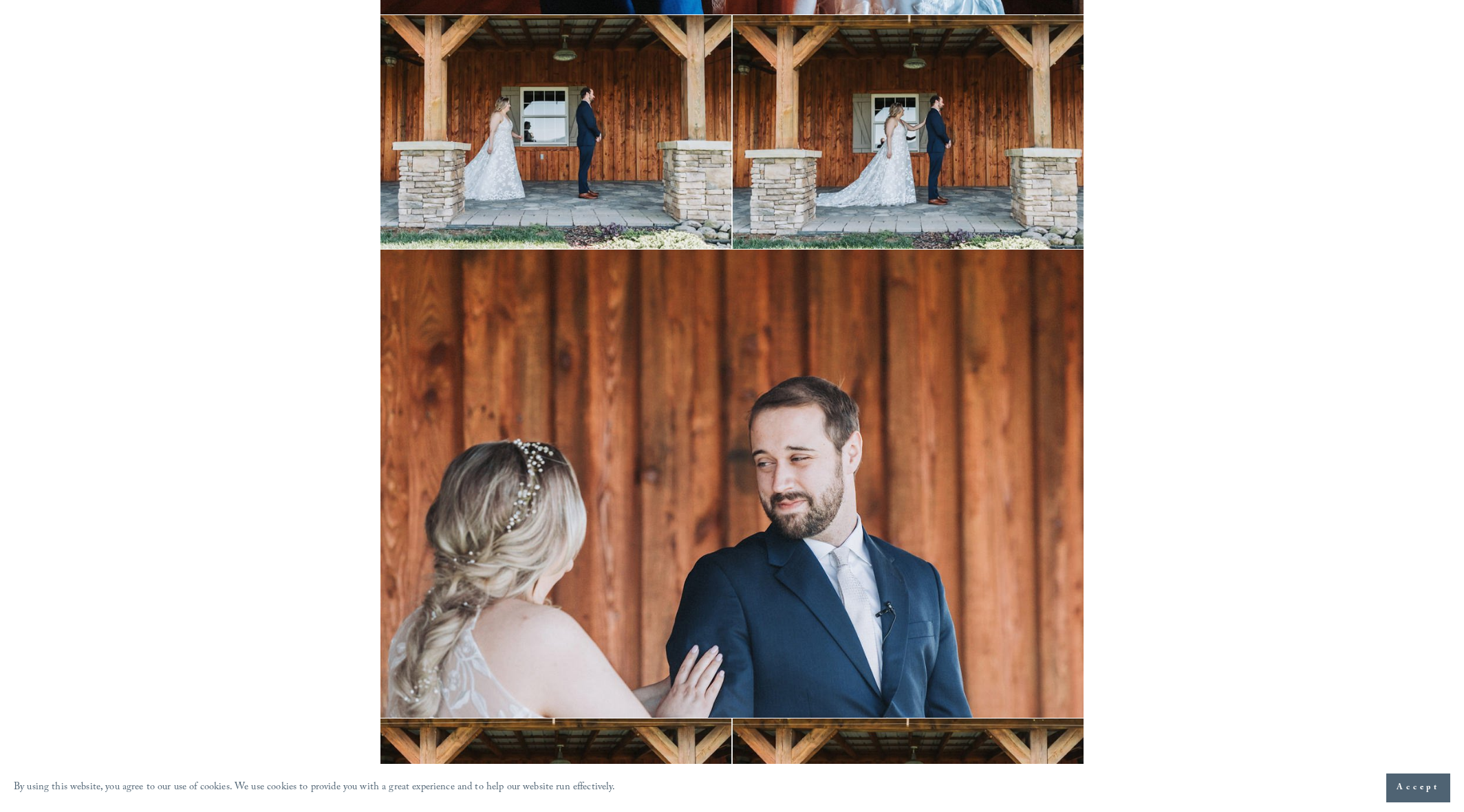
scroll to position [16203, 0]
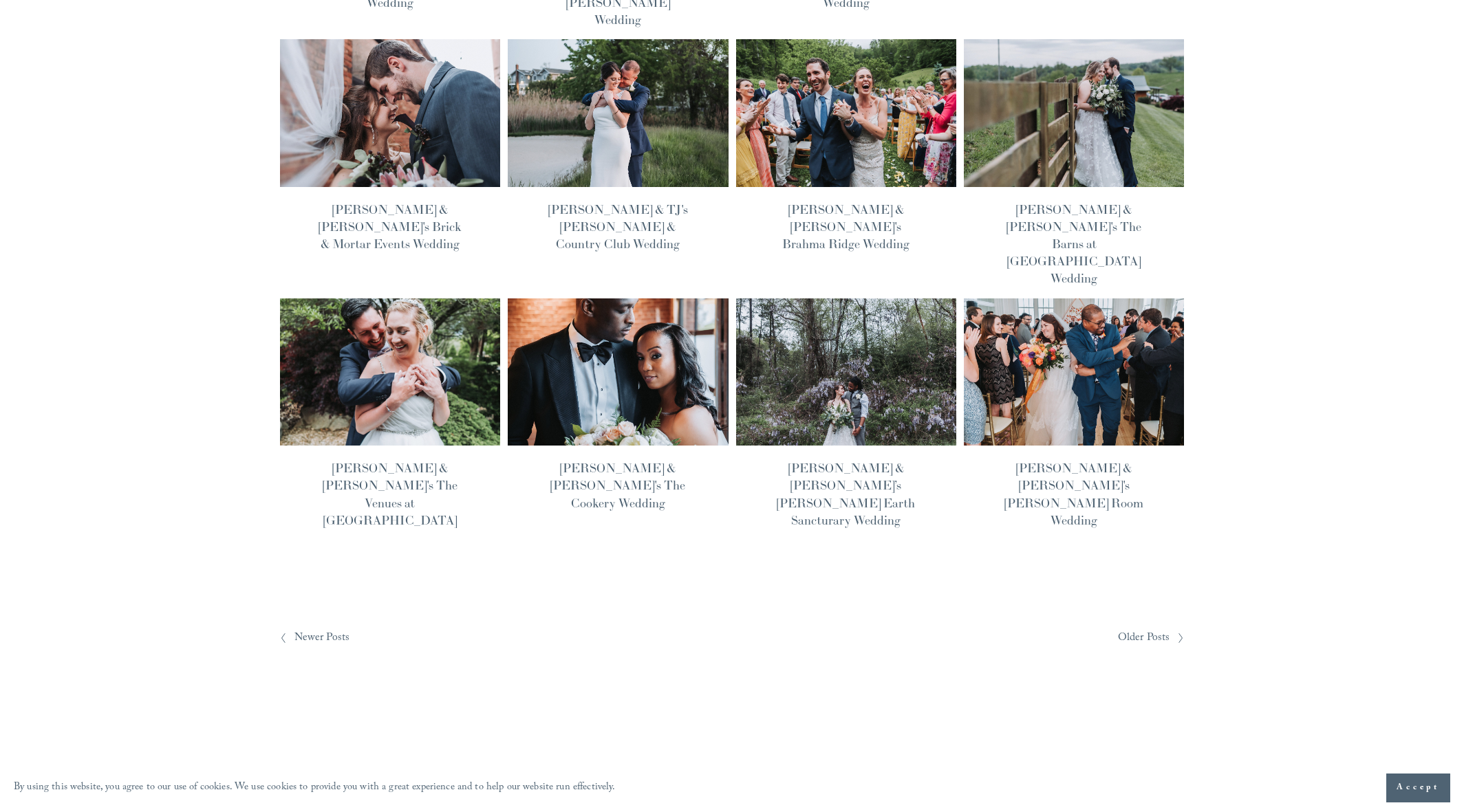
scroll to position [189, 0]
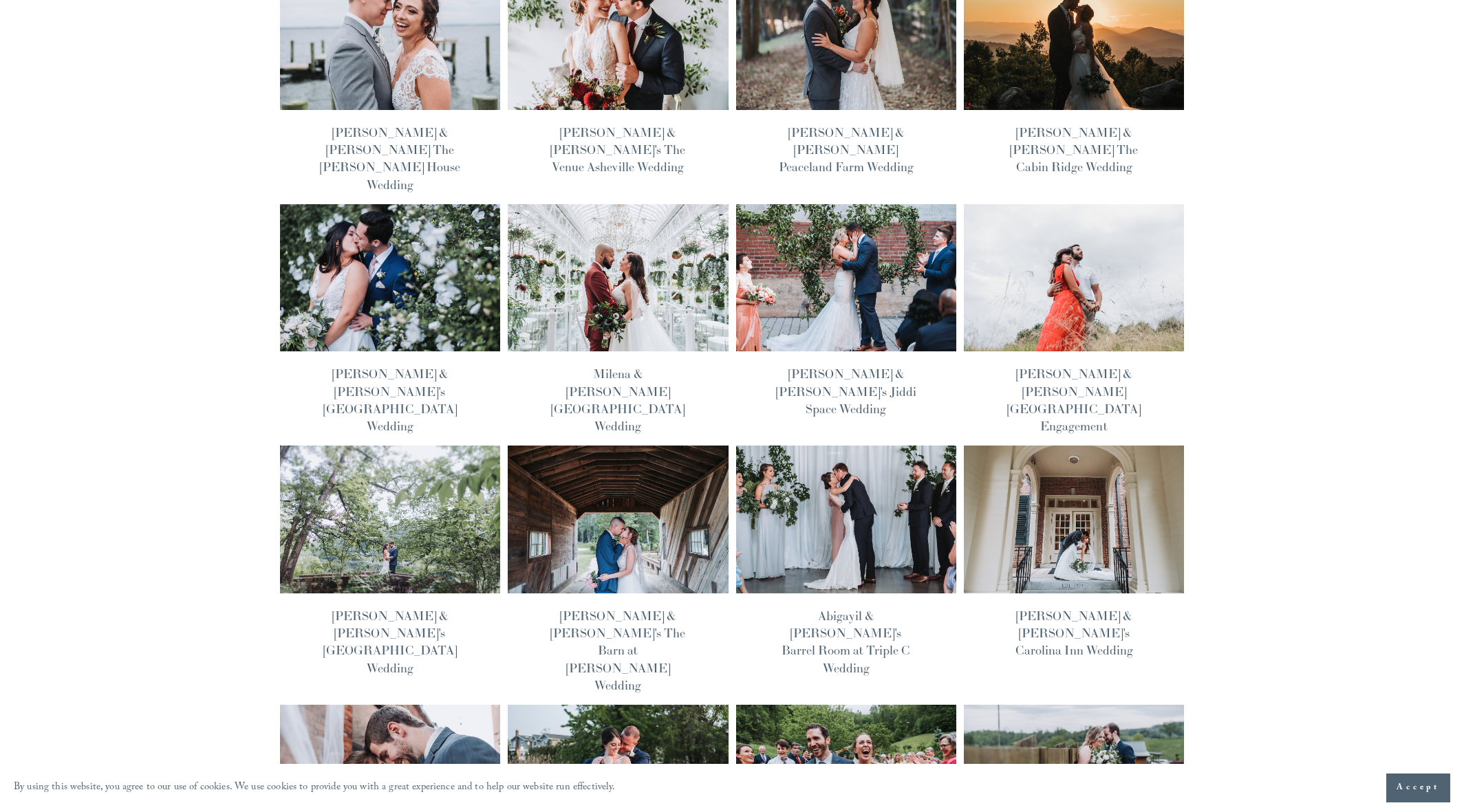
click at [428, 255] on img at bounding box center [389, 278] width 223 height 149
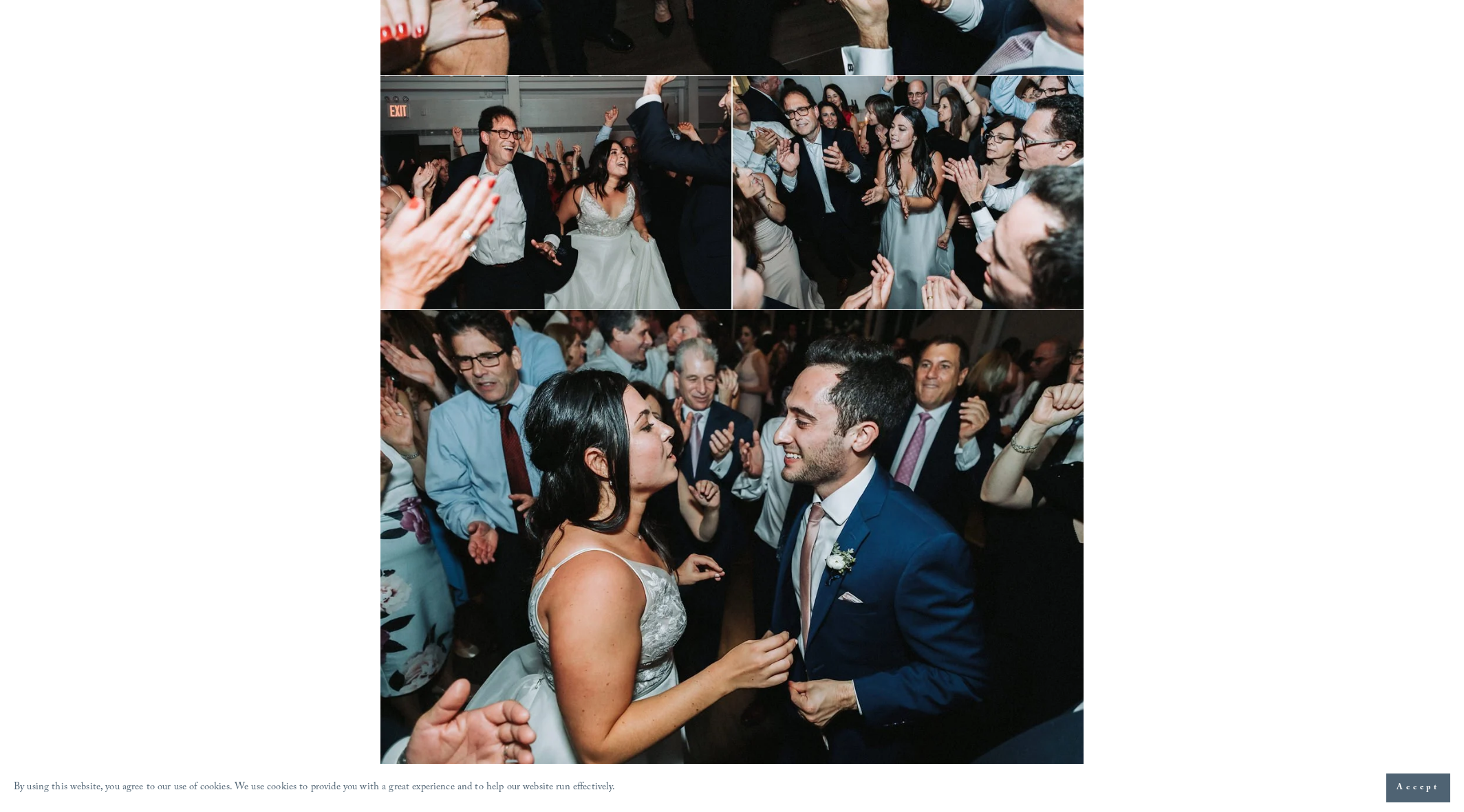
scroll to position [41419, 0]
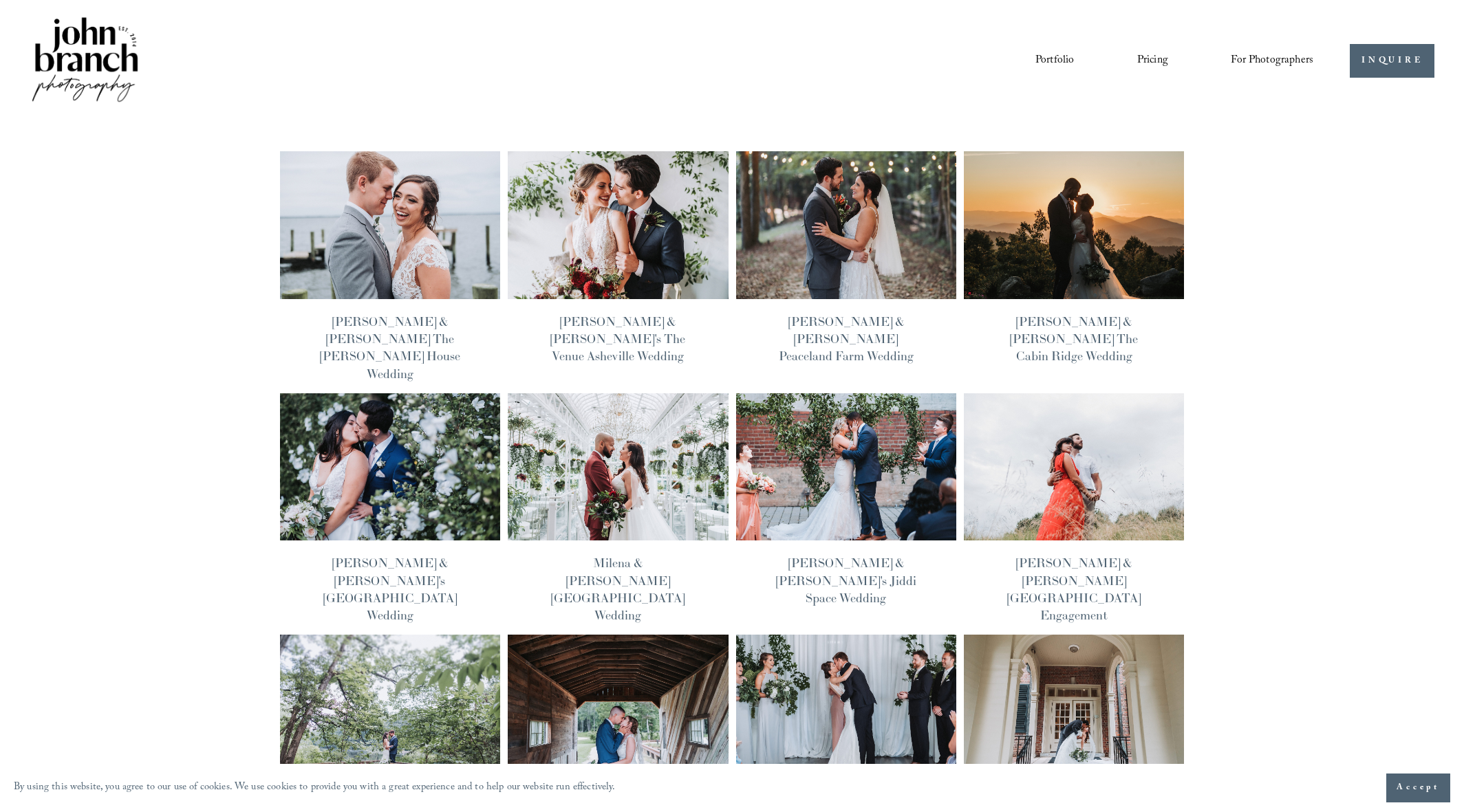
scroll to position [189, 0]
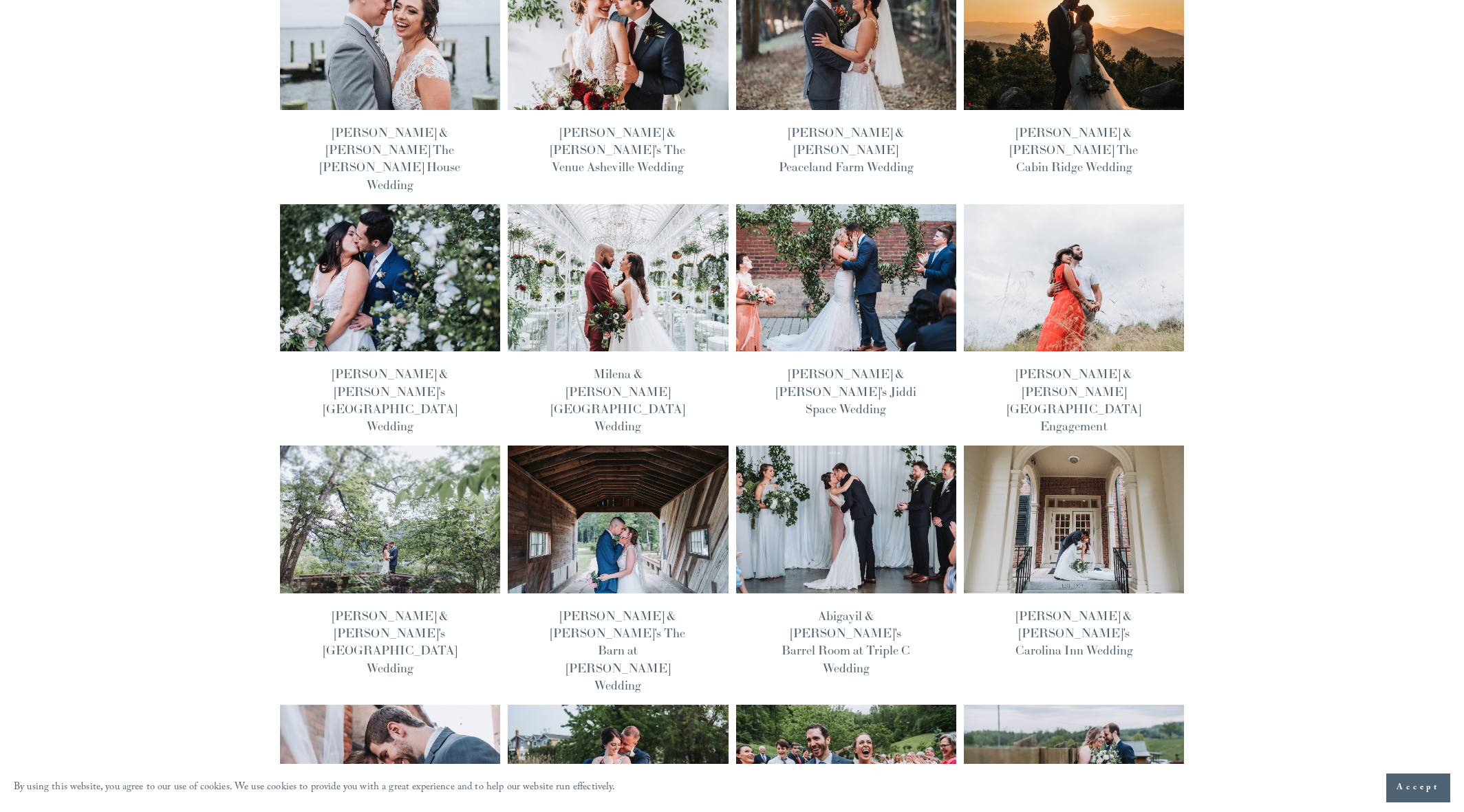
click at [367, 704] on img at bounding box center [389, 779] width 223 height 149
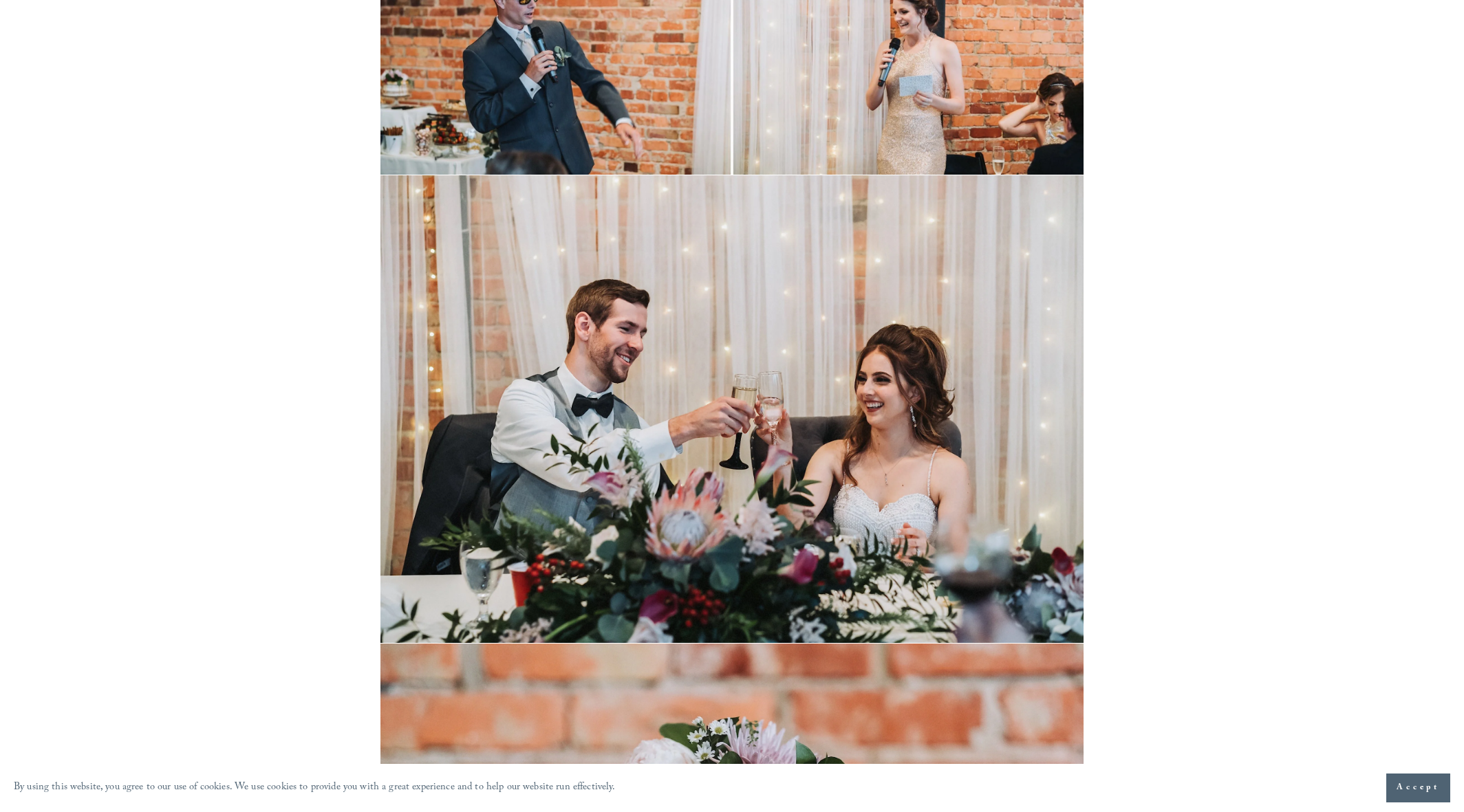
scroll to position [17082, 0]
